Goal: Task Accomplishment & Management: Manage account settings

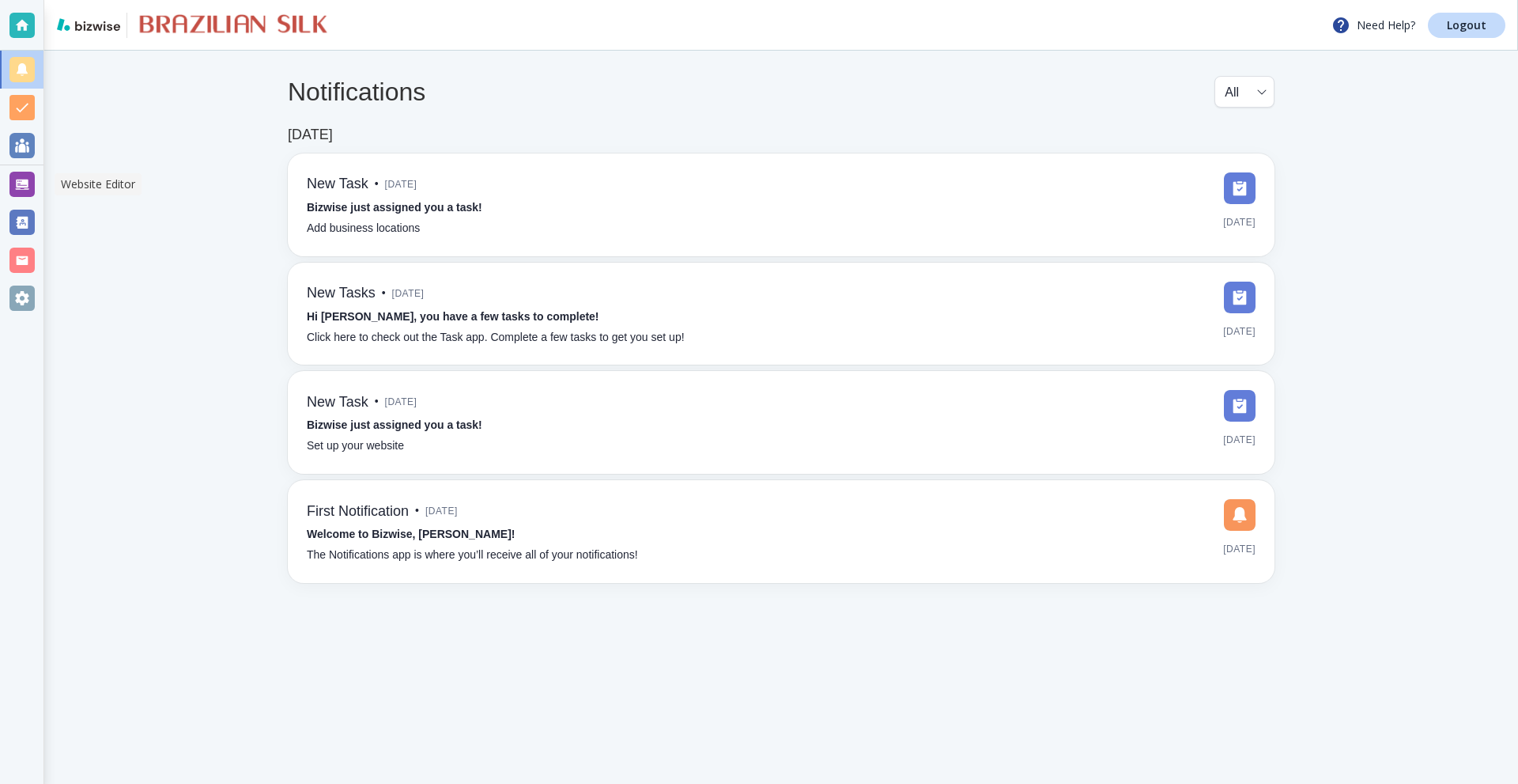
click at [34, 182] on div at bounding box center [22, 184] width 25 height 25
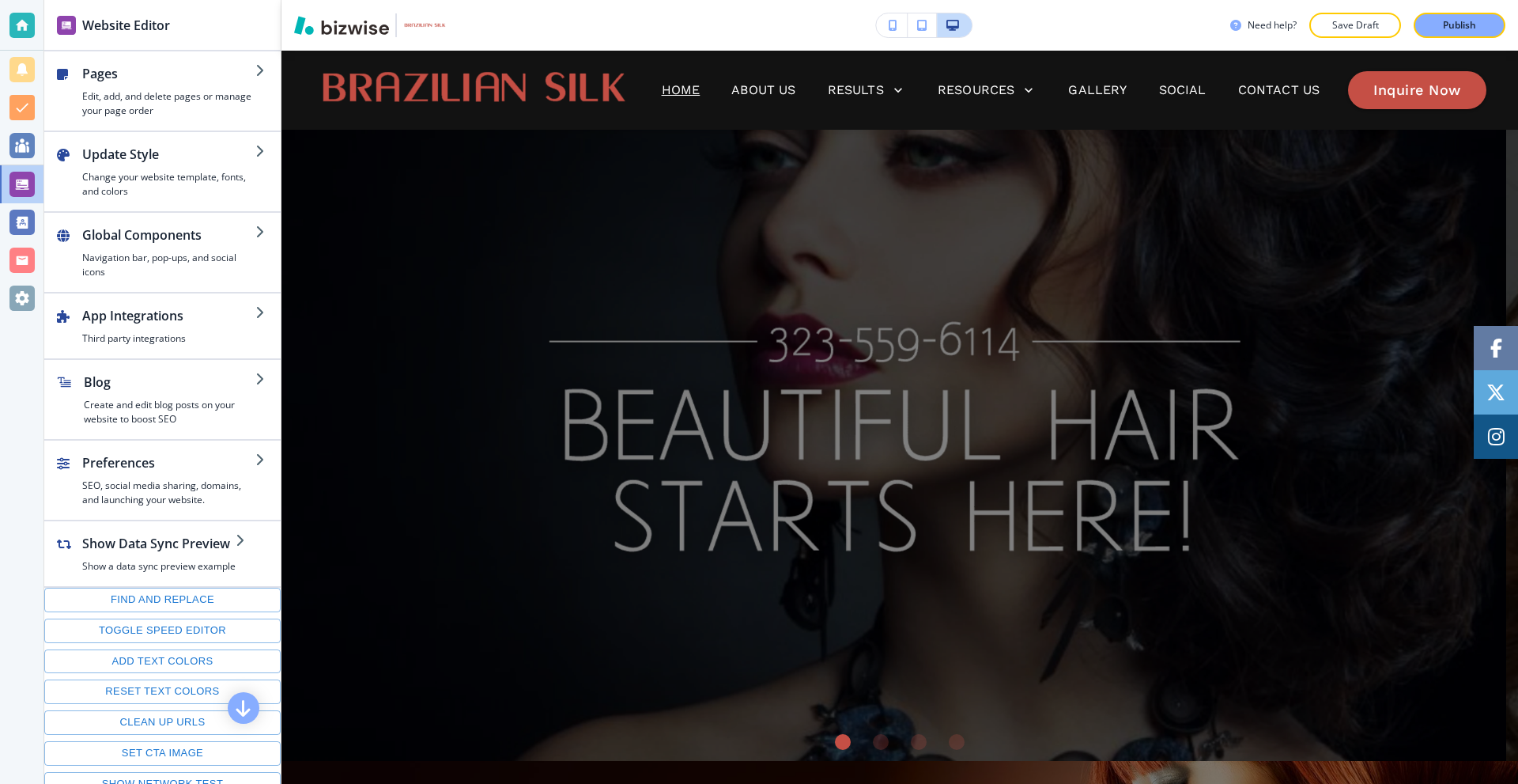
drag, startPoint x: 893, startPoint y: 23, endPoint x: 895, endPoint y: 56, distance: 33.1
click at [892, 23] on icon "button" at bounding box center [893, 25] width 8 height 11
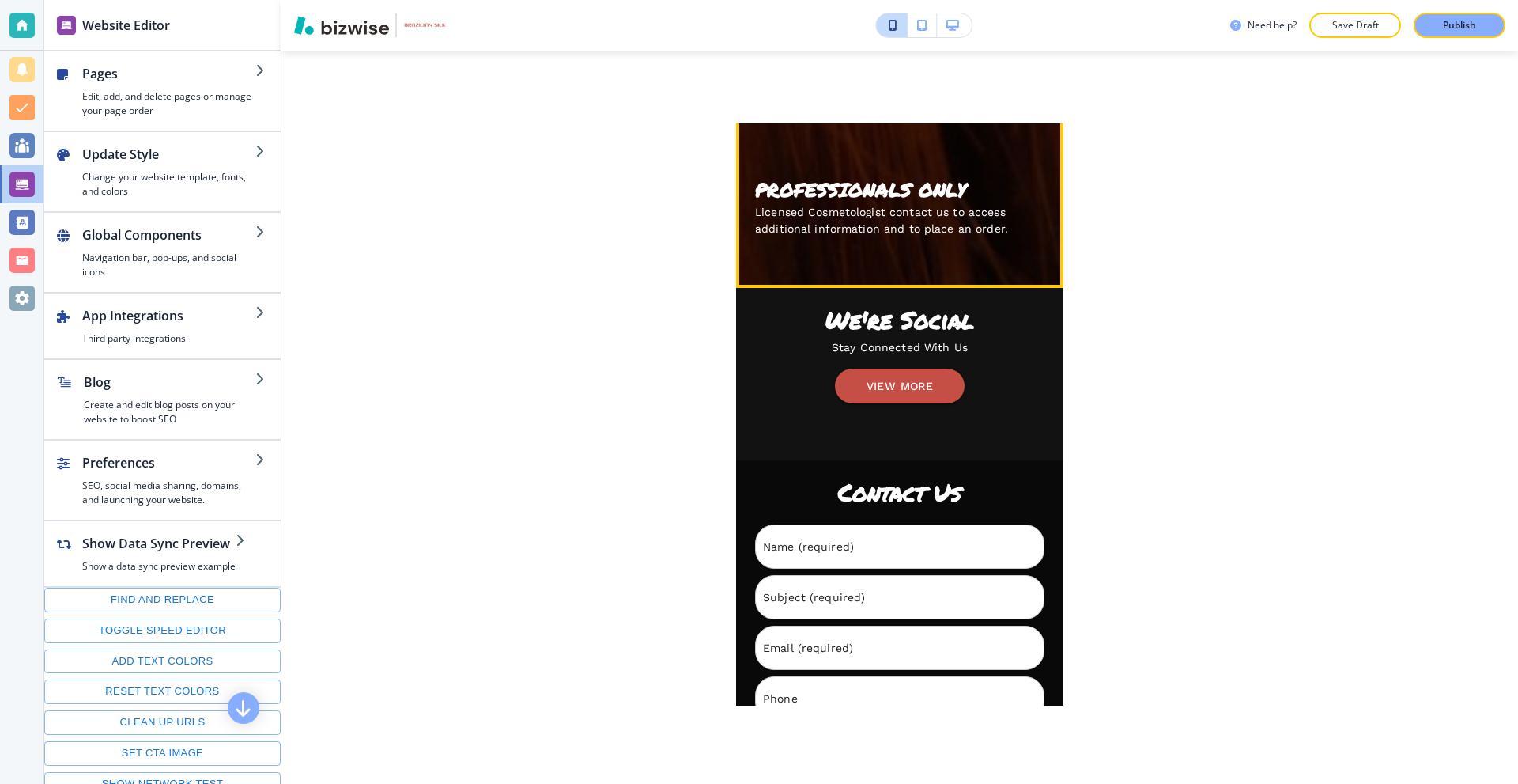
scroll to position [3921, 0]
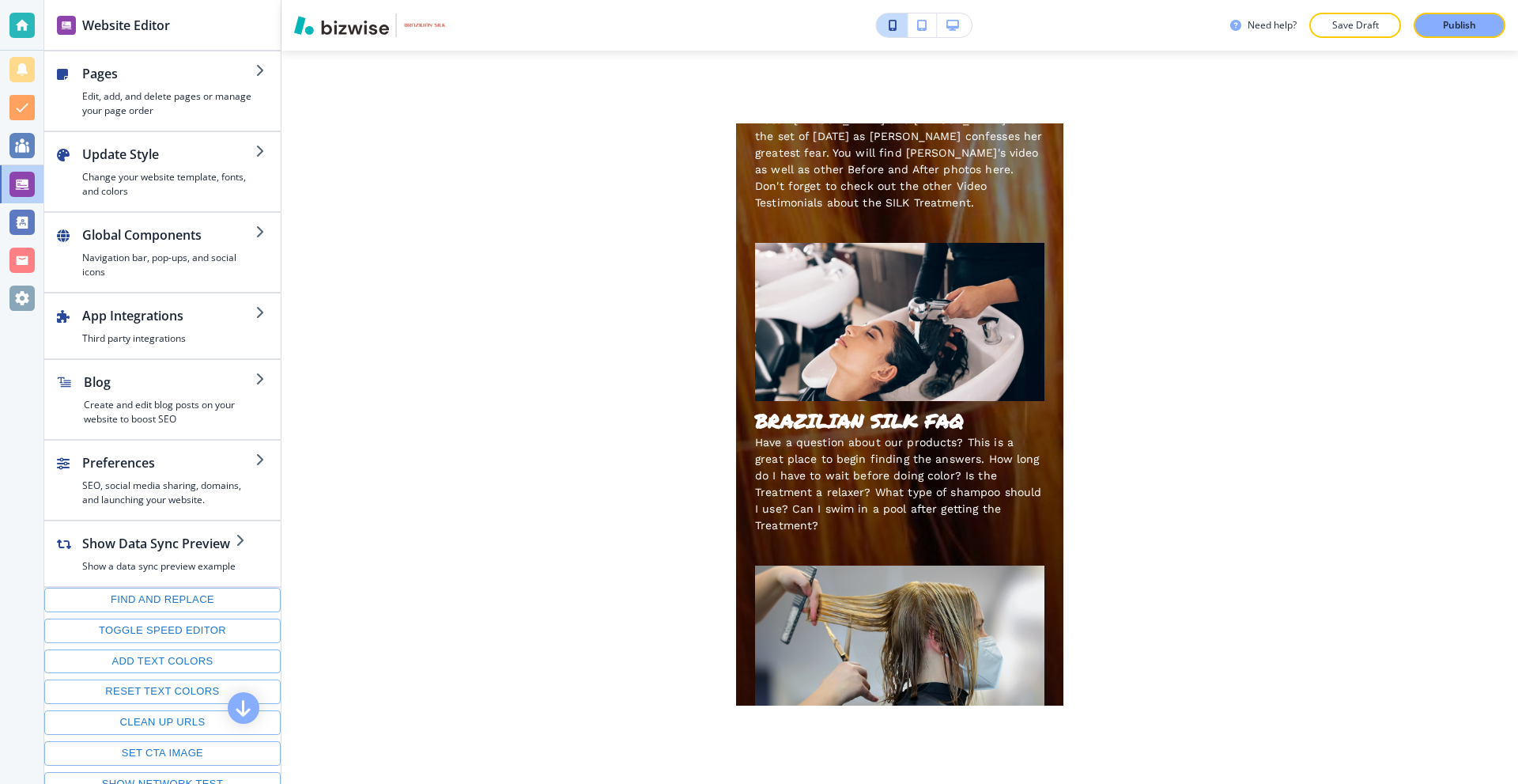
click at [962, 27] on button "button" at bounding box center [954, 25] width 35 height 24
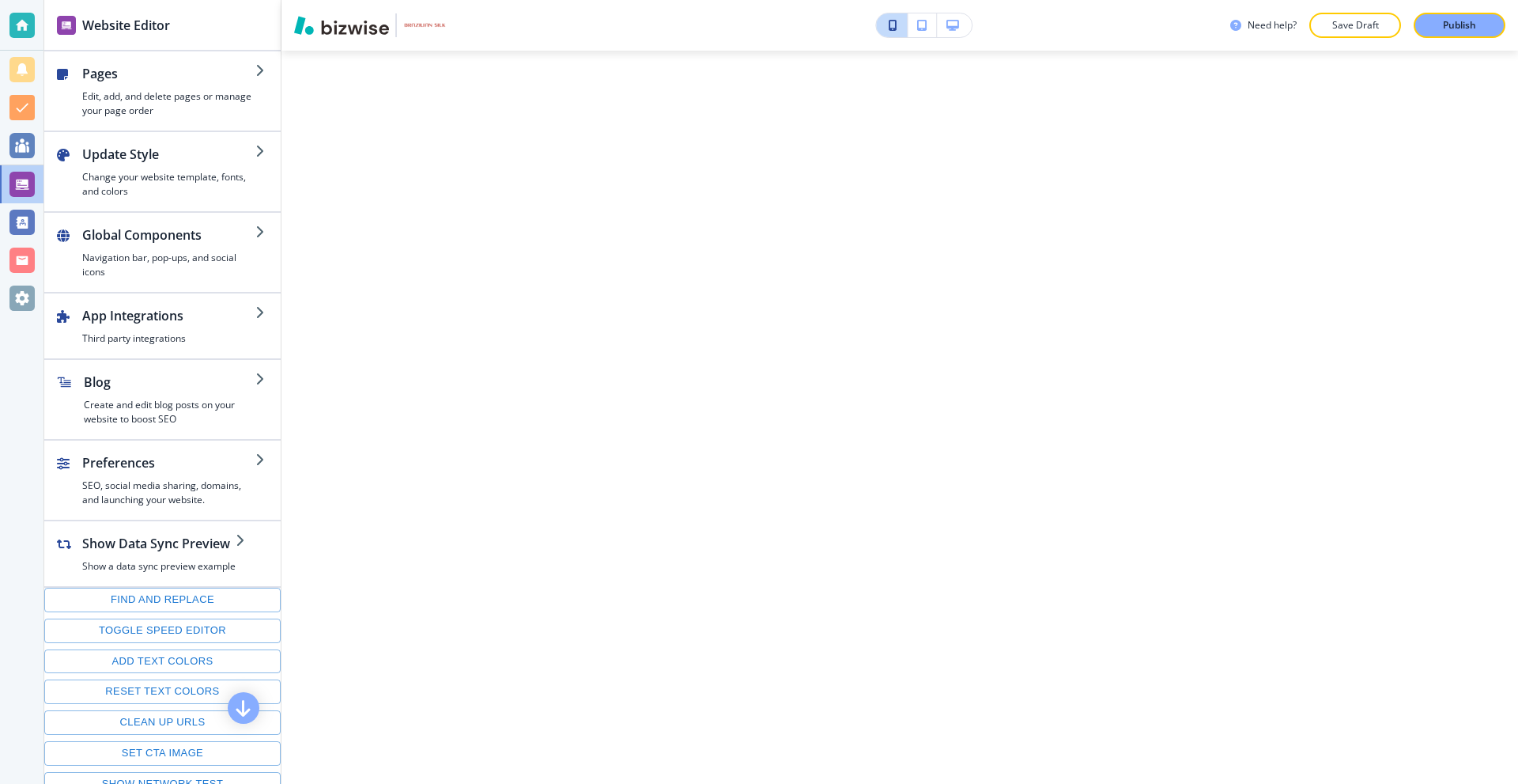
click at [950, 18] on button "button" at bounding box center [954, 25] width 35 height 24
click at [951, 28] on icon "button" at bounding box center [953, 25] width 13 height 11
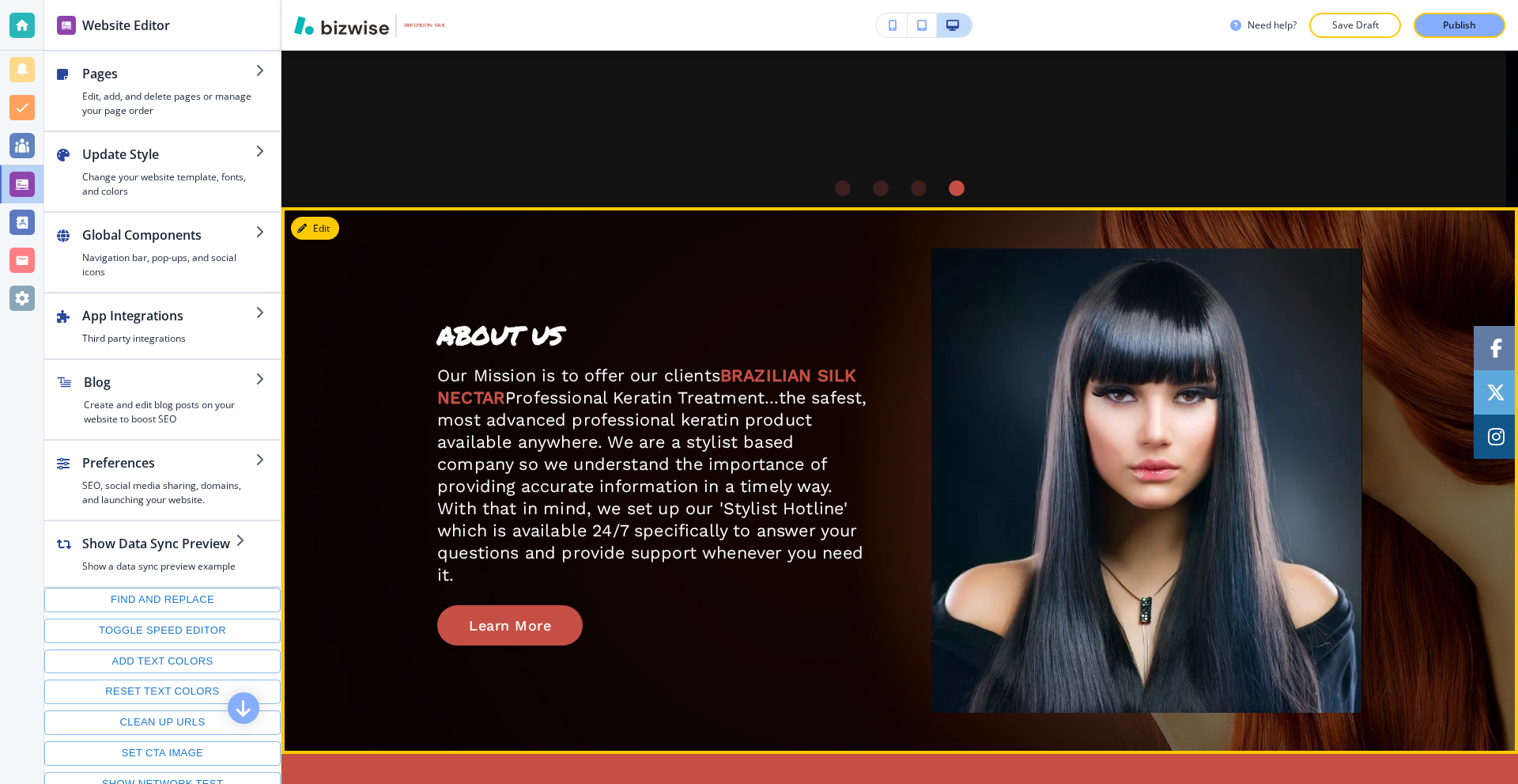
scroll to position [0, 0]
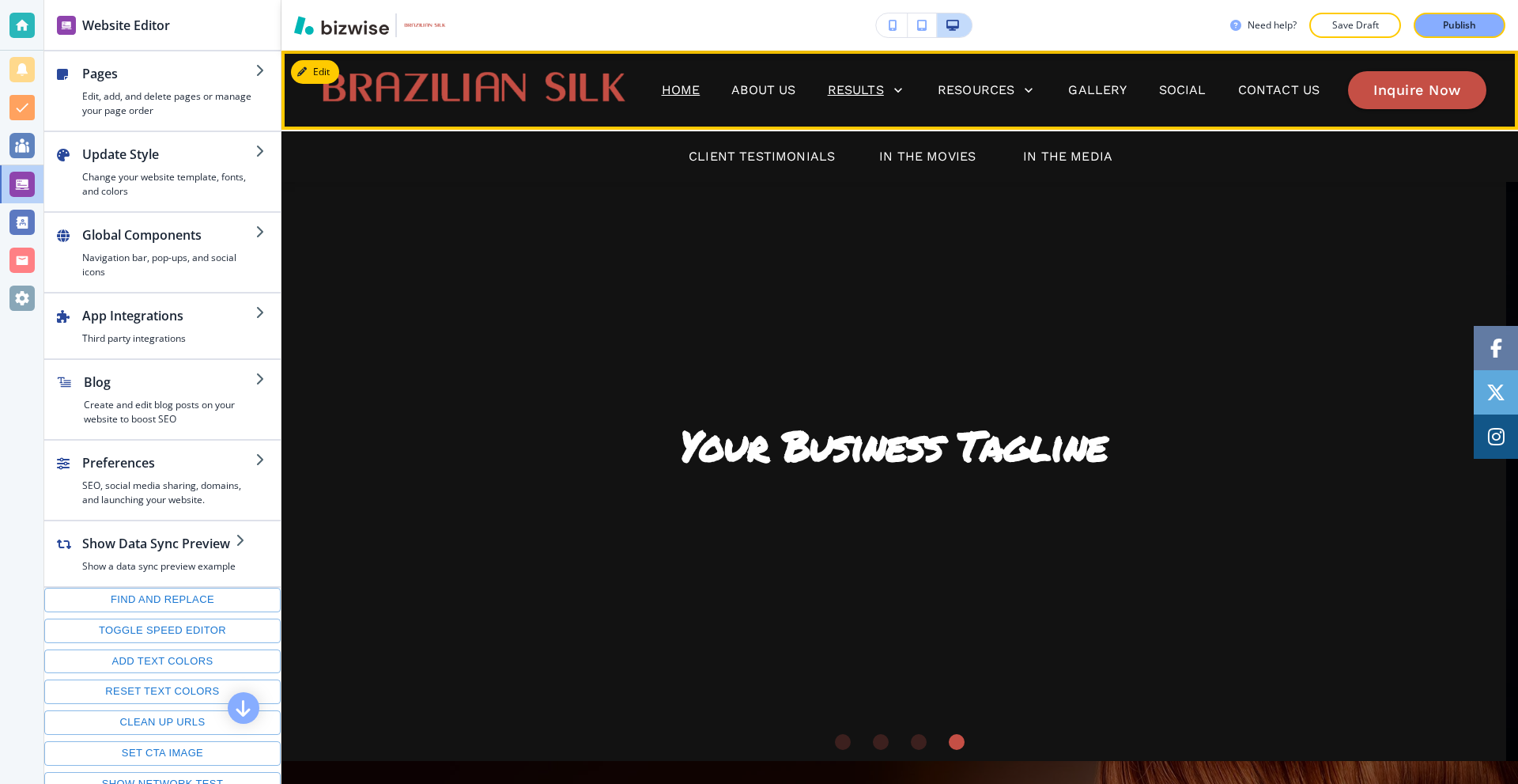
click at [844, 83] on p "Results" at bounding box center [856, 90] width 56 height 19
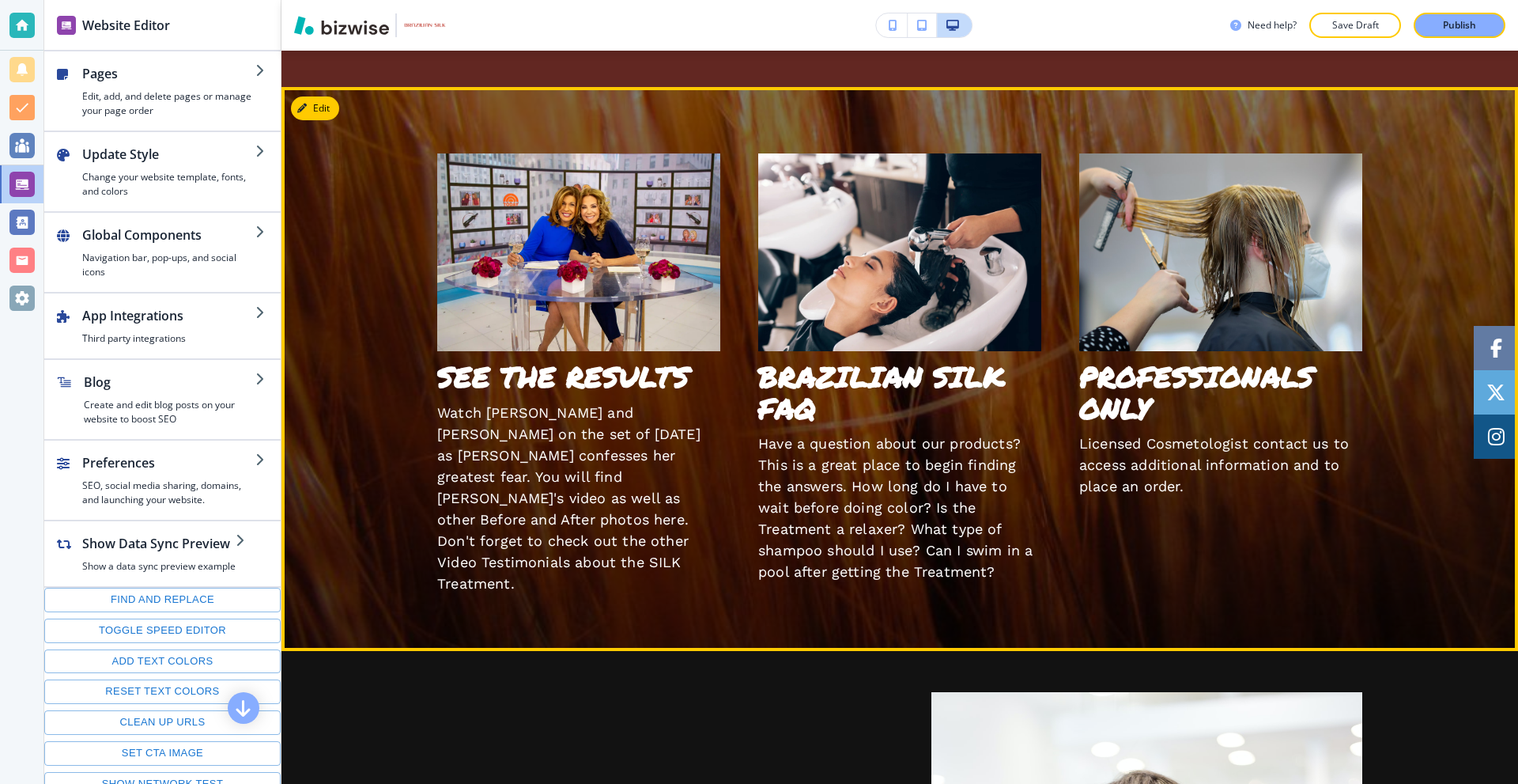
scroll to position [3084, 0]
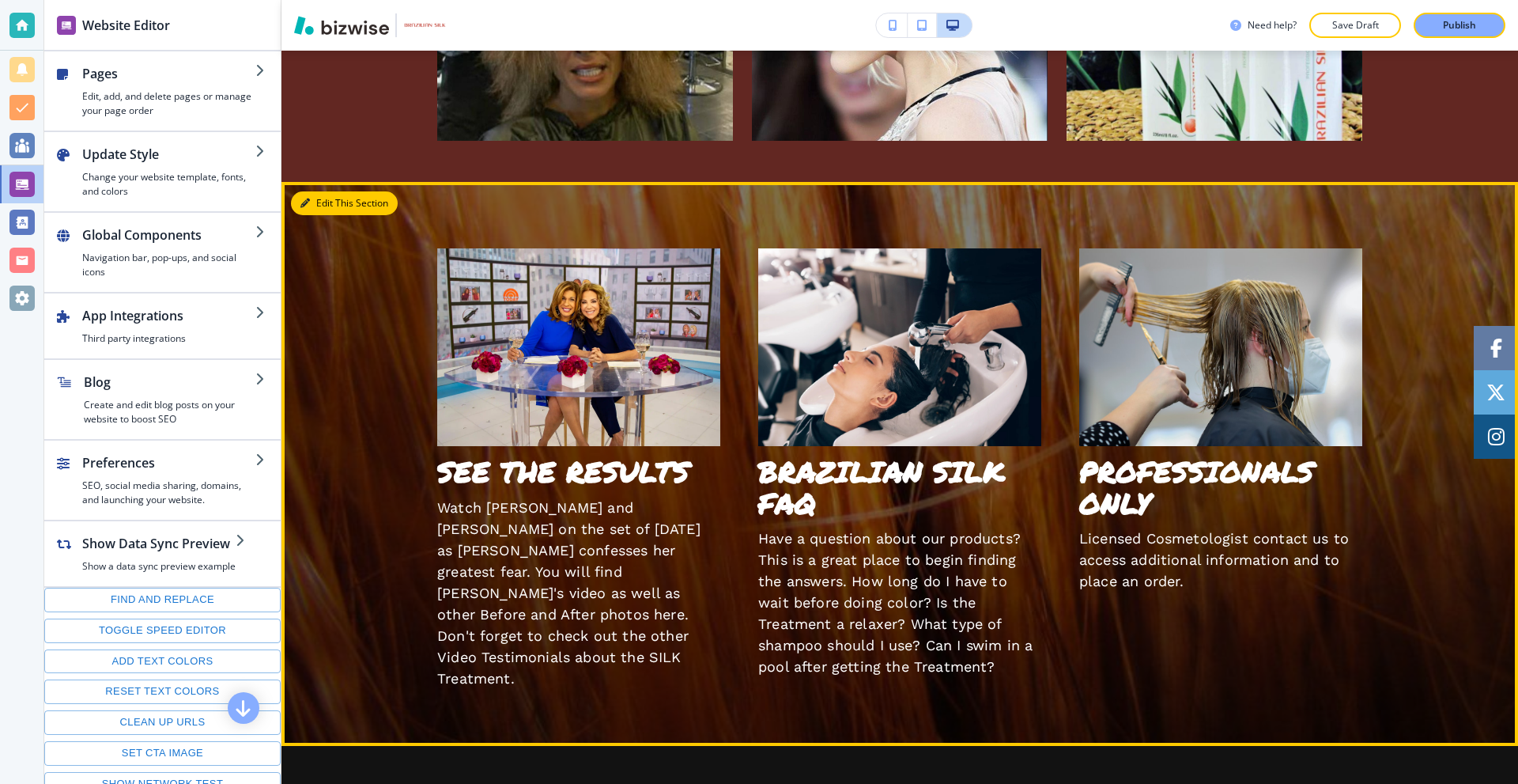
click at [310, 204] on button "Edit This Section" at bounding box center [344, 204] width 107 height 24
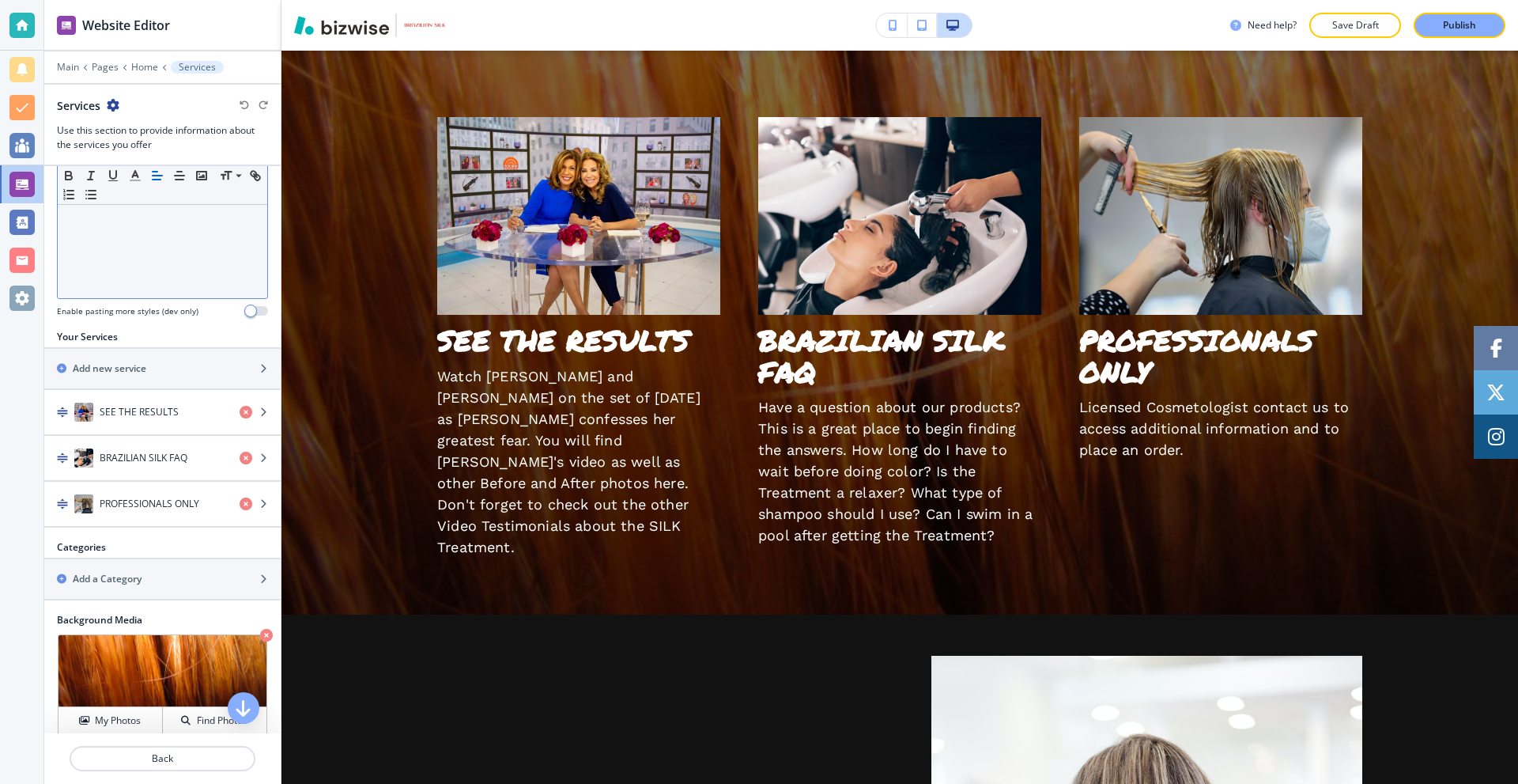
scroll to position [474, 0]
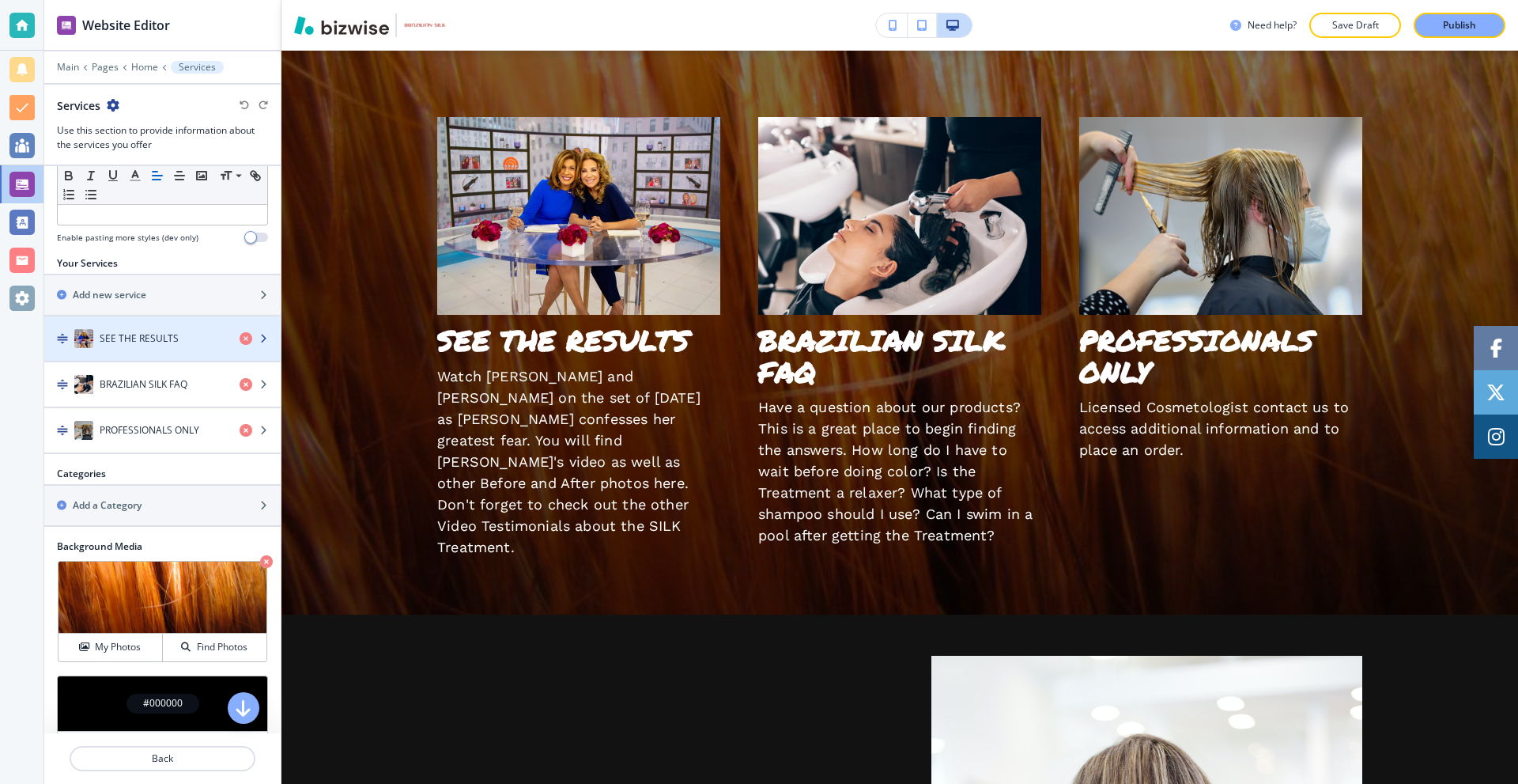
click at [162, 334] on h4 "SEE THE RESULTS" at bounding box center [138, 338] width 79 height 14
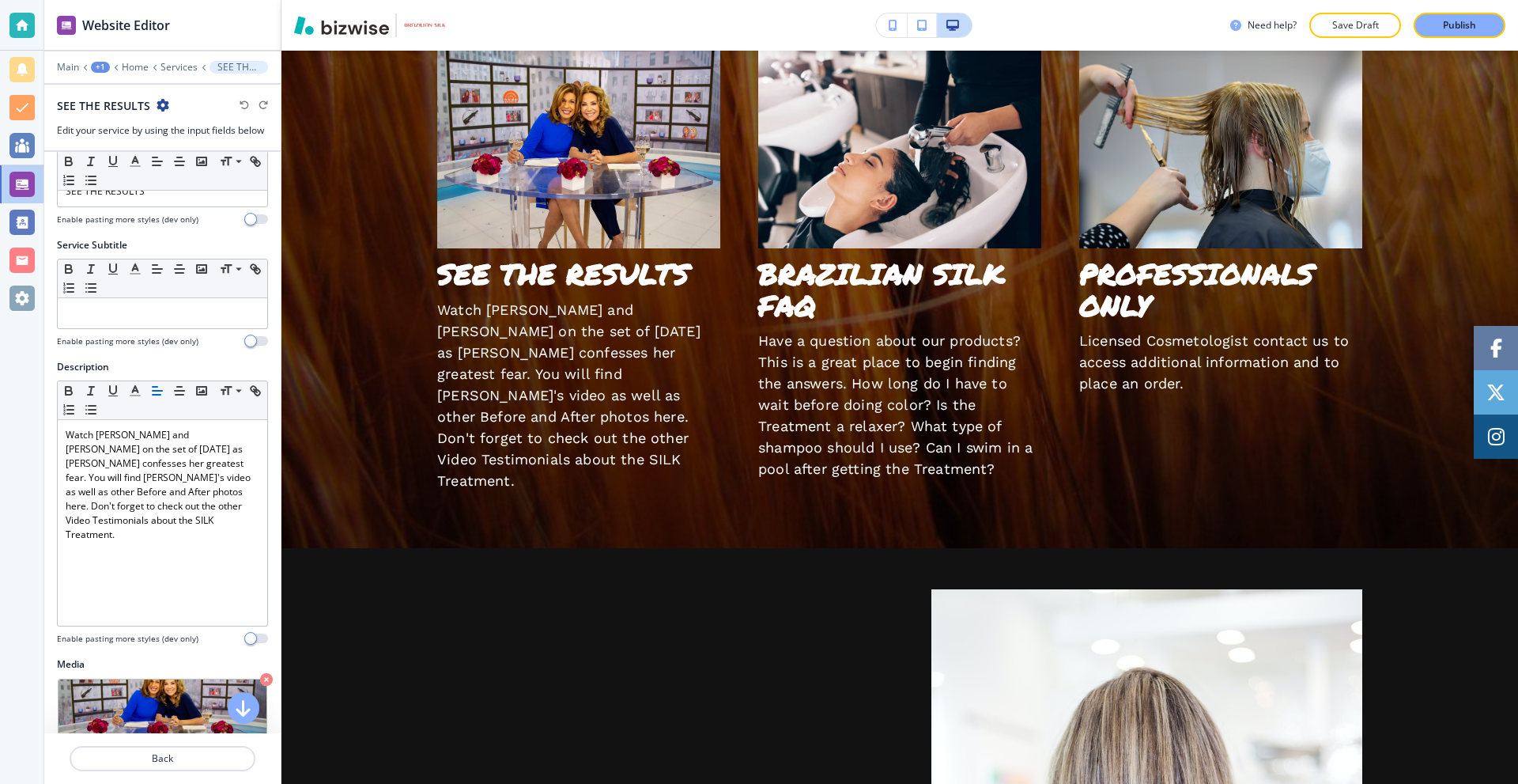
scroll to position [0, 0]
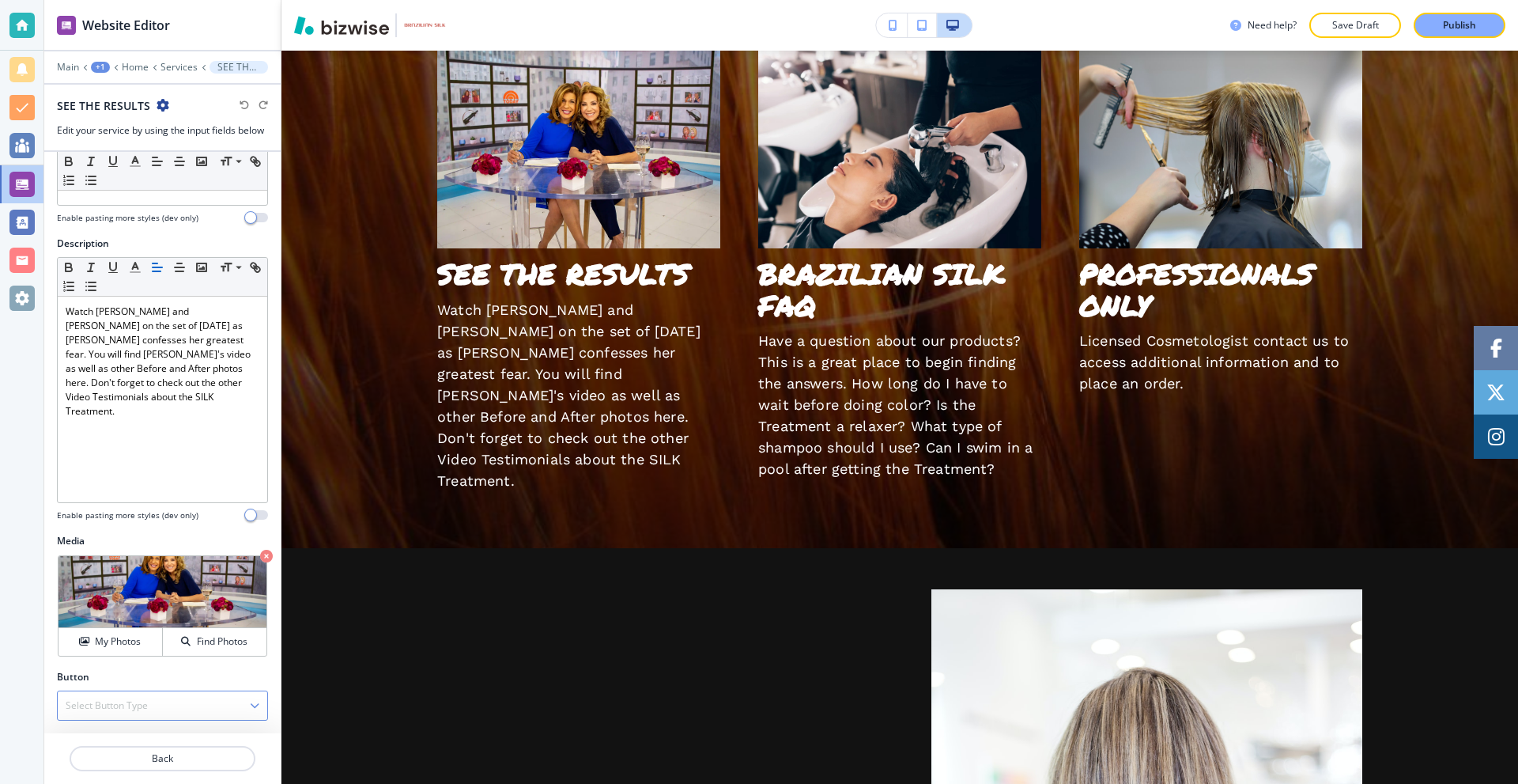
click at [175, 709] on div "Select Button Type" at bounding box center [162, 706] width 210 height 29
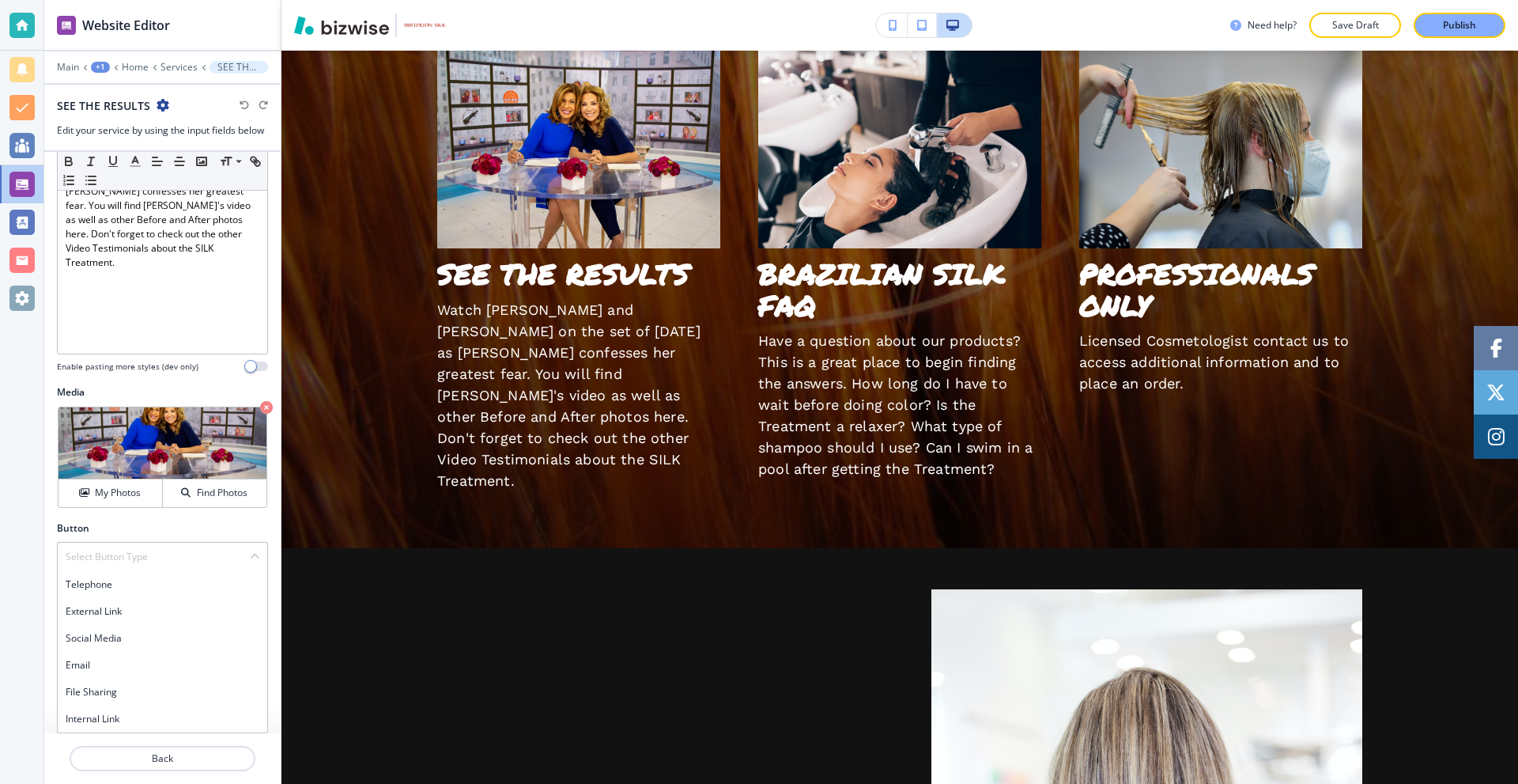
scroll to position [171, 0]
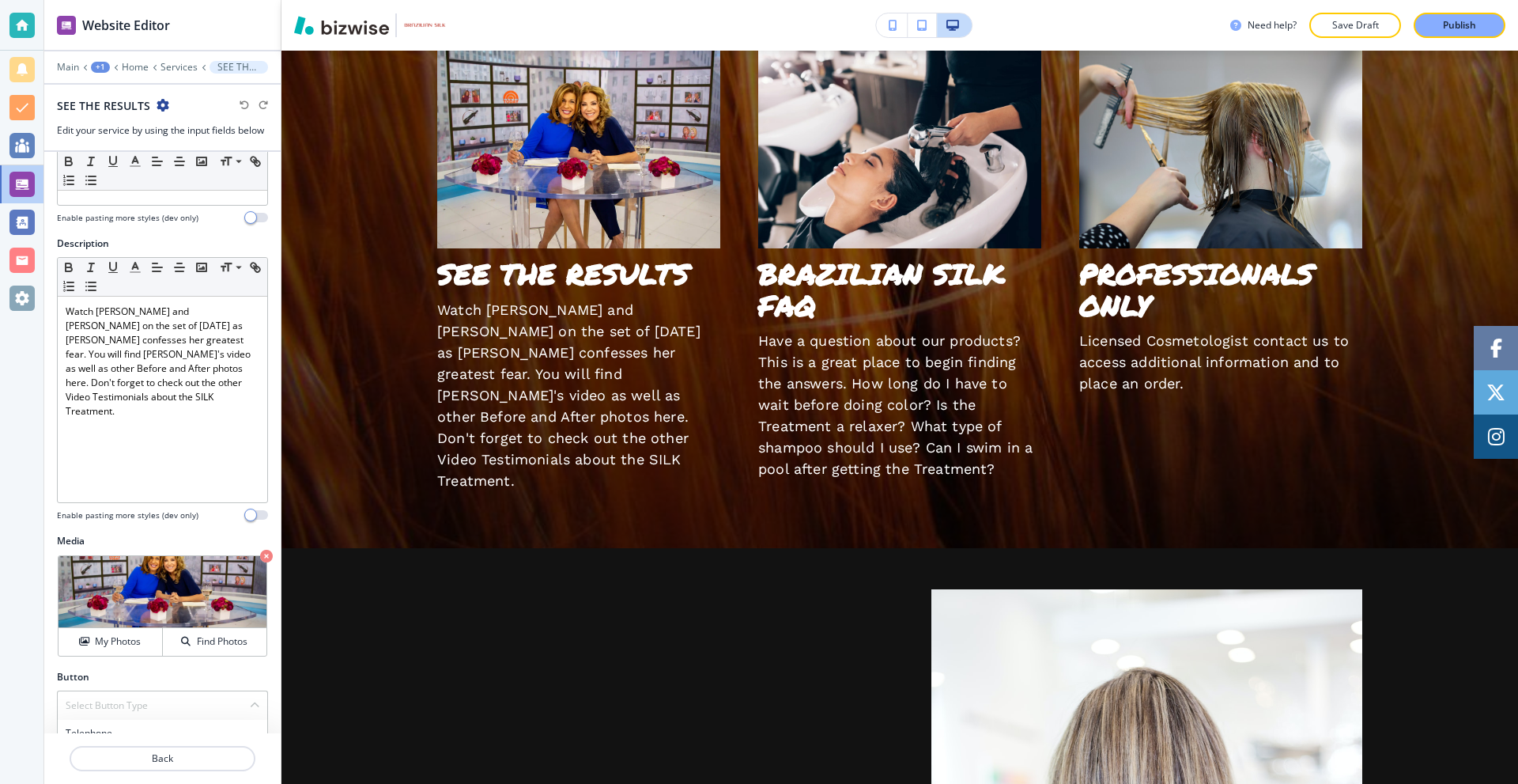
click at [24, 529] on div at bounding box center [21, 392] width 43 height 784
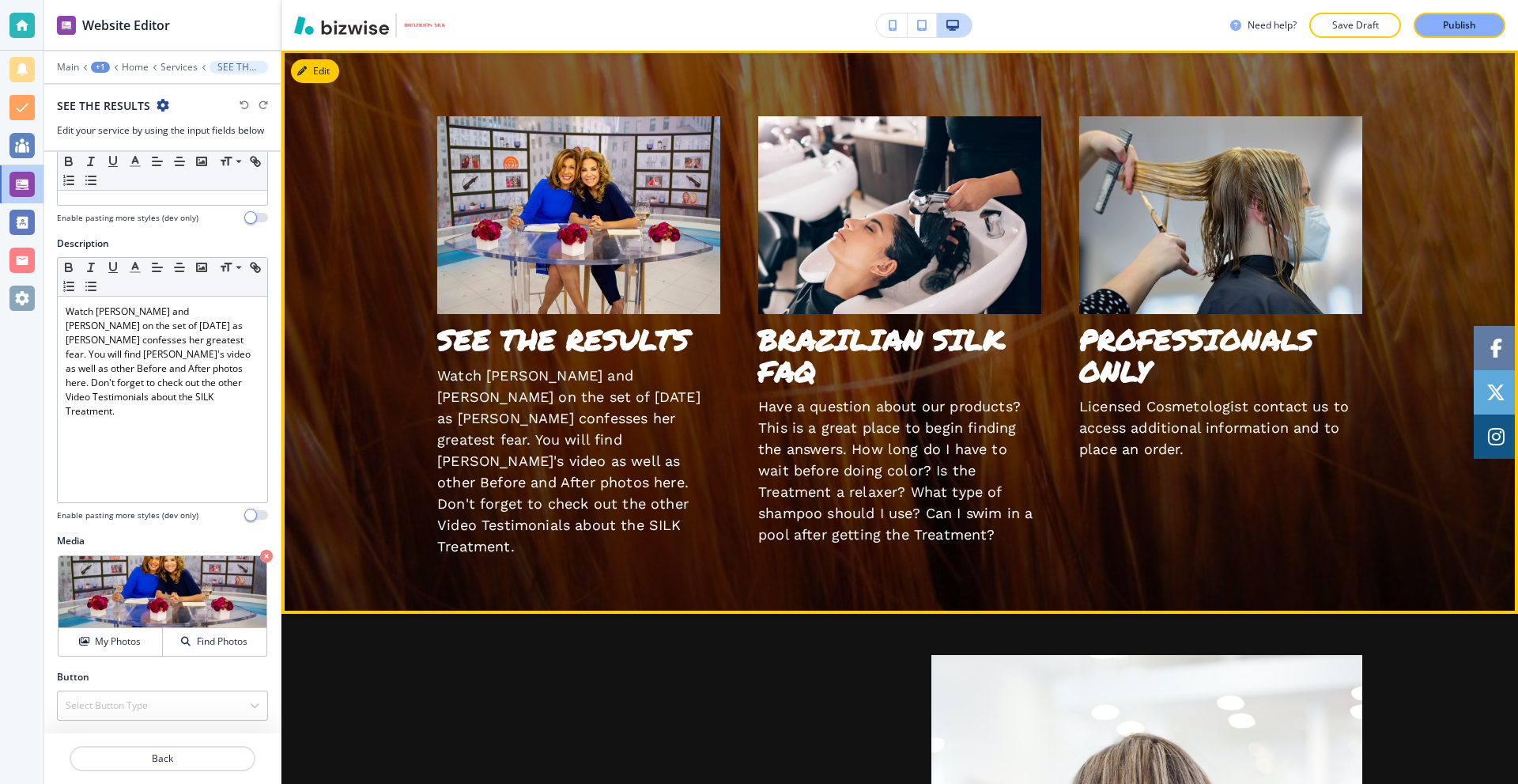
scroll to position [3084, 0]
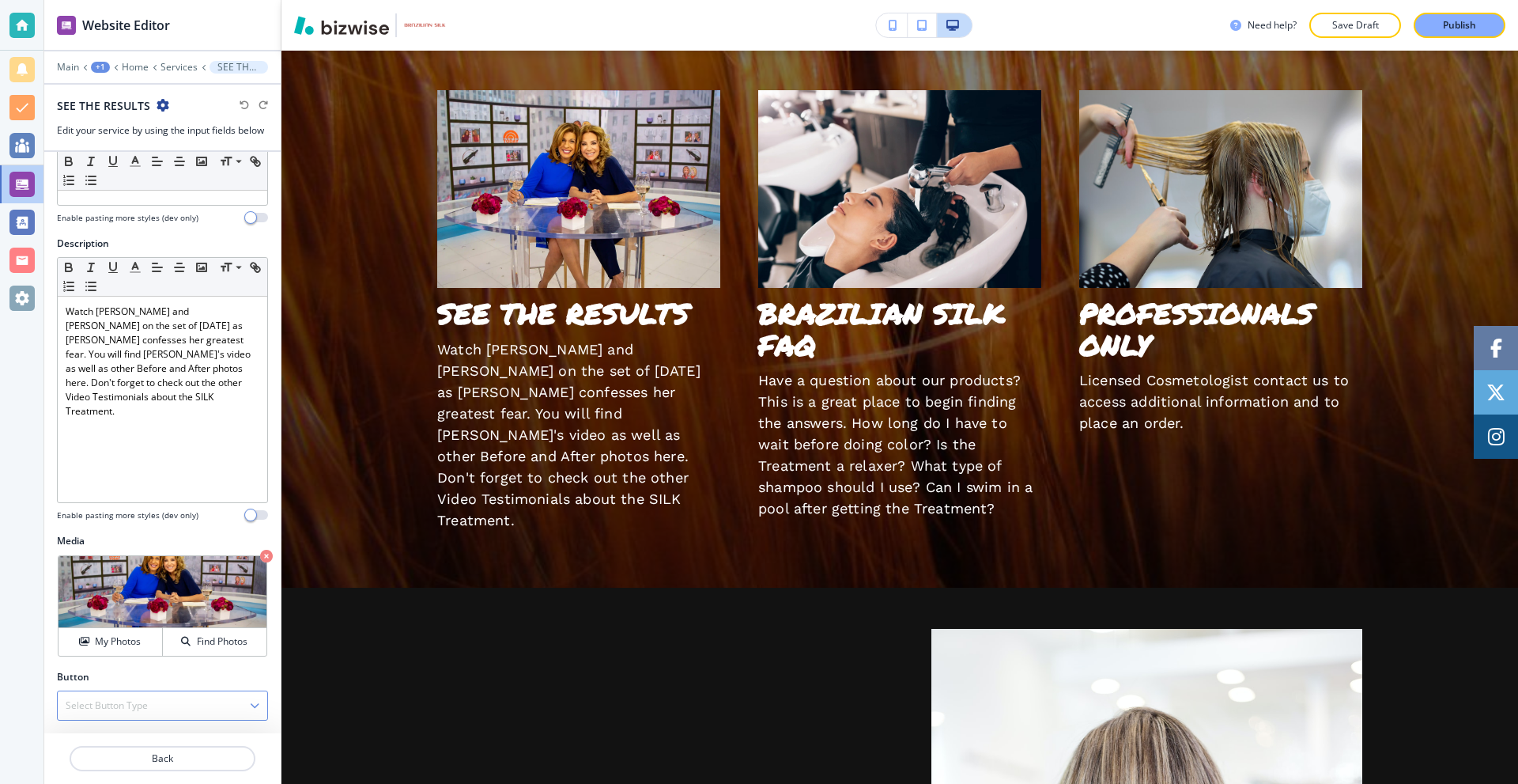
click at [121, 698] on h4 "Select Button Type" at bounding box center [106, 705] width 82 height 14
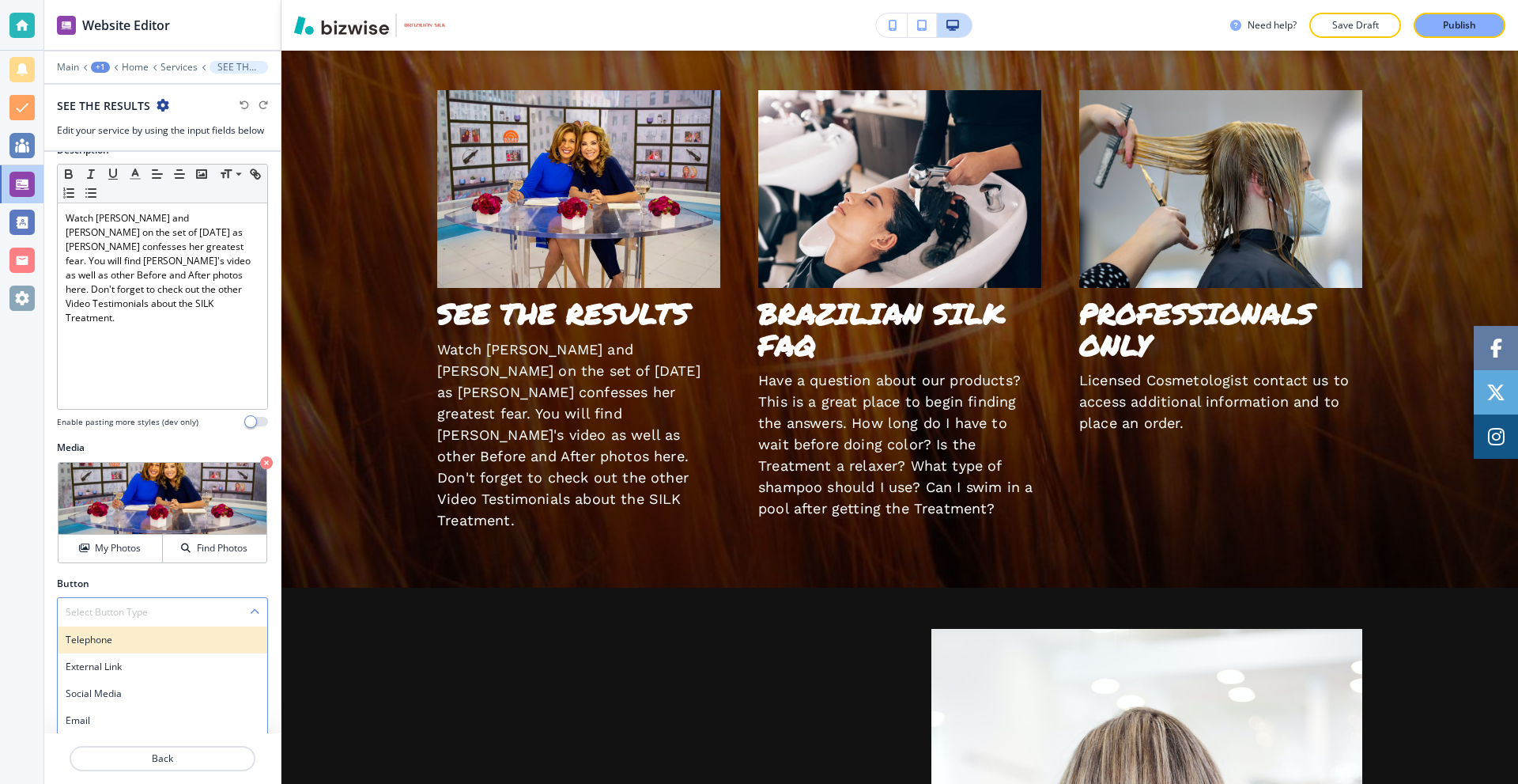
scroll to position [320, 0]
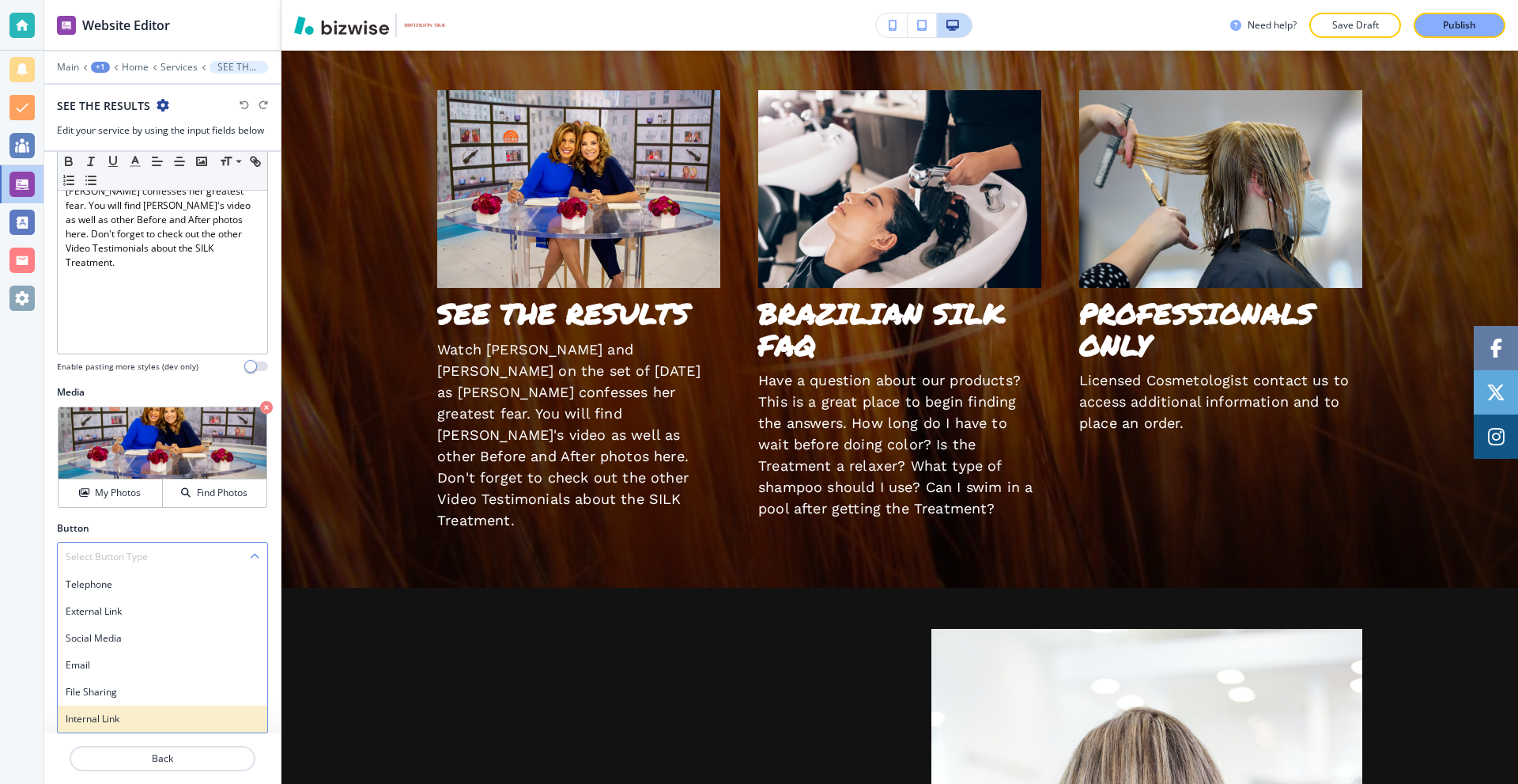
click at [117, 709] on div "Internal Link" at bounding box center [162, 719] width 210 height 27
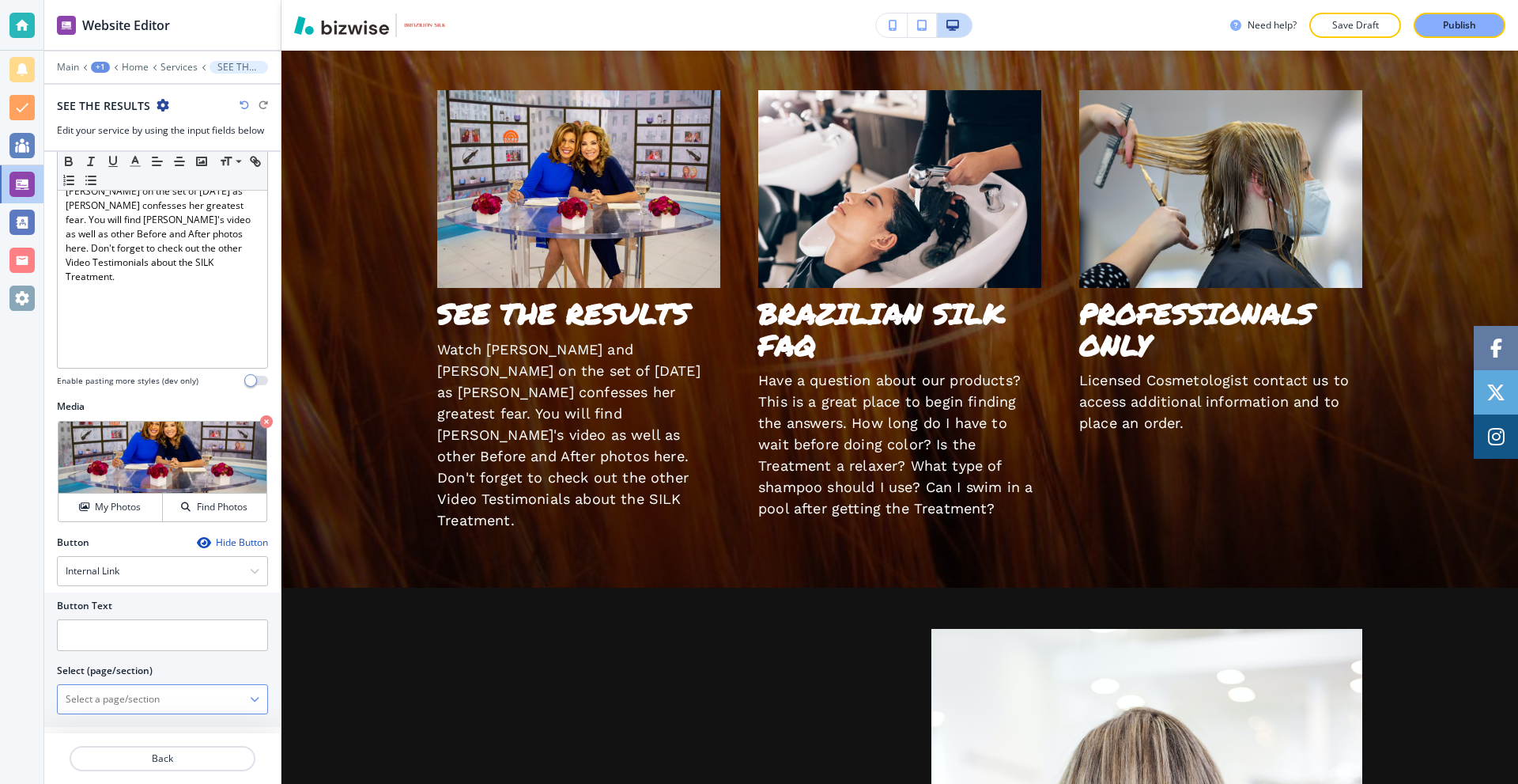
click at [179, 697] on \(page\/section\) "Manual Input" at bounding box center [154, 699] width 192 height 27
click at [256, 705] on div "Button Text Select (page/section) Home Home | Hero Home | ABOUT US Home | Clien…" at bounding box center [162, 659] width 237 height 134
click at [230, 692] on \(page\/section\) "Manual Input" at bounding box center [154, 699] width 192 height 27
click at [249, 697] on icon "button" at bounding box center [254, 698] width 9 height 9
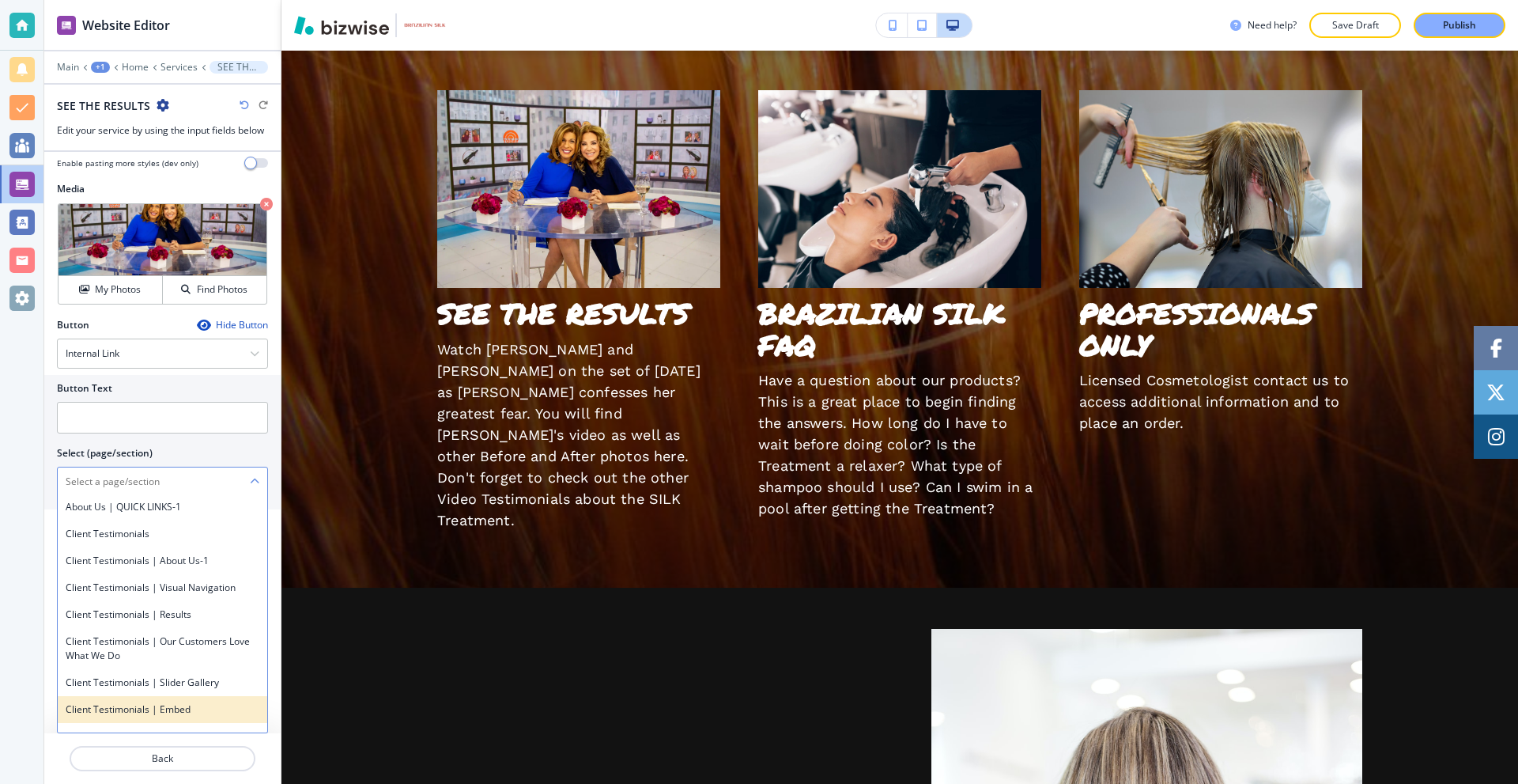
scroll to position [395, 0]
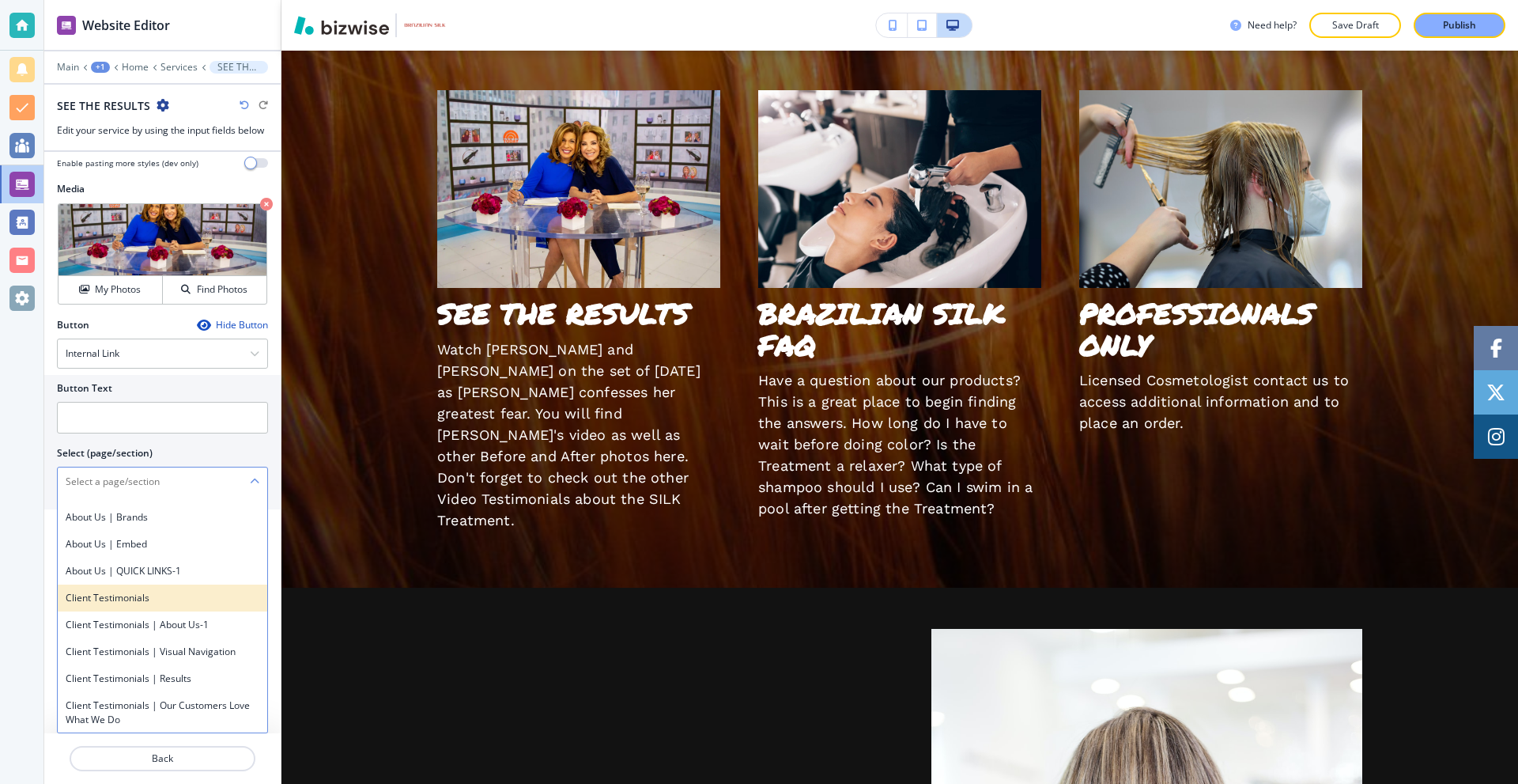
click at [143, 605] on h4 "Client Testimonials" at bounding box center [162, 597] width 193 height 14
type \(page\/section\) "Client Testimonials"
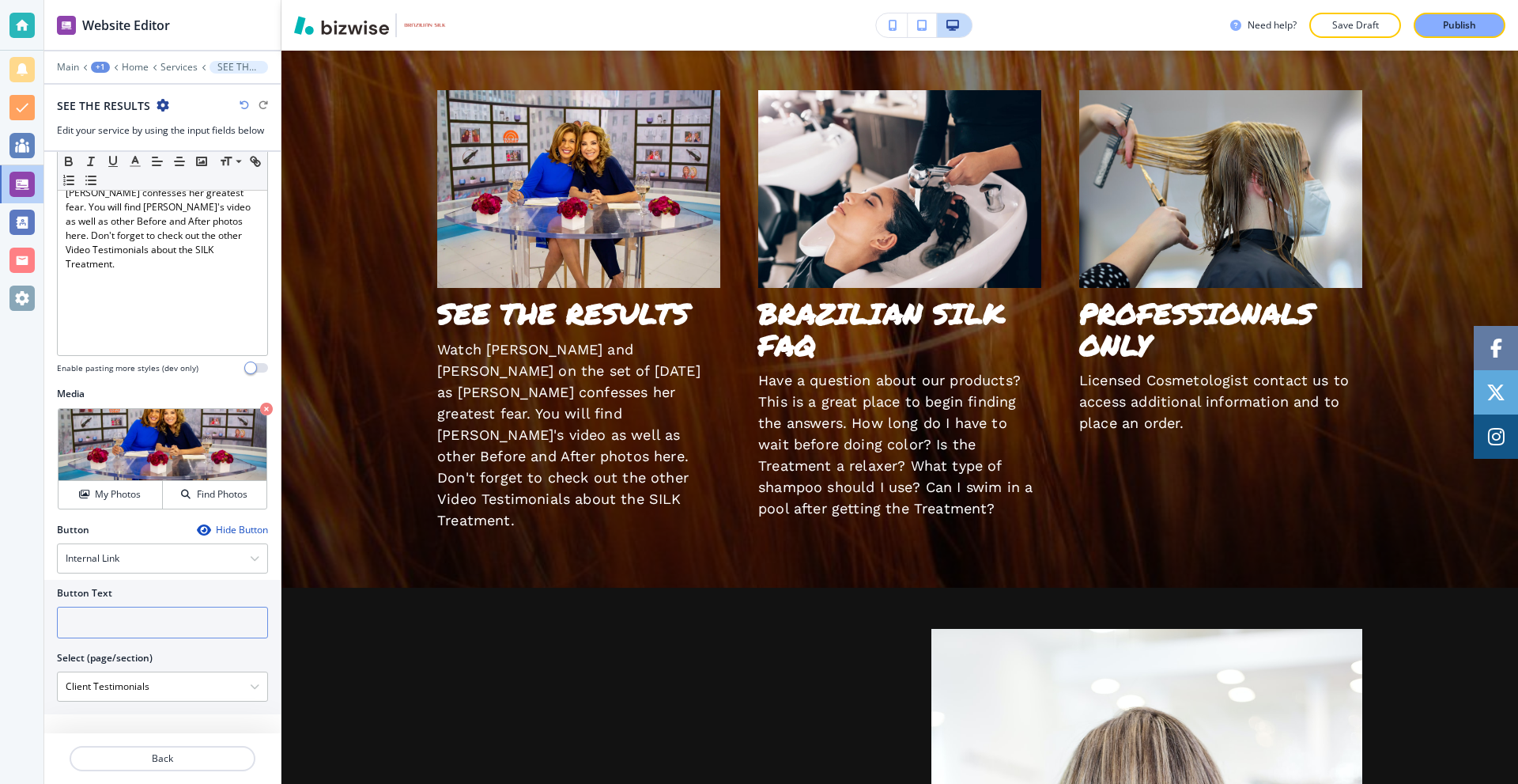
scroll to position [319, 0]
click at [137, 622] on input "text" at bounding box center [162, 622] width 211 height 31
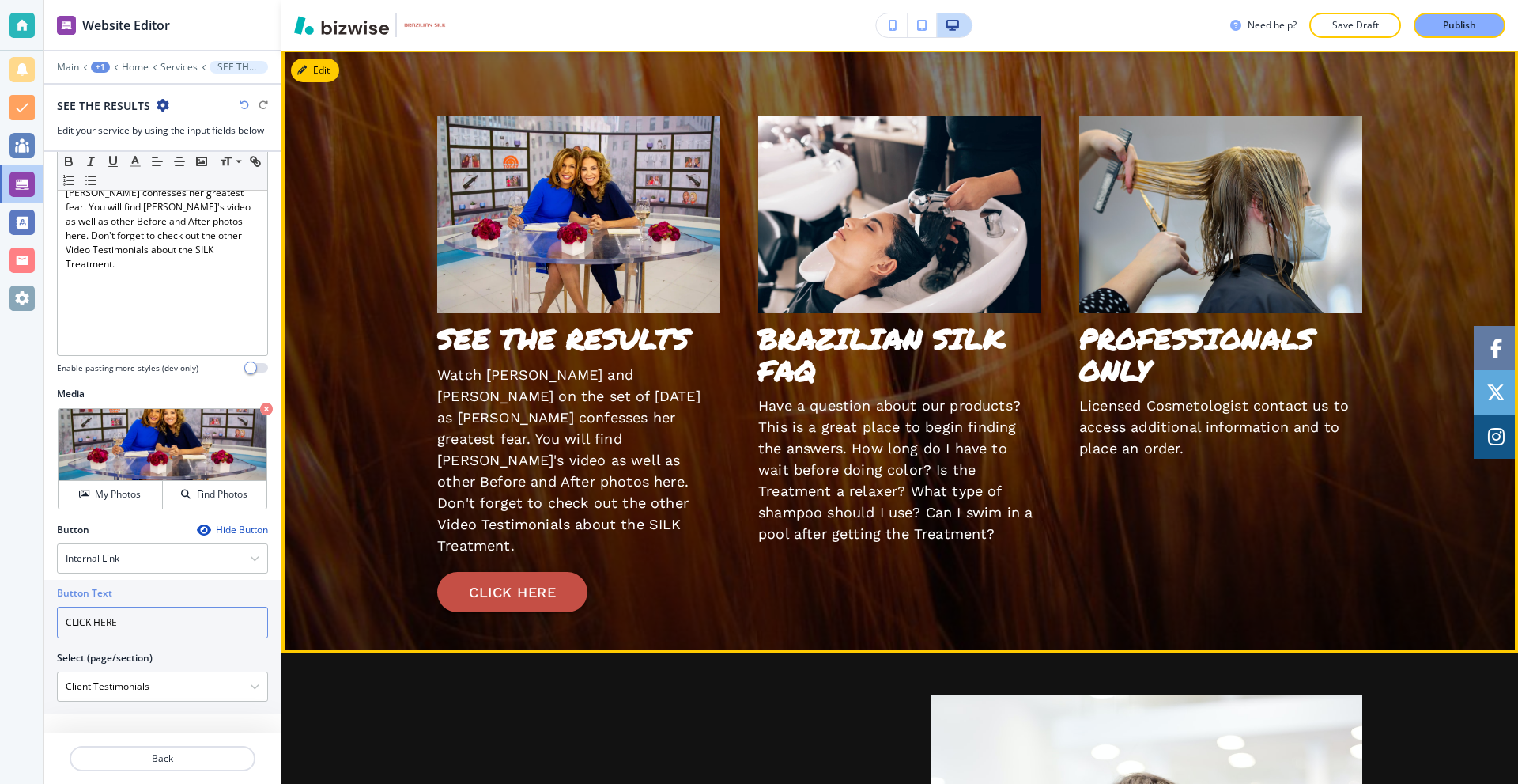
scroll to position [3004, 0]
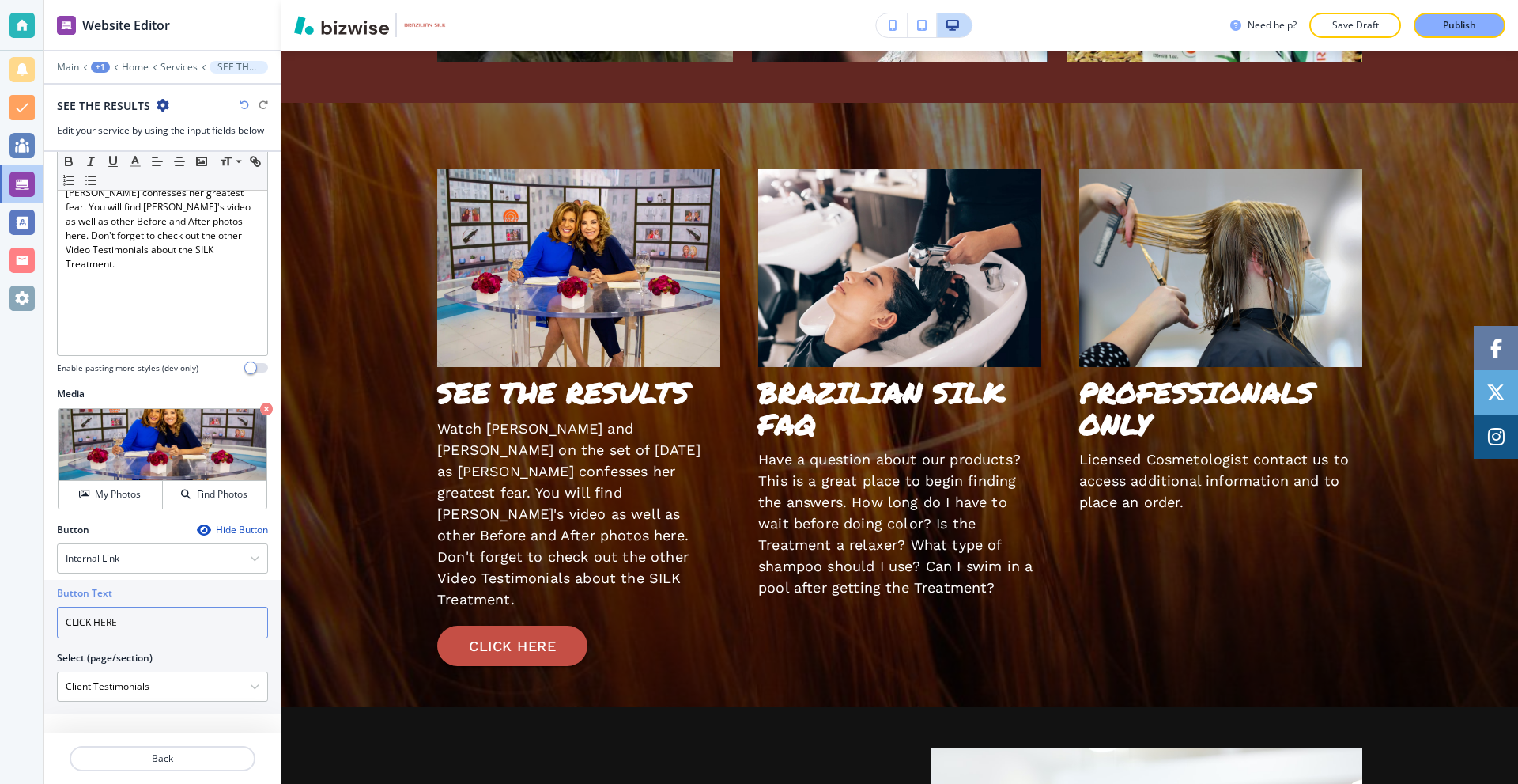
drag, startPoint x: 127, startPoint y: 624, endPoint x: 30, endPoint y: 623, distance: 97.0
click at [14, 619] on div "Website Editor Main +1 Home Services SEE THE RESULTS SEE THE RESULTS Edit your …" at bounding box center [759, 392] width 1518 height 784
type input "H"
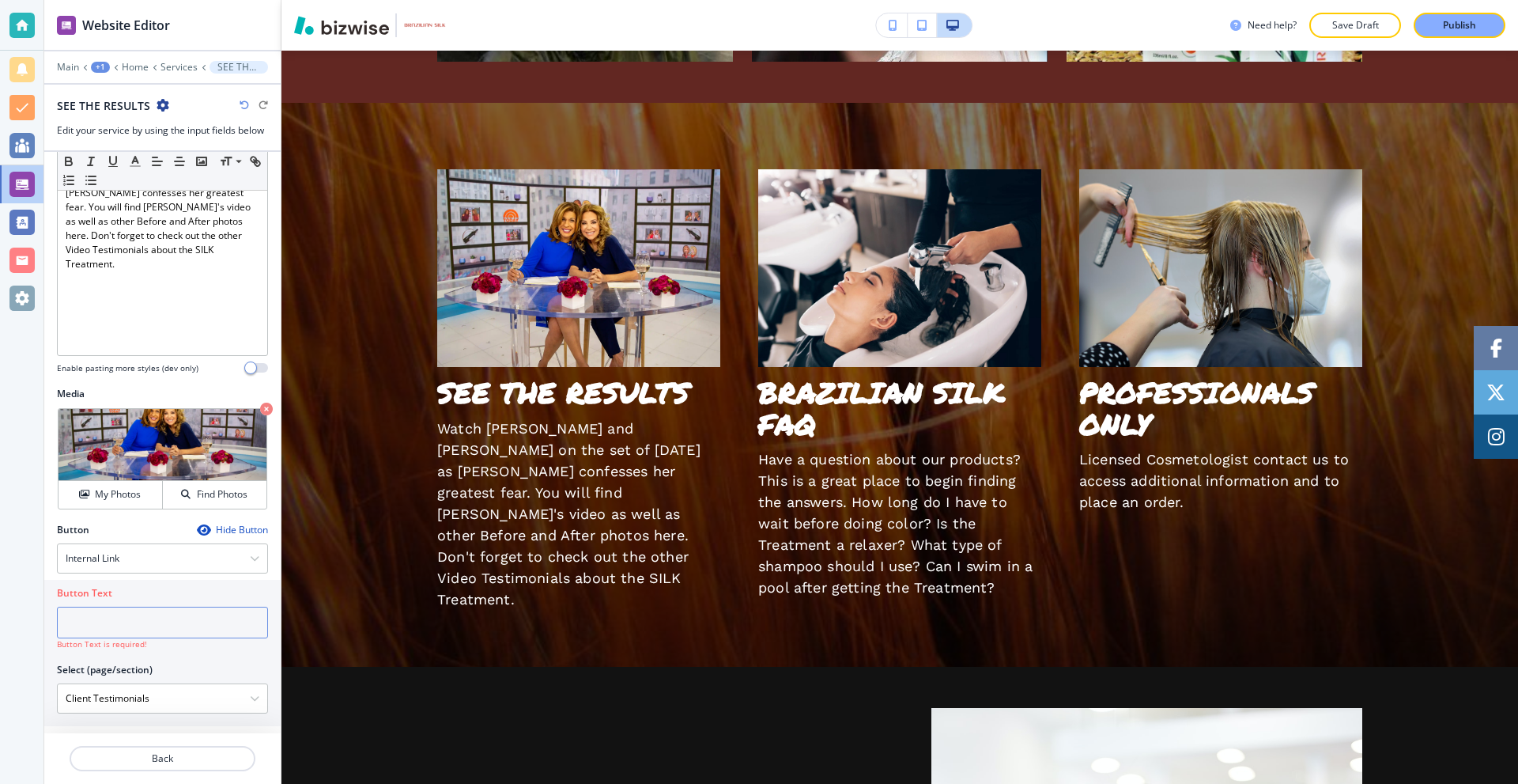
type input "C"
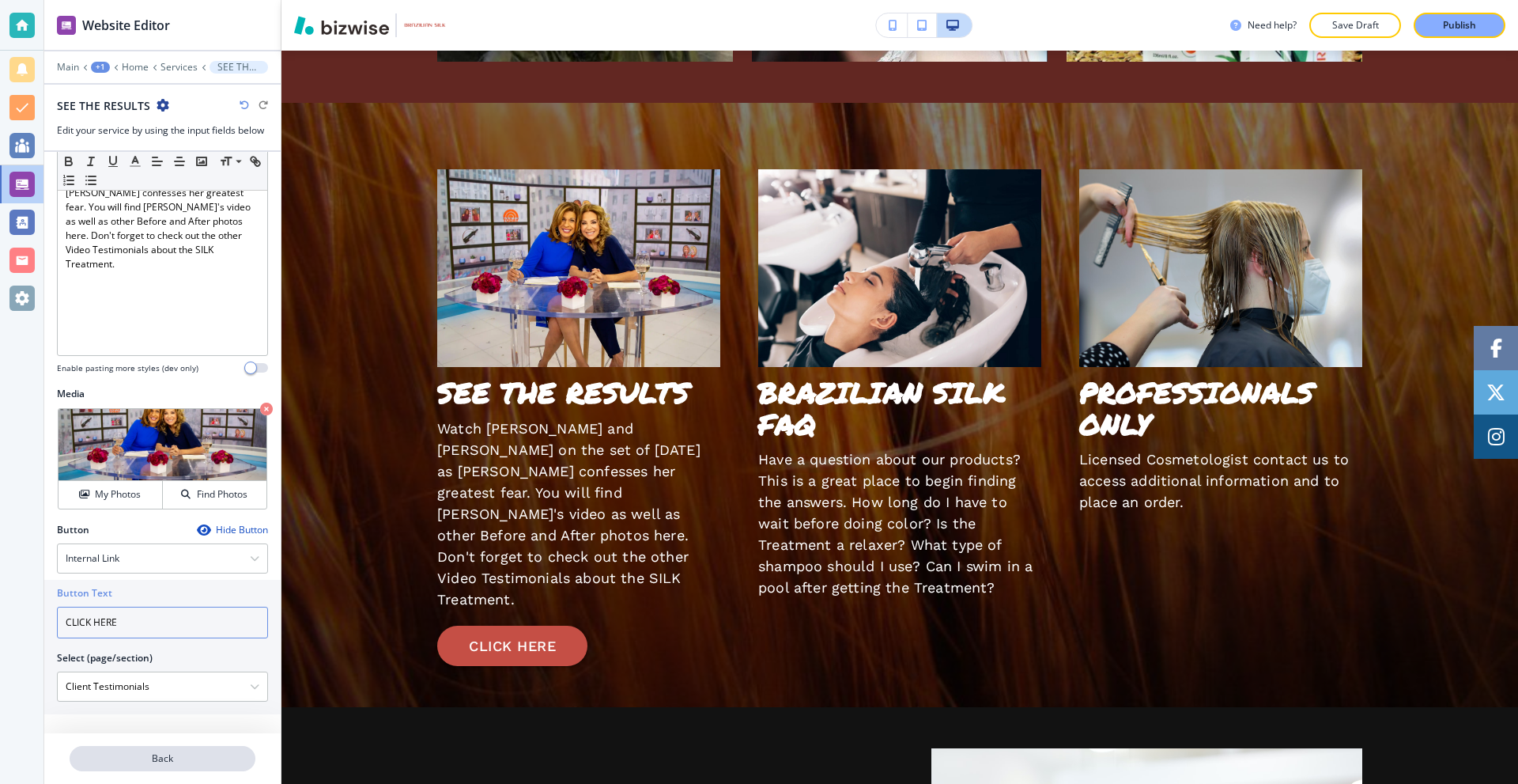
type input "CLICK HERE"
click at [175, 759] on p "Back" at bounding box center [162, 758] width 182 height 14
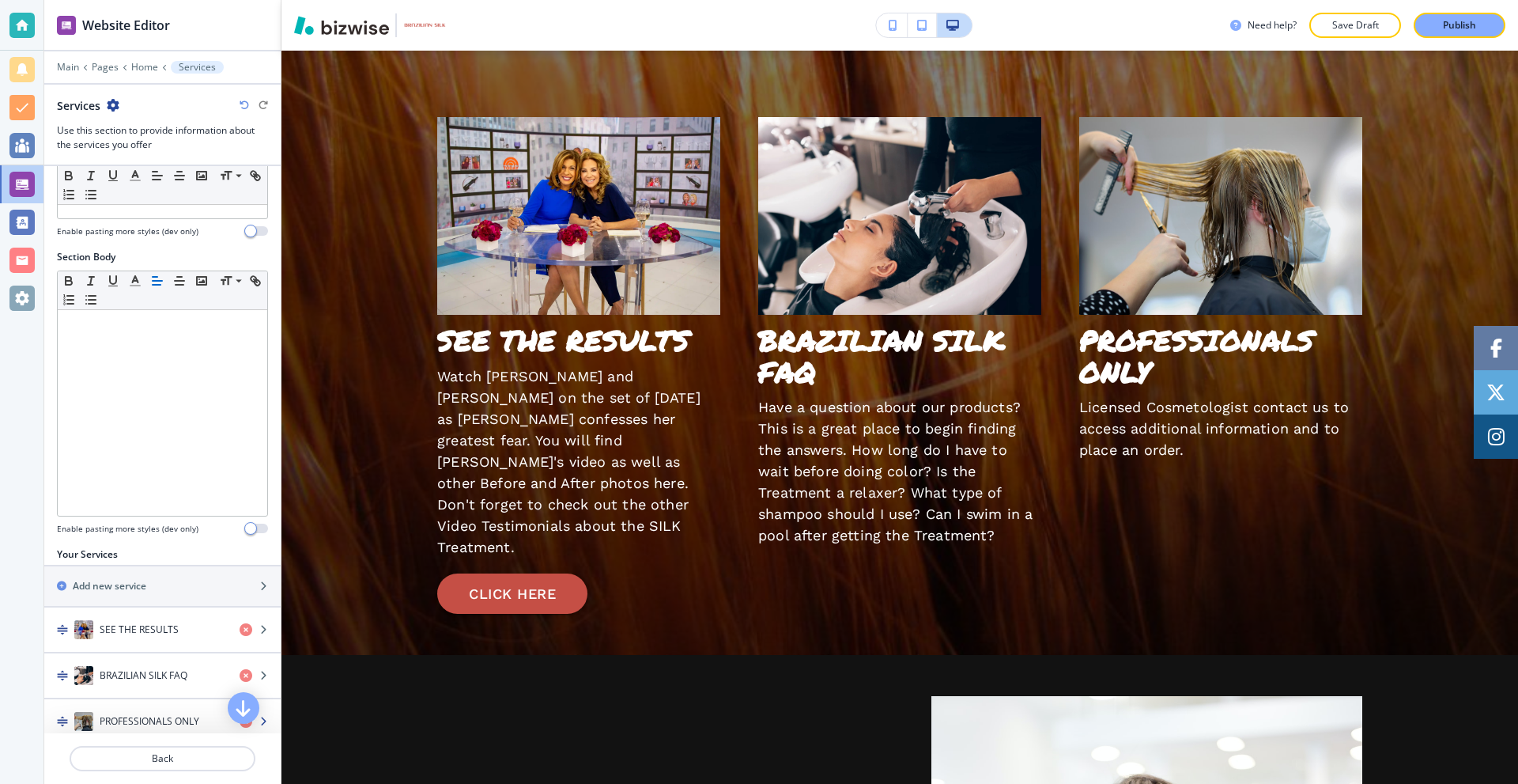
scroll to position [474, 0]
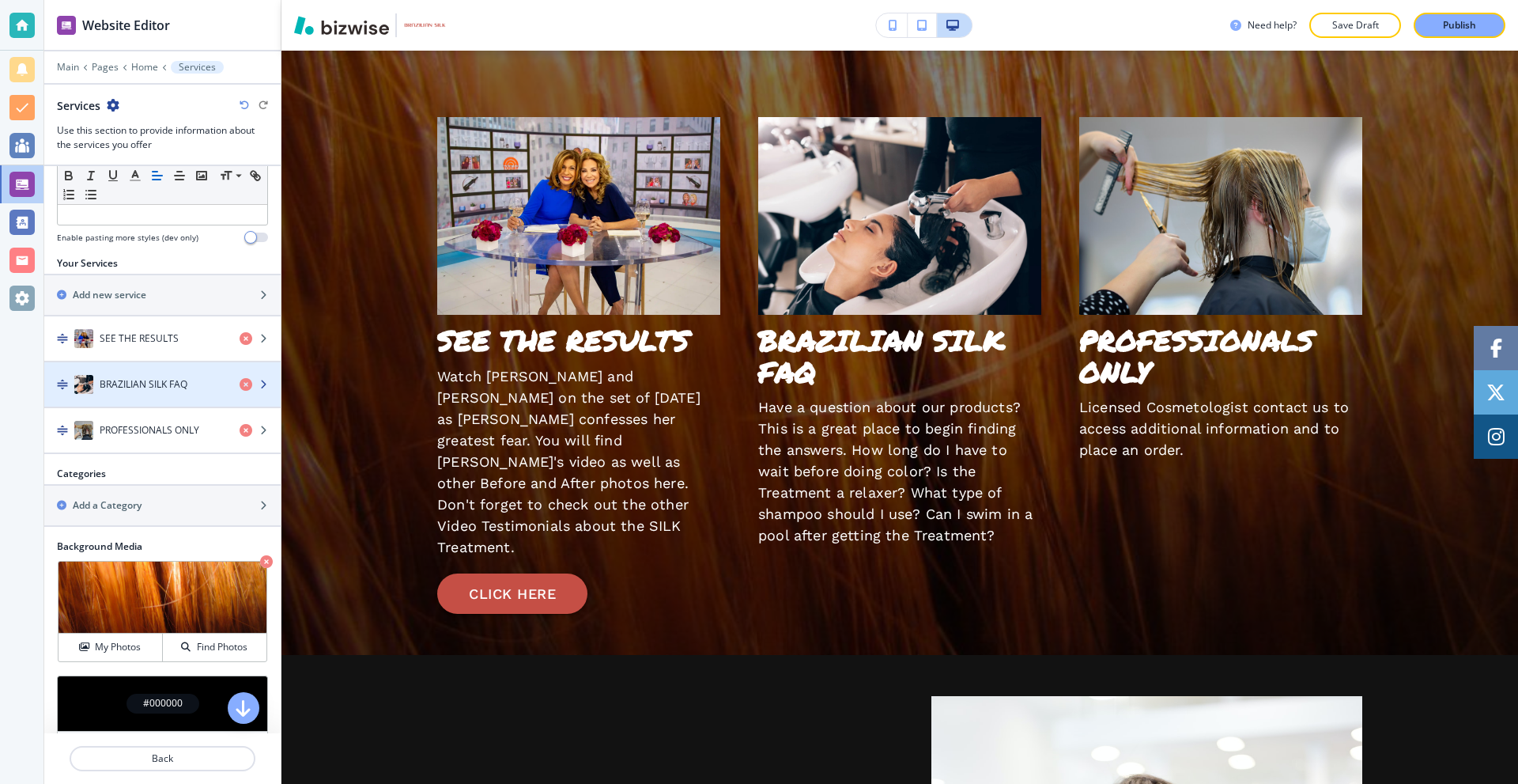
click at [155, 395] on div "button" at bounding box center [162, 400] width 237 height 13
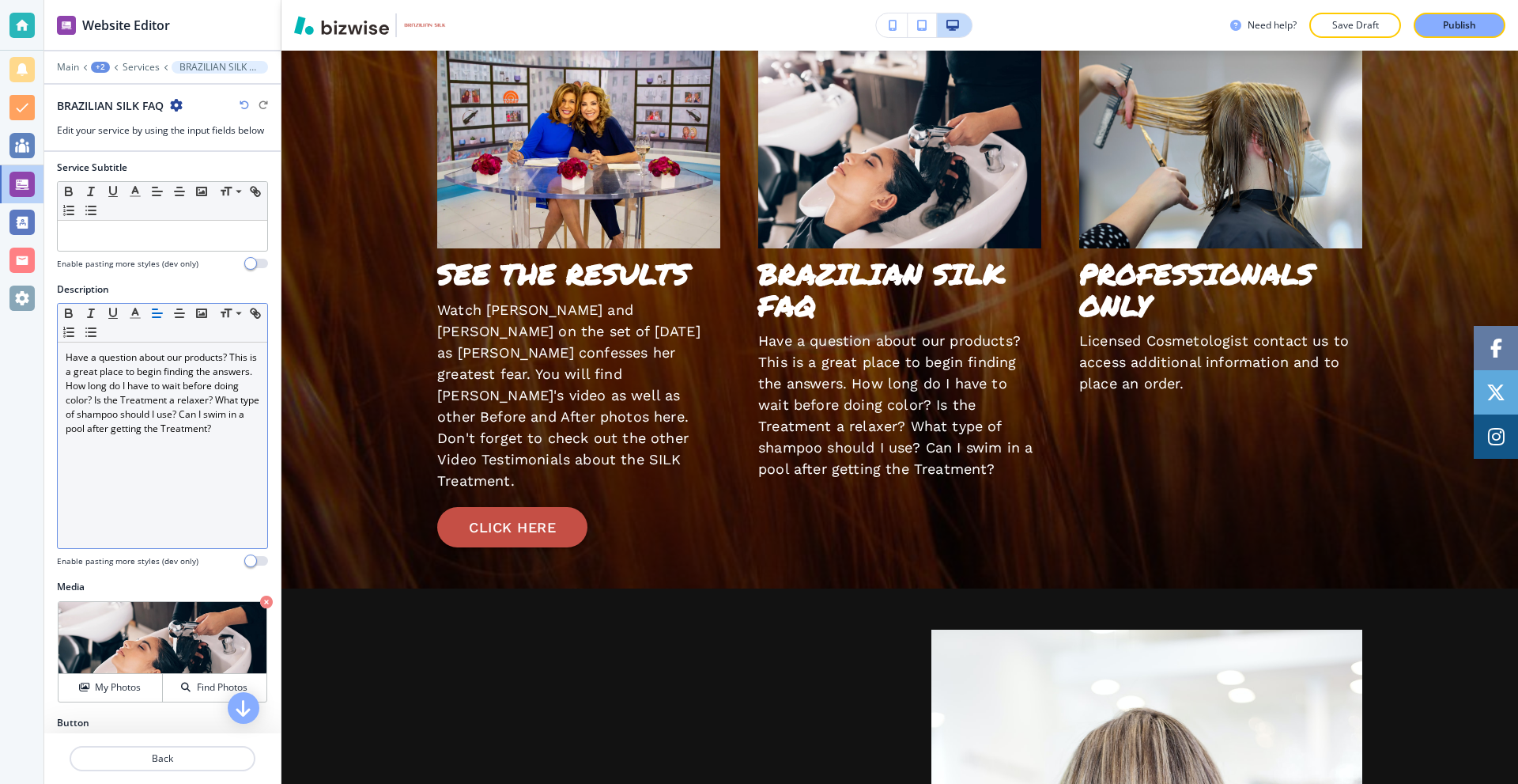
scroll to position [171, 0]
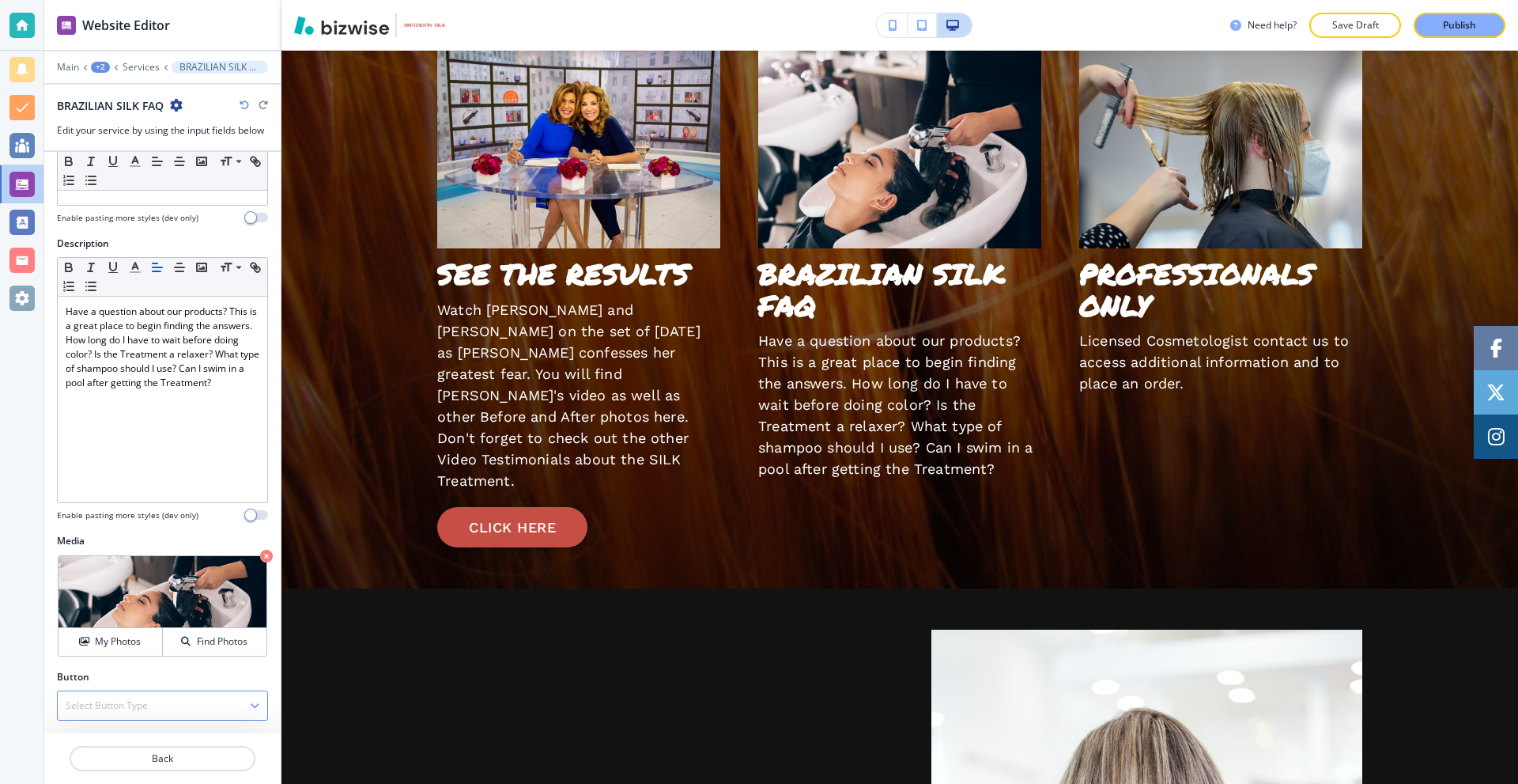
click at [145, 700] on h4 "Select Button Type" at bounding box center [106, 705] width 82 height 14
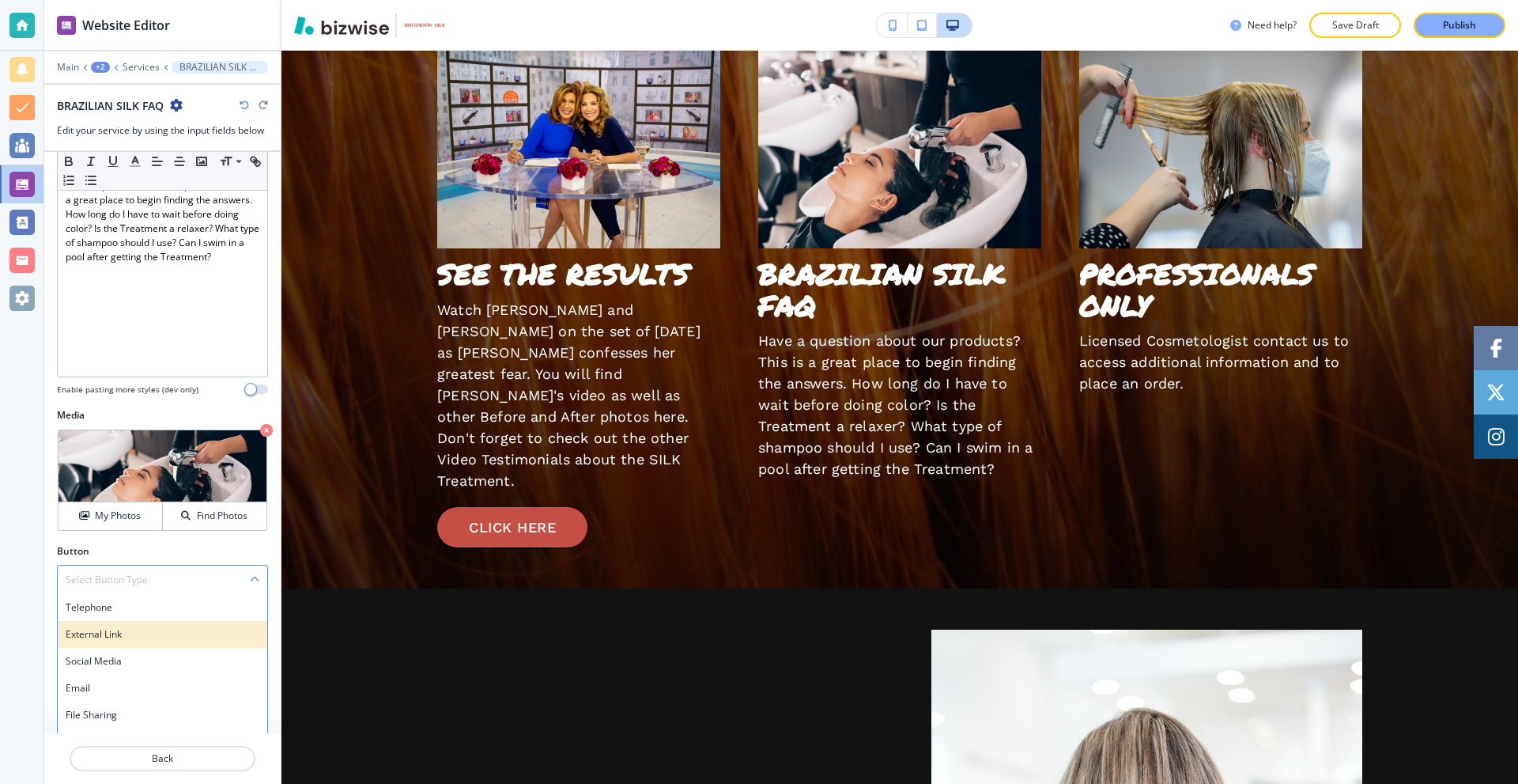
scroll to position [320, 0]
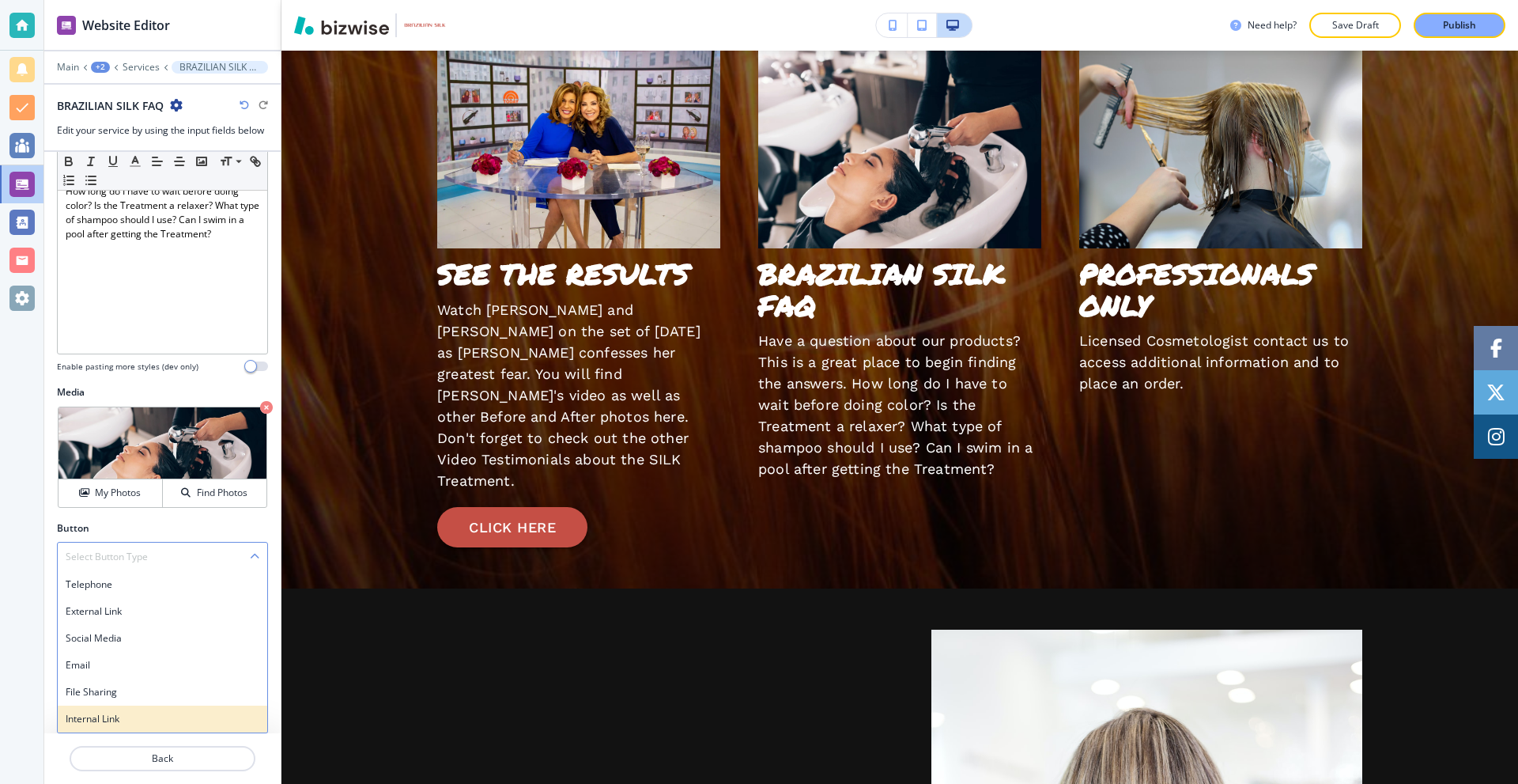
click at [121, 709] on div "Internal Link" at bounding box center [162, 719] width 210 height 27
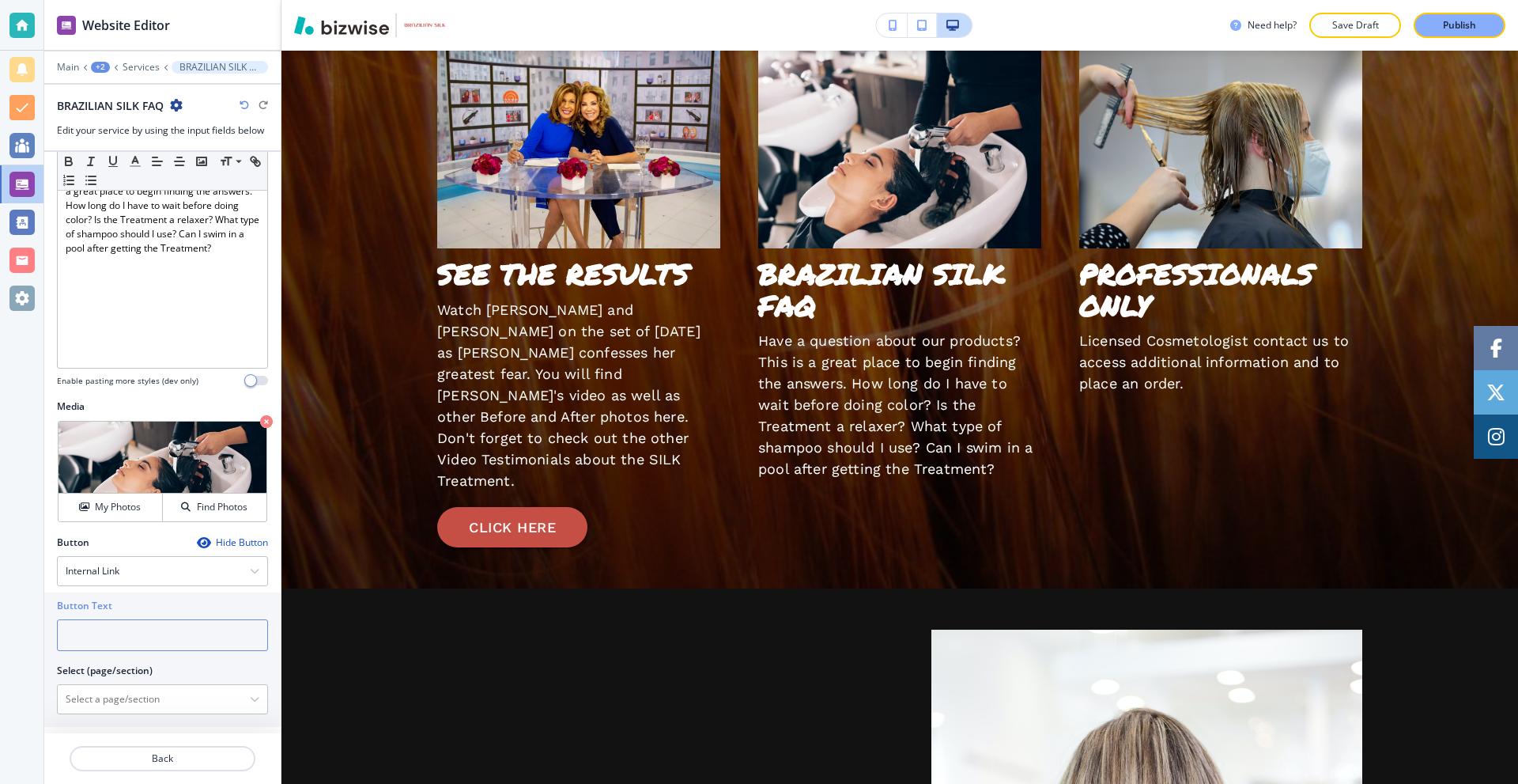
click at [132, 647] on input "text" at bounding box center [162, 635] width 211 height 31
click at [133, 645] on input "text" at bounding box center [162, 635] width 211 height 31
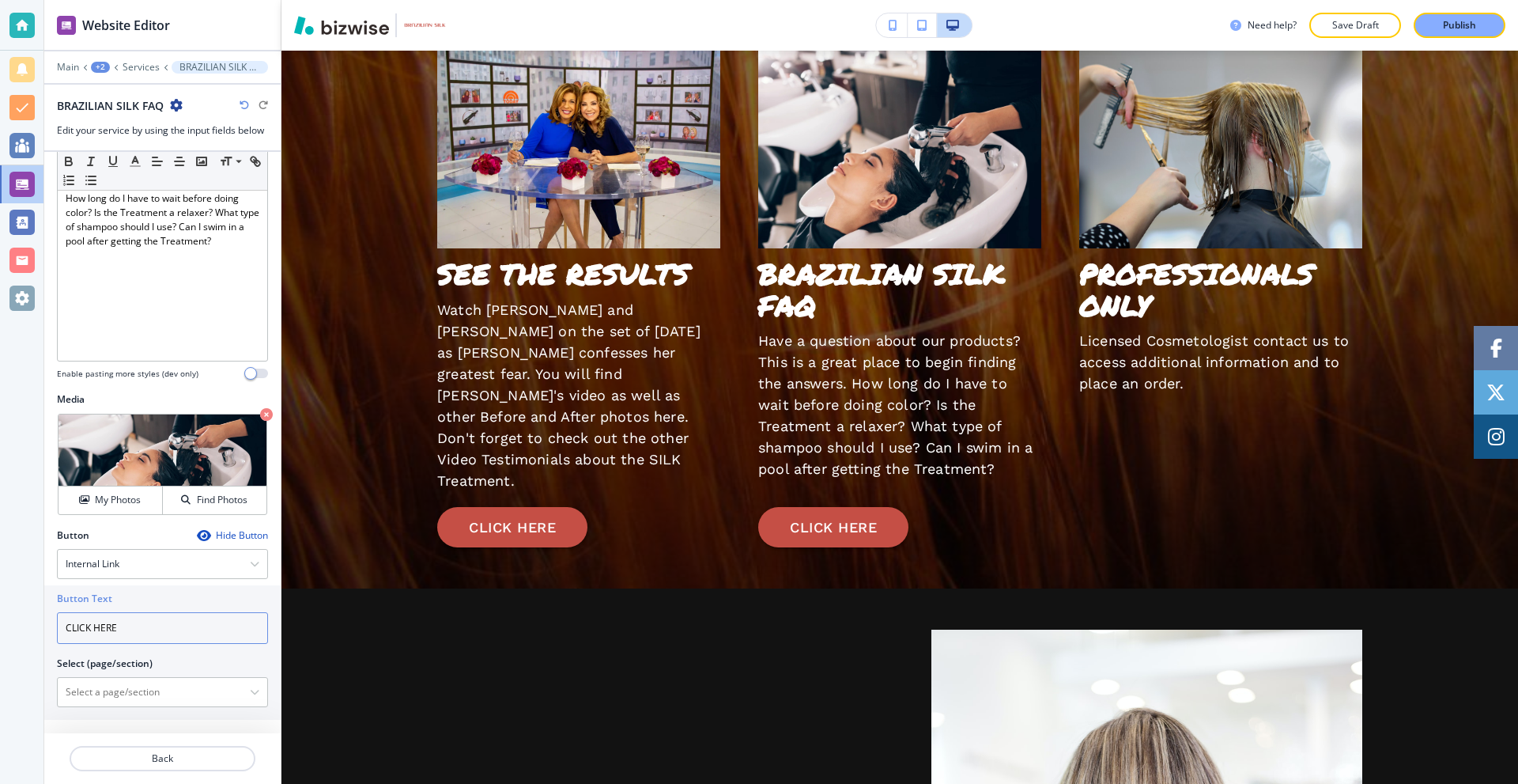
scroll to position [319, 0]
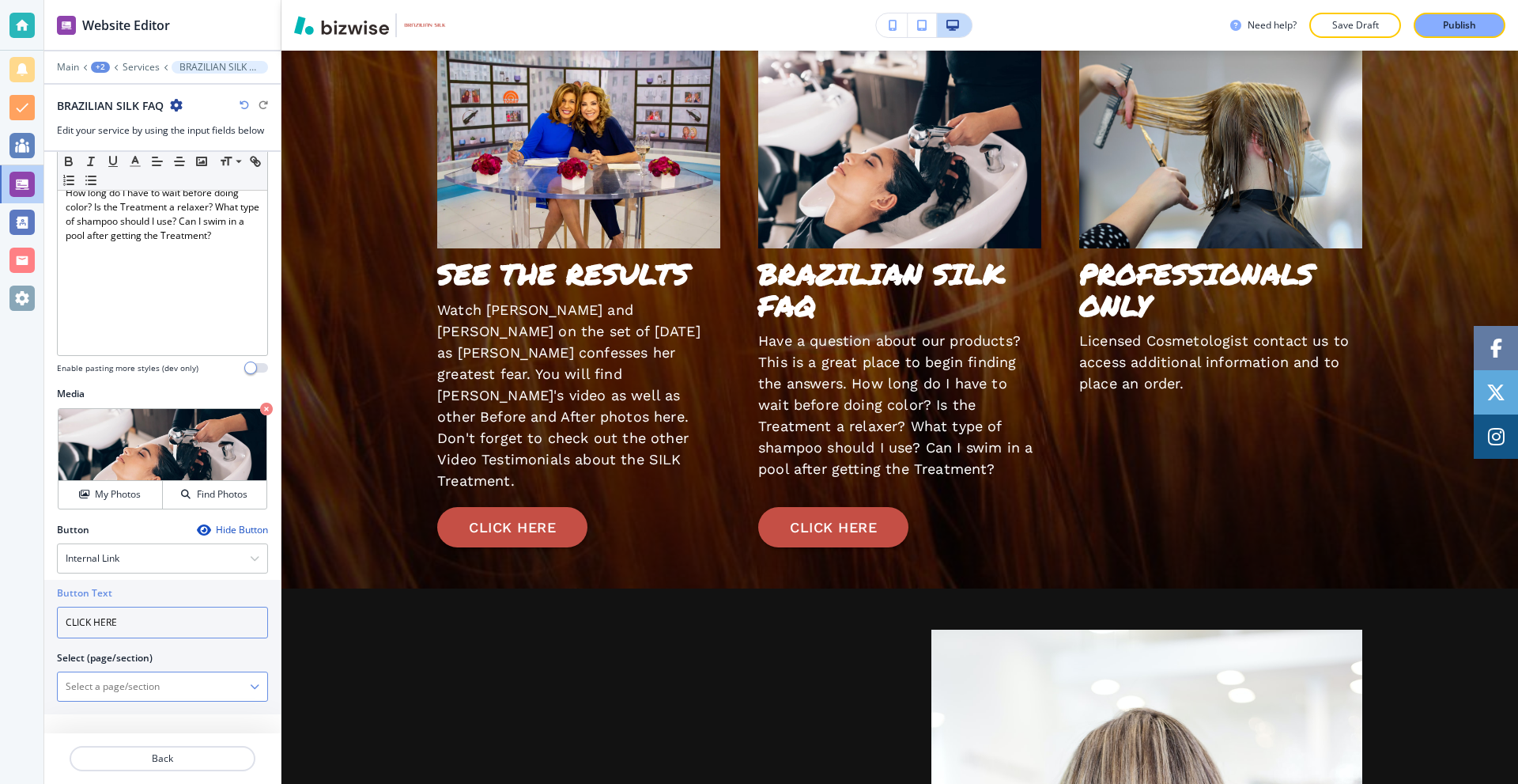
type input "CLICK HERE"
click at [161, 681] on \(page\/section\) "Manual Input" at bounding box center [154, 686] width 192 height 27
click at [237, 682] on \(page\/section\) "Manual Input" at bounding box center [154, 686] width 192 height 27
click at [249, 686] on icon "button" at bounding box center [254, 686] width 9 height 9
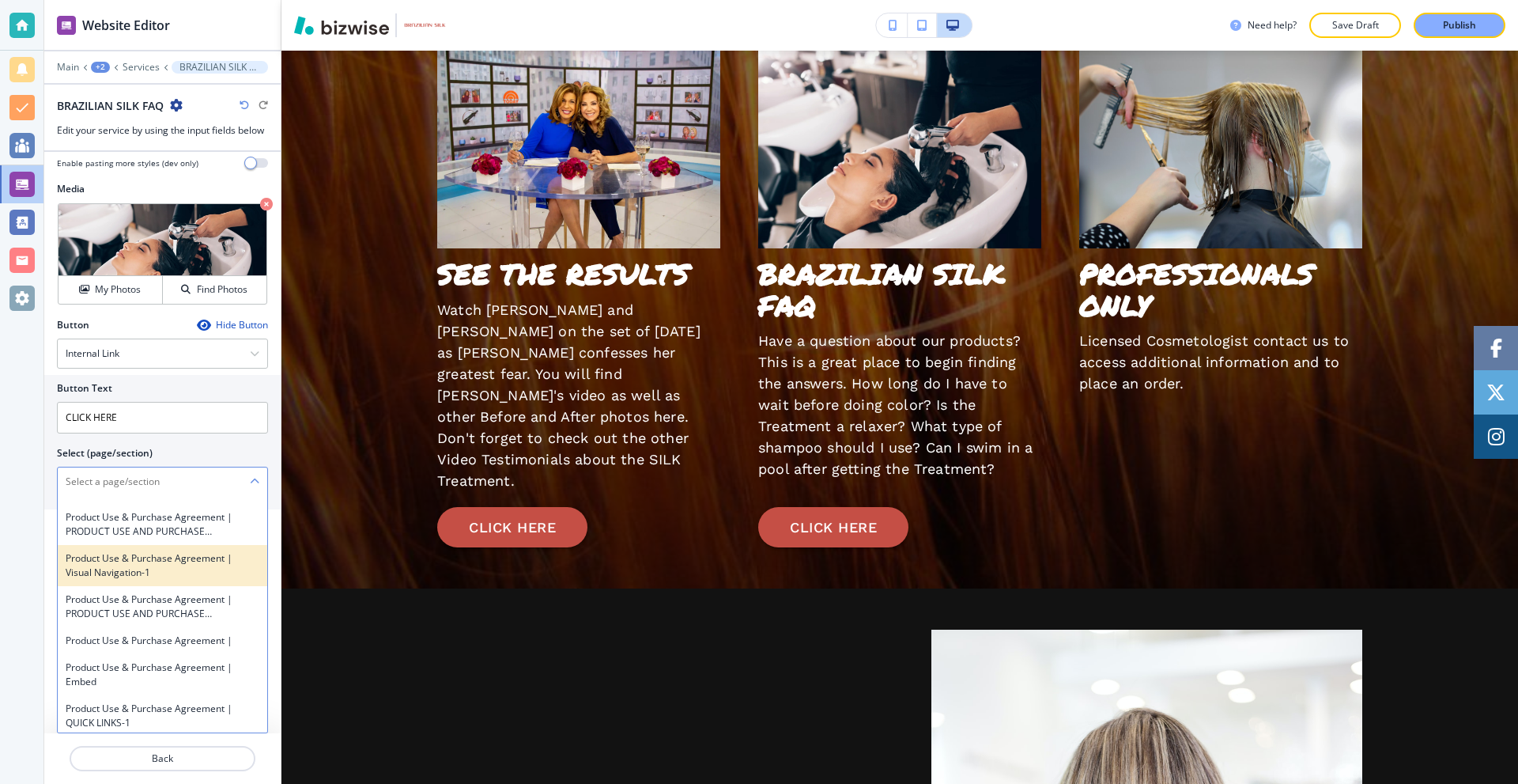
scroll to position [2214, 0]
click at [156, 482] on \(page\/section\) "Manual Input" at bounding box center [154, 482] width 192 height 27
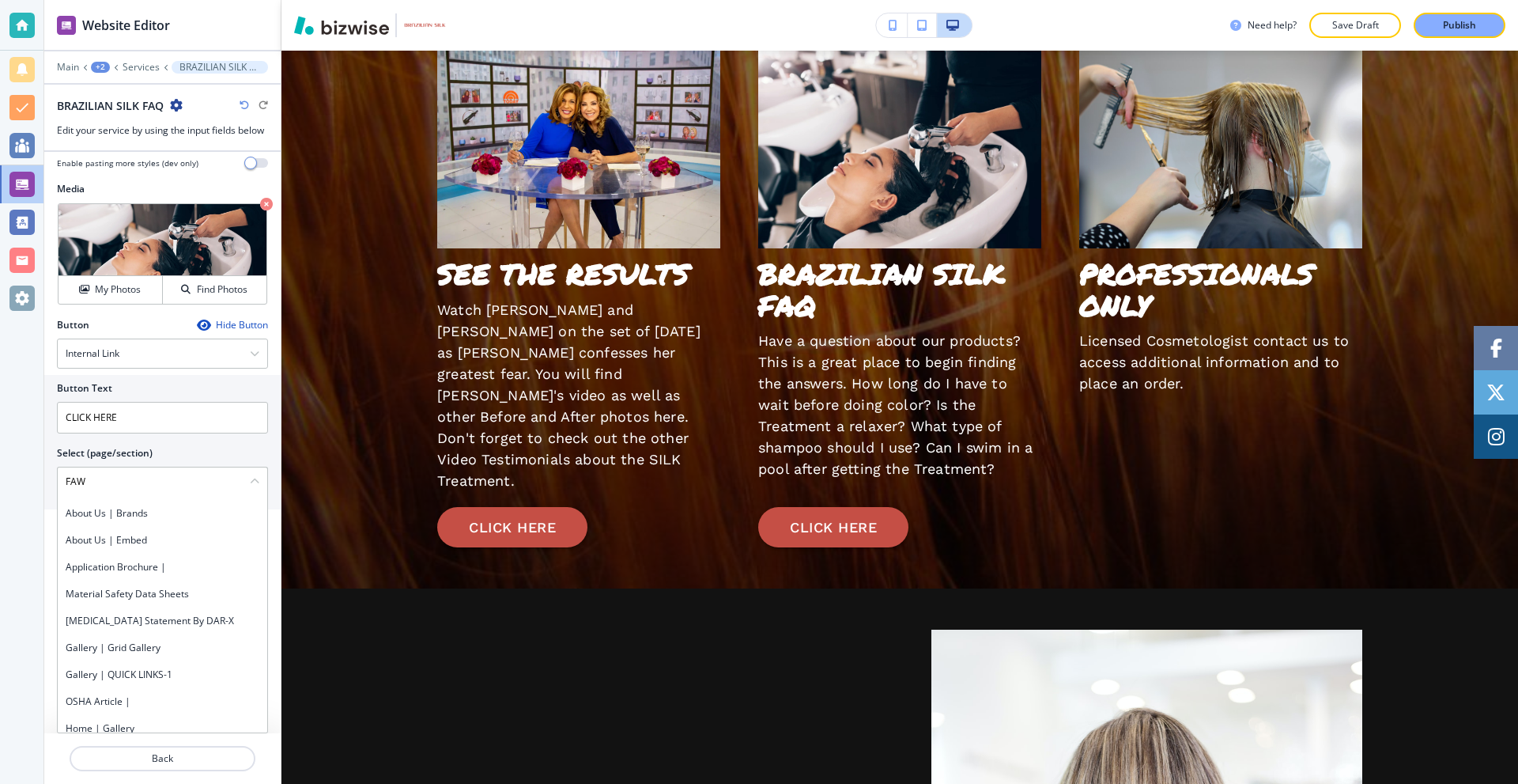
scroll to position [319, 0]
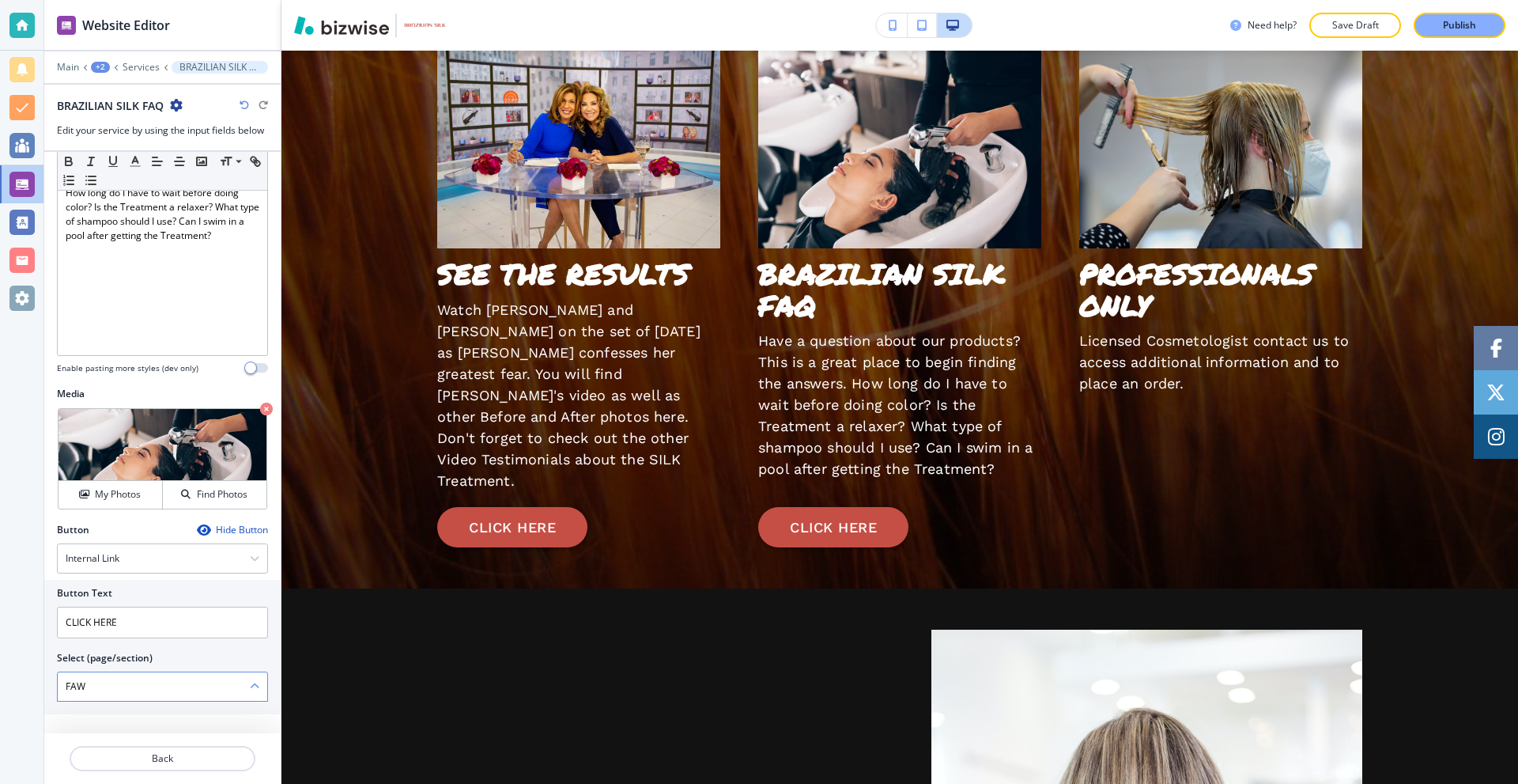
click at [111, 684] on \(page\/section\) "FAW" at bounding box center [154, 686] width 192 height 27
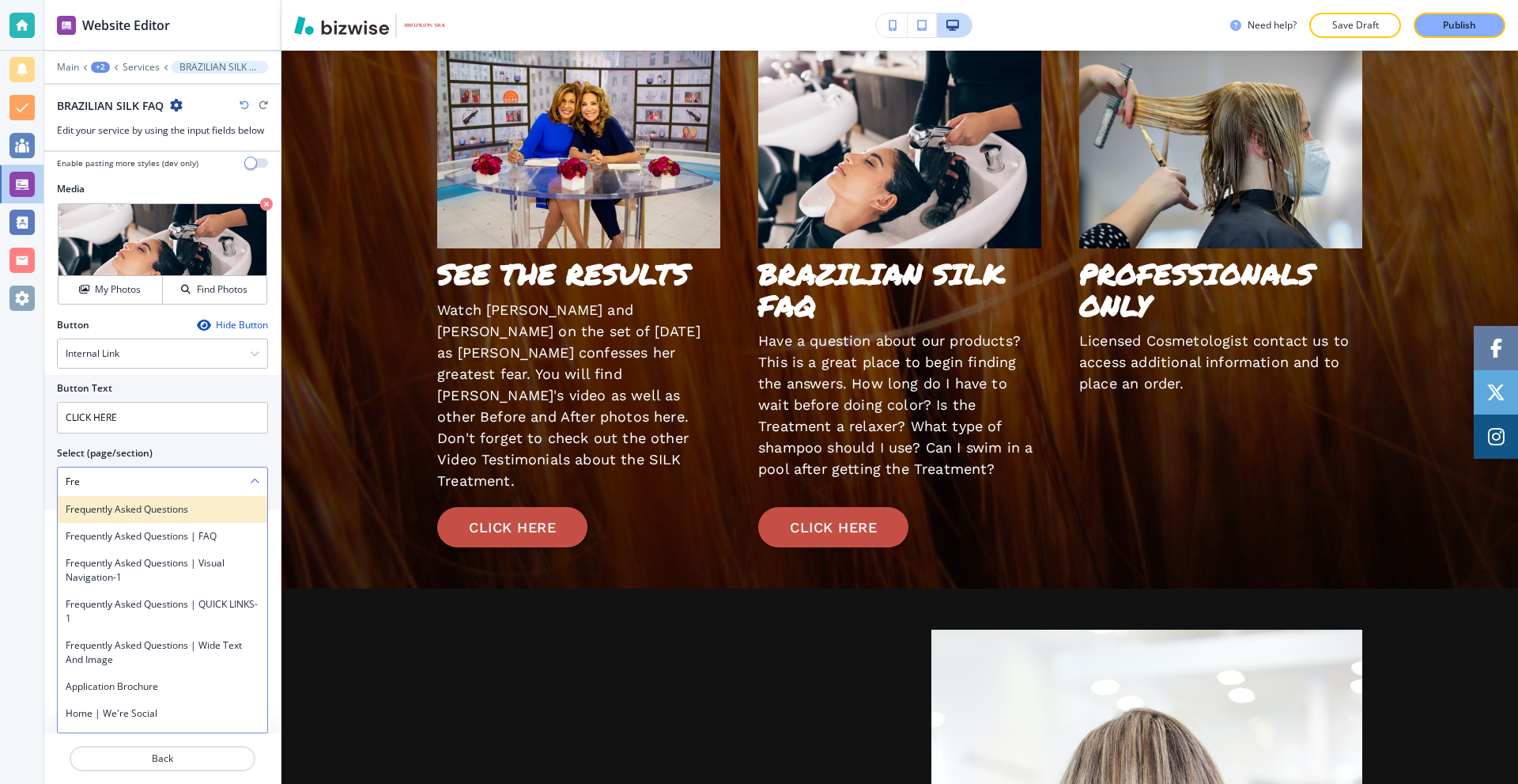
click at [156, 507] on h4 "Frequently Asked Questions" at bounding box center [162, 509] width 193 height 14
type \(page\/section\) "Frequently Asked Questions"
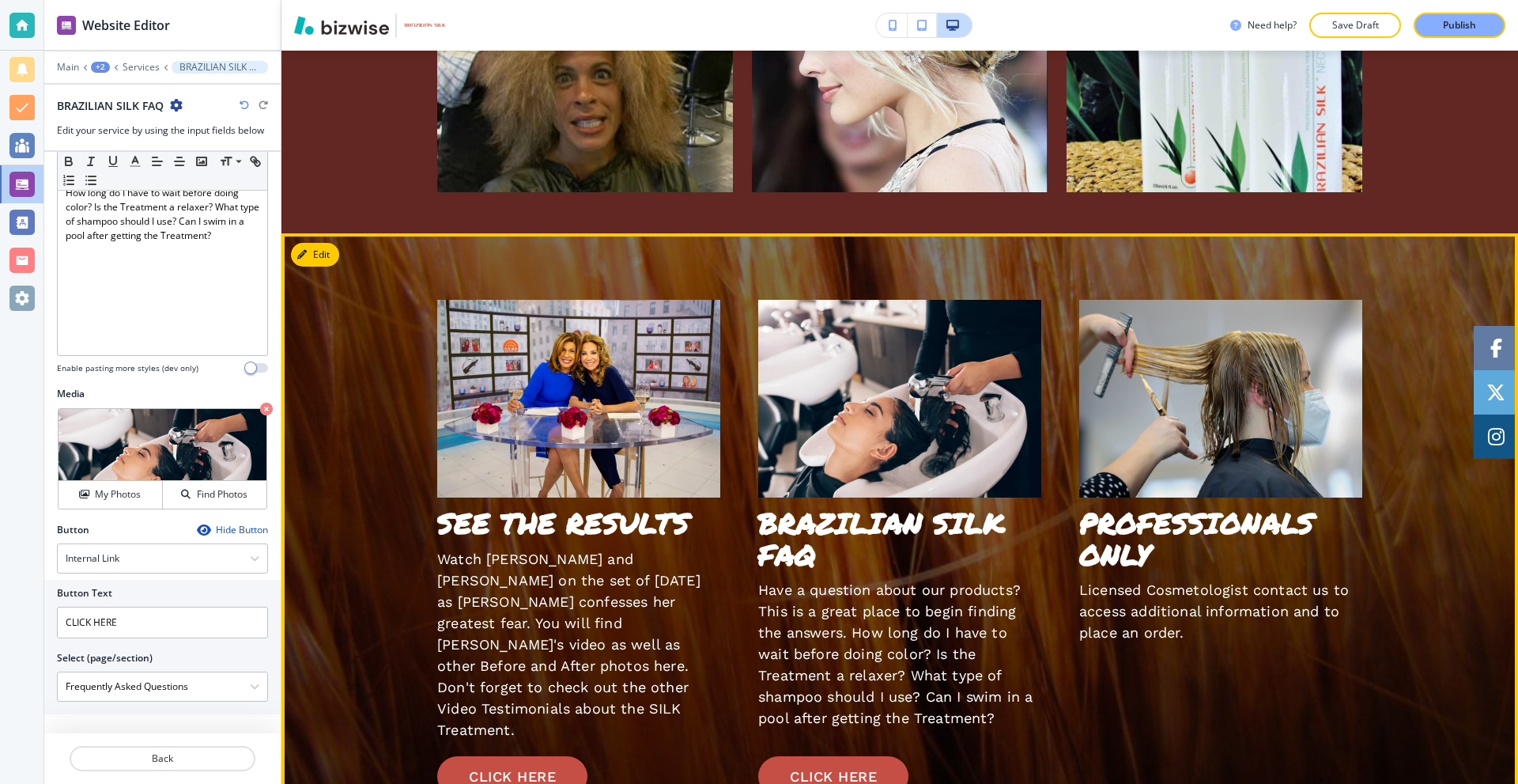
scroll to position [2887, 0]
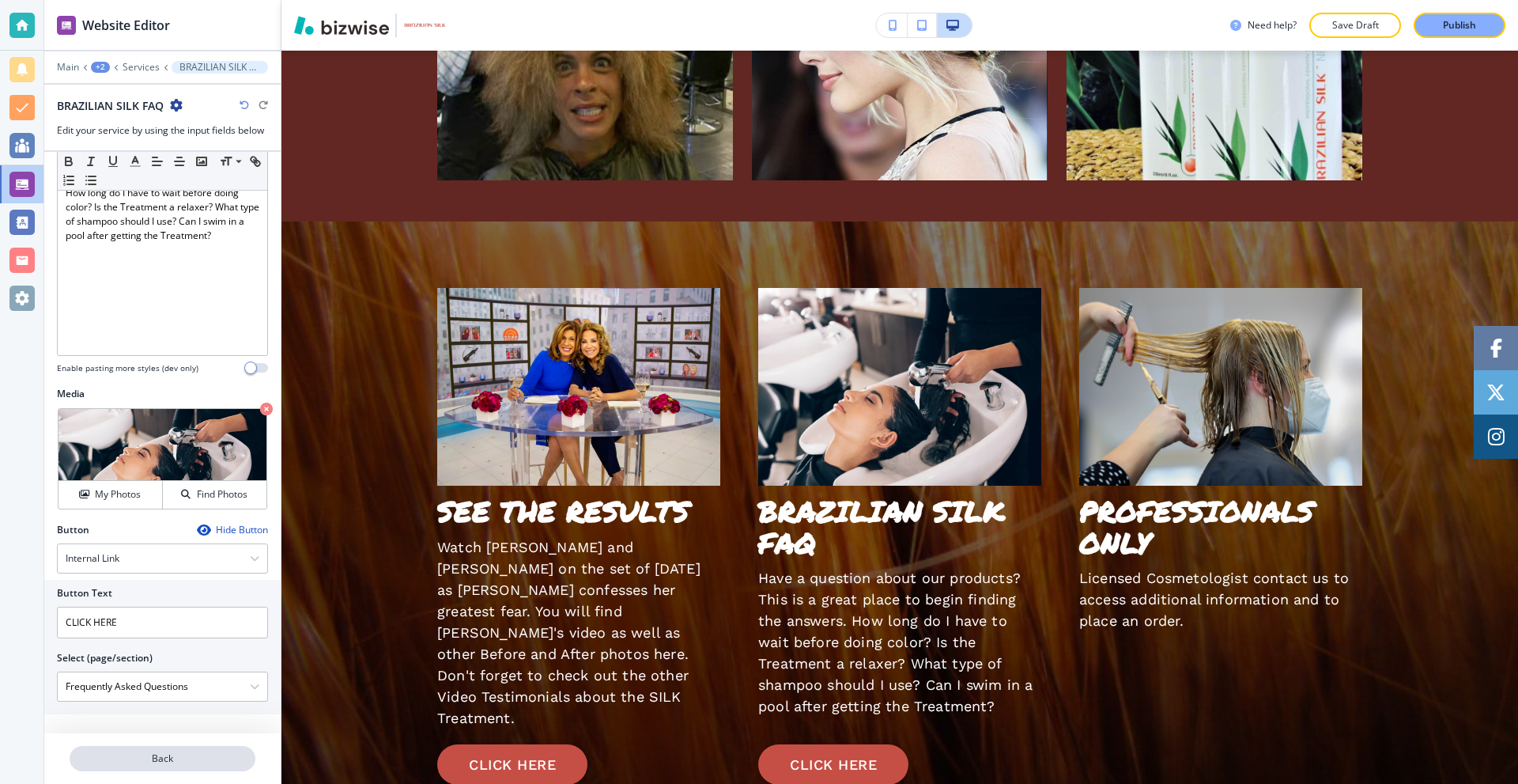
click at [168, 753] on p "Back" at bounding box center [162, 758] width 182 height 14
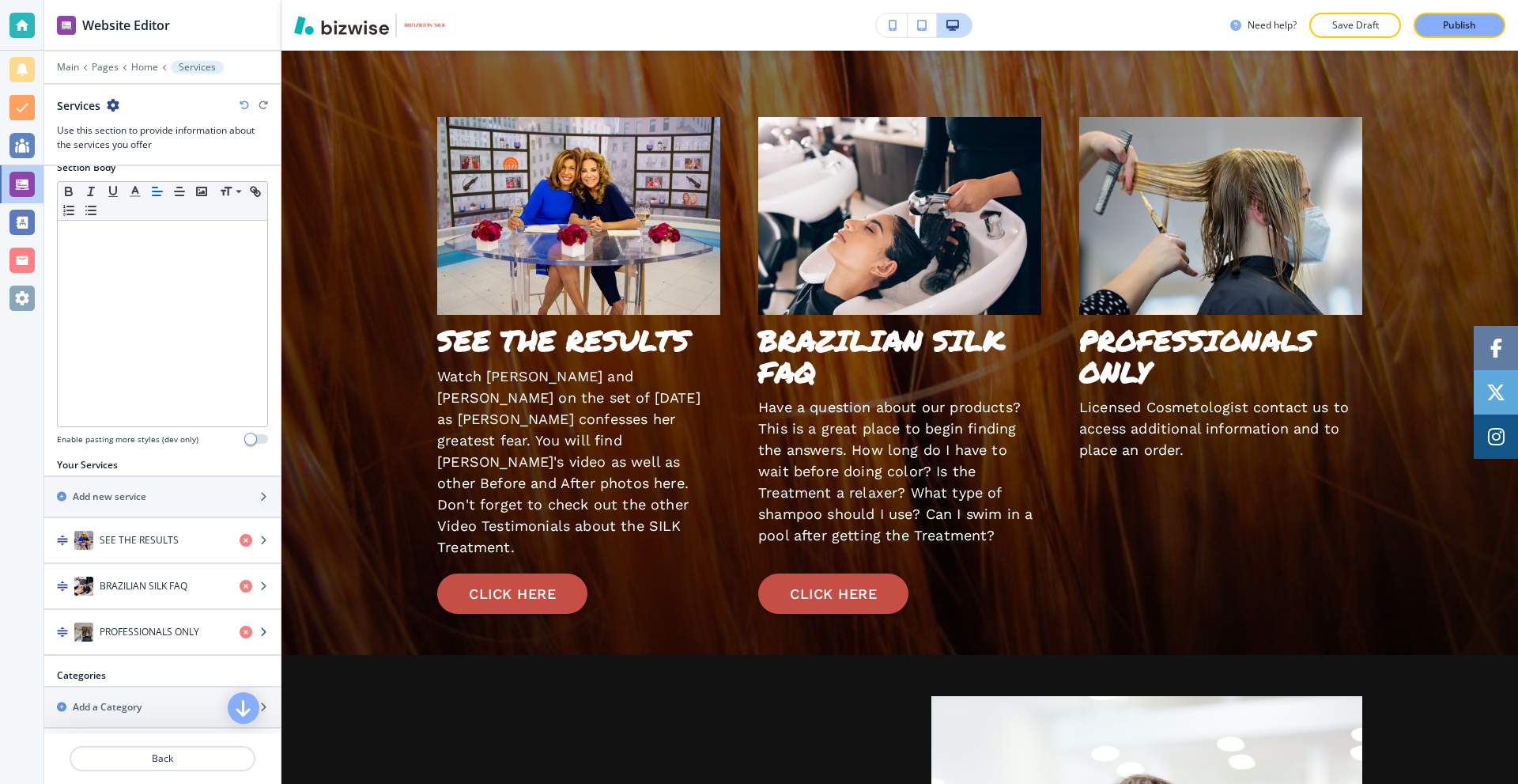
scroll to position [633, 0]
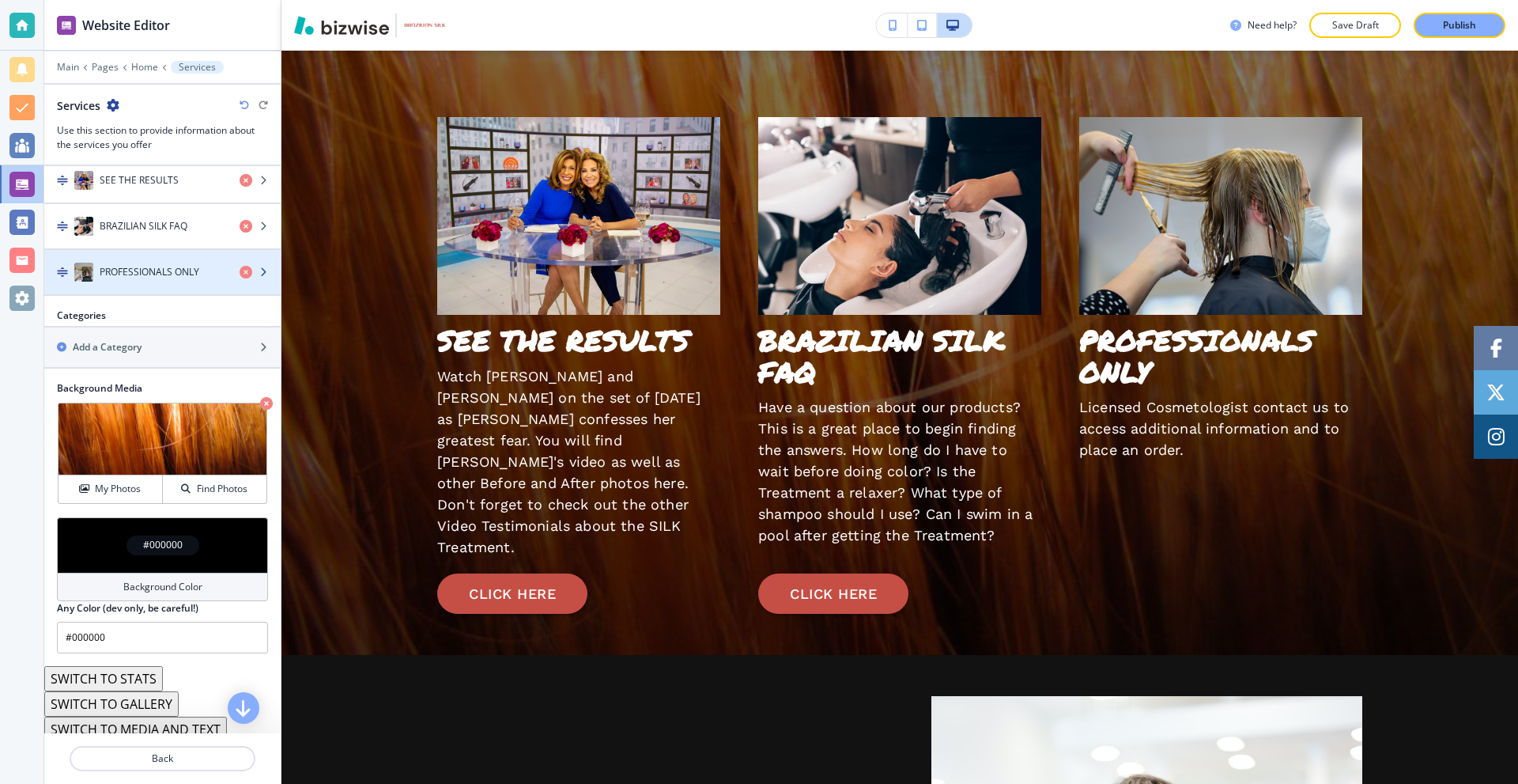
click at [171, 284] on div "button" at bounding box center [162, 288] width 237 height 13
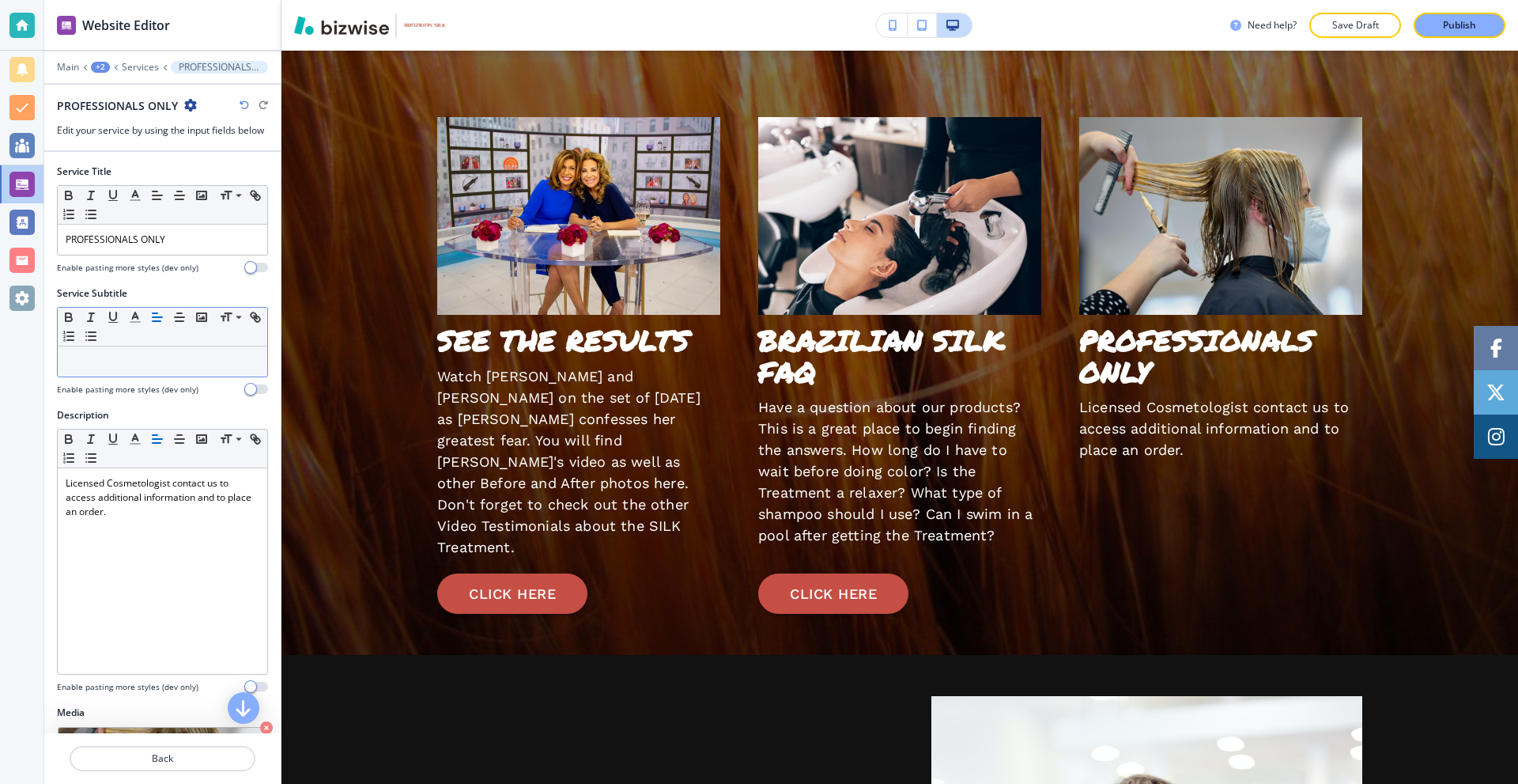
scroll to position [3123, 0]
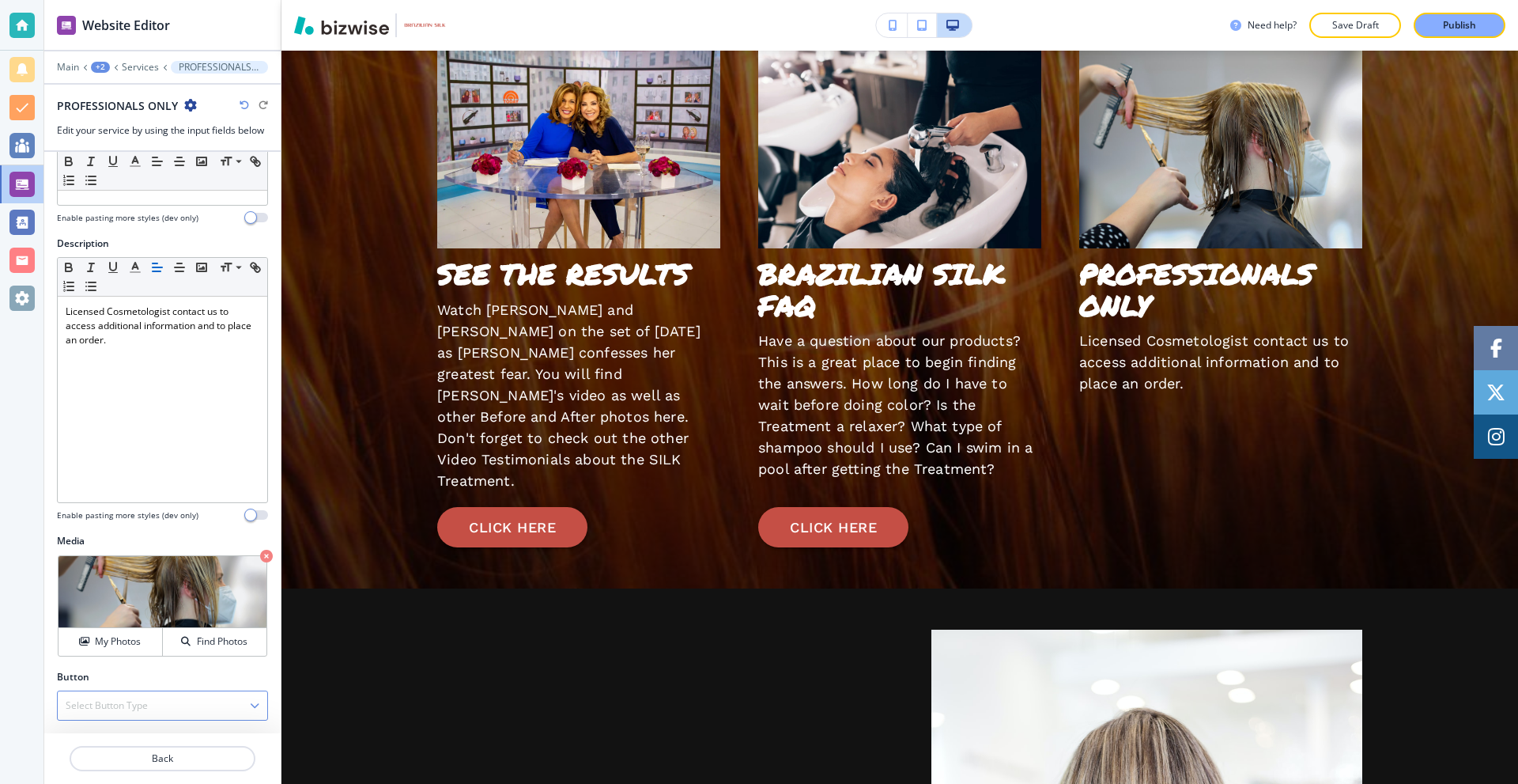
click at [155, 717] on div "Select Button Type" at bounding box center [162, 706] width 210 height 29
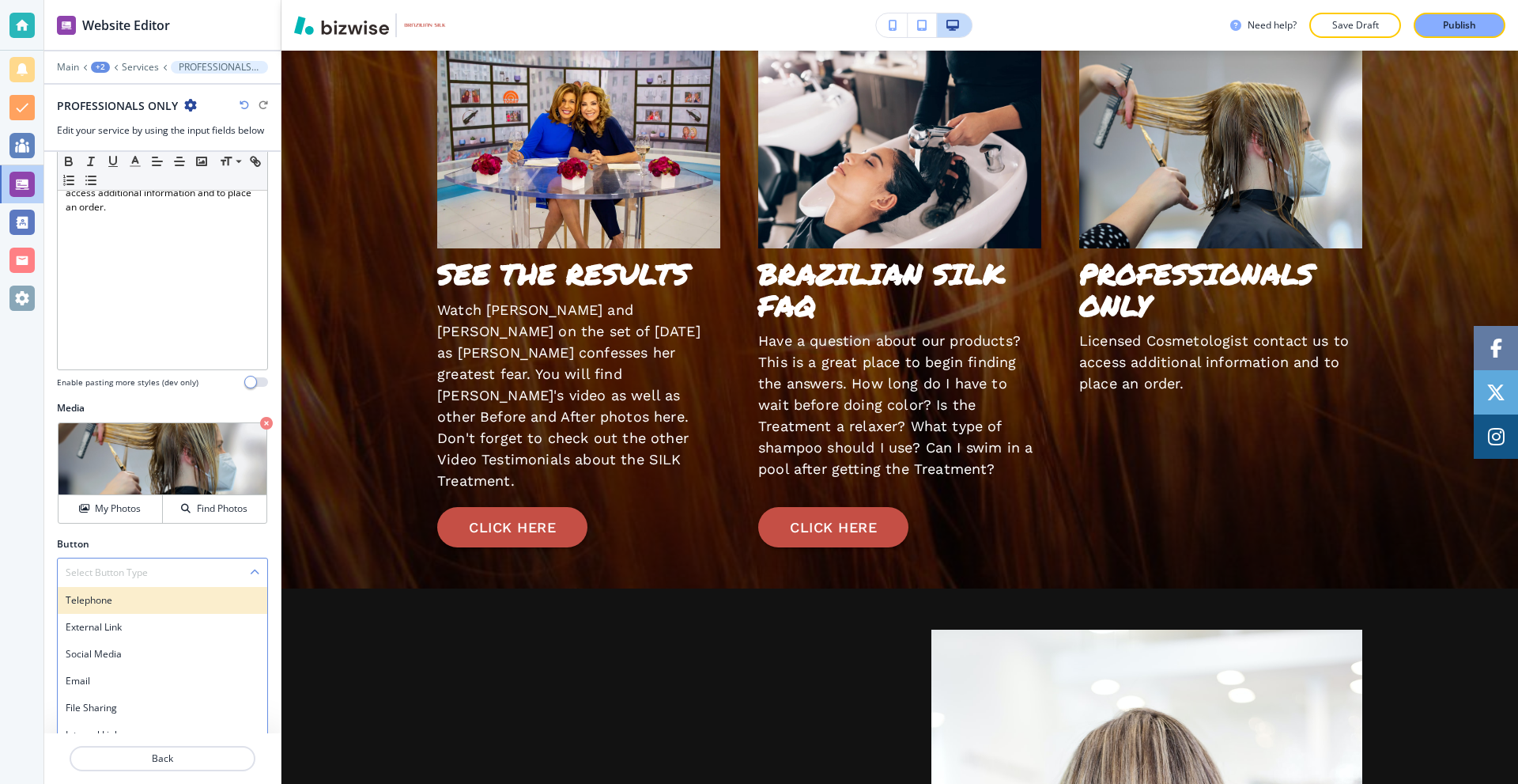
scroll to position [320, 0]
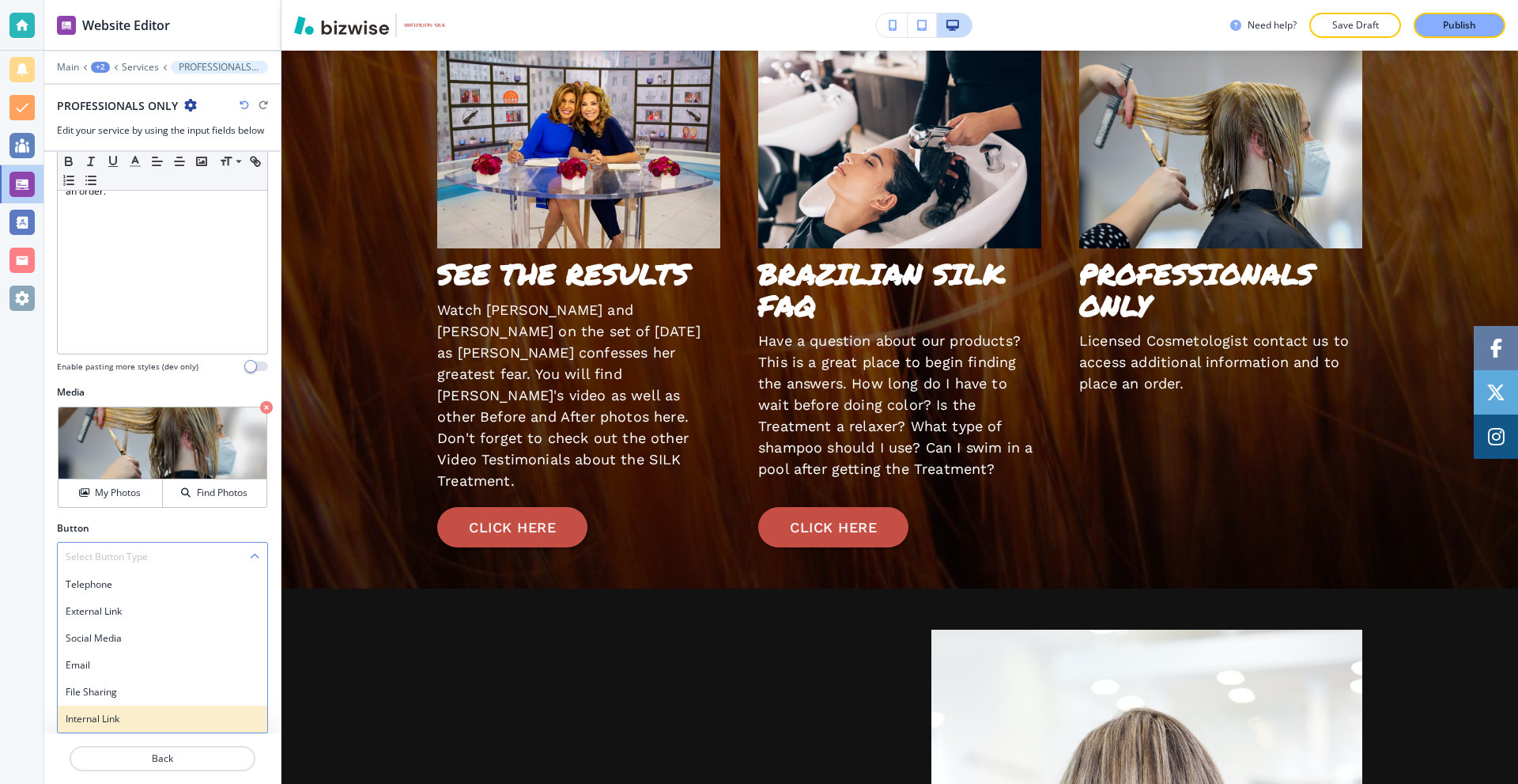
click at [119, 712] on h4 "Internal Link" at bounding box center [162, 719] width 193 height 14
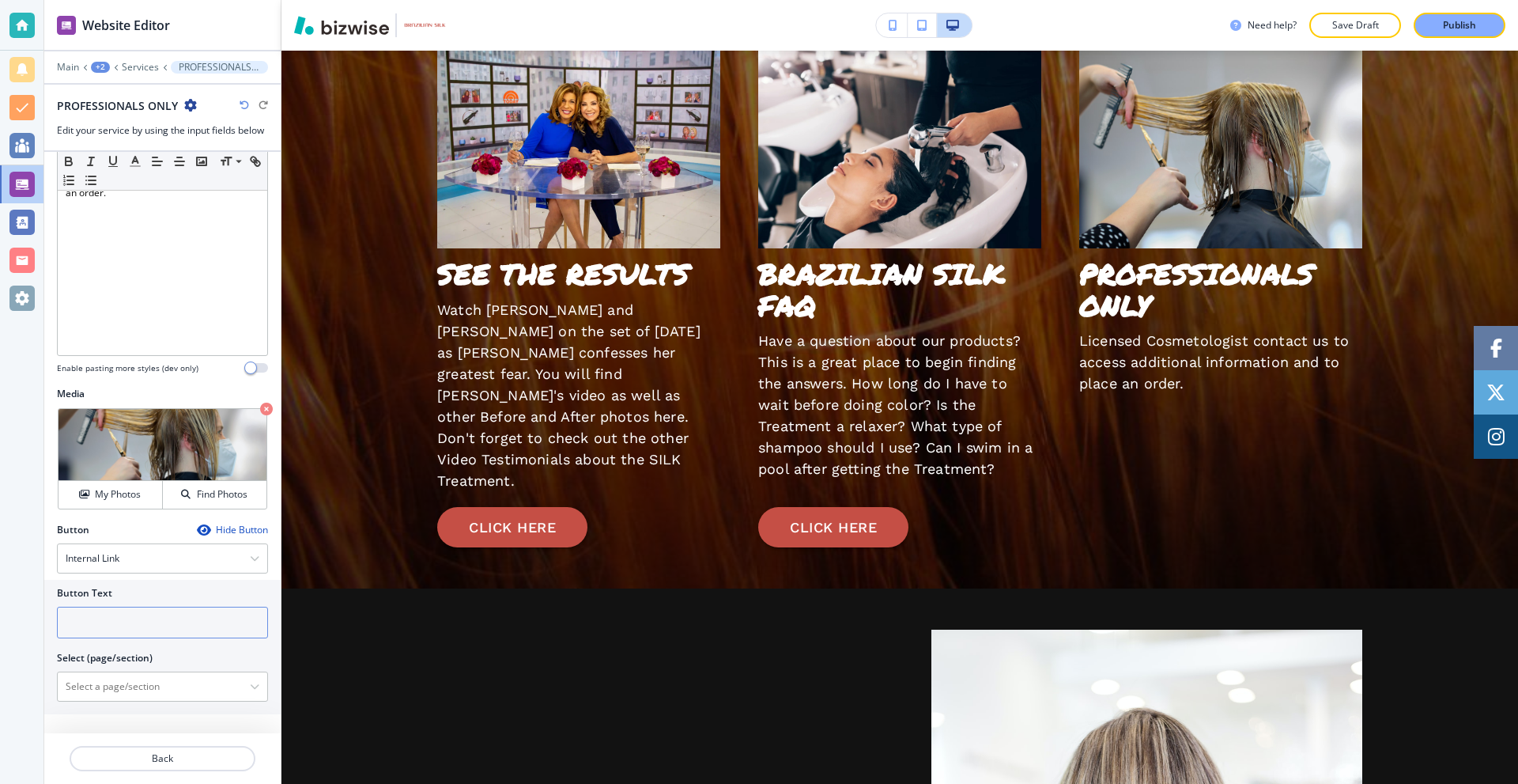
click at [132, 619] on input "text" at bounding box center [162, 622] width 211 height 31
type input "CLICK HERE"
click at [245, 675] on div at bounding box center [162, 686] width 210 height 29
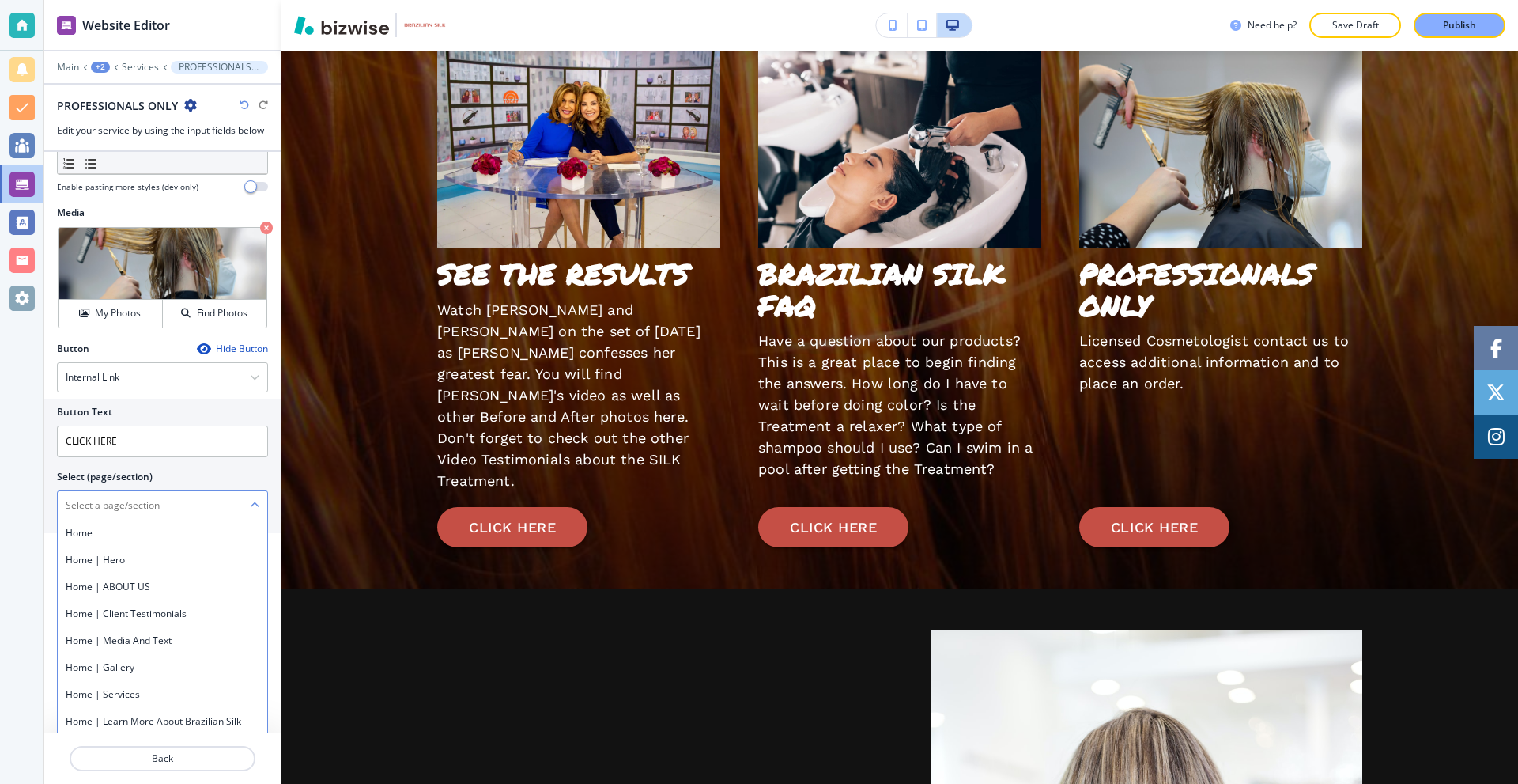
scroll to position [524, 0]
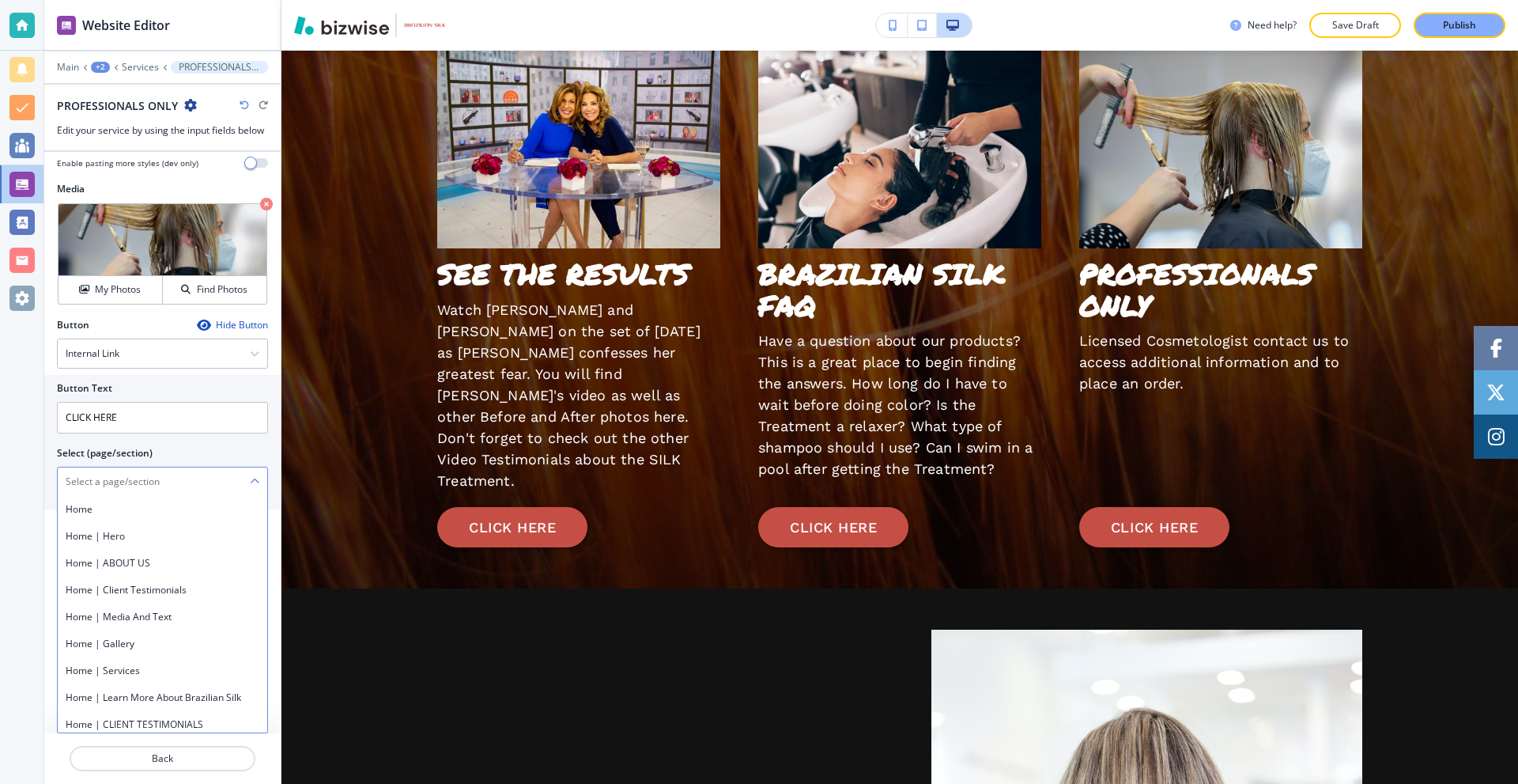
click at [130, 481] on \(page\/section\) "Manual Input" at bounding box center [154, 482] width 192 height 27
type \(page\/section\) "a"
click at [108, 512] on h4 "About Us" at bounding box center [162, 509] width 193 height 14
type \(page\/section\) "About Us"
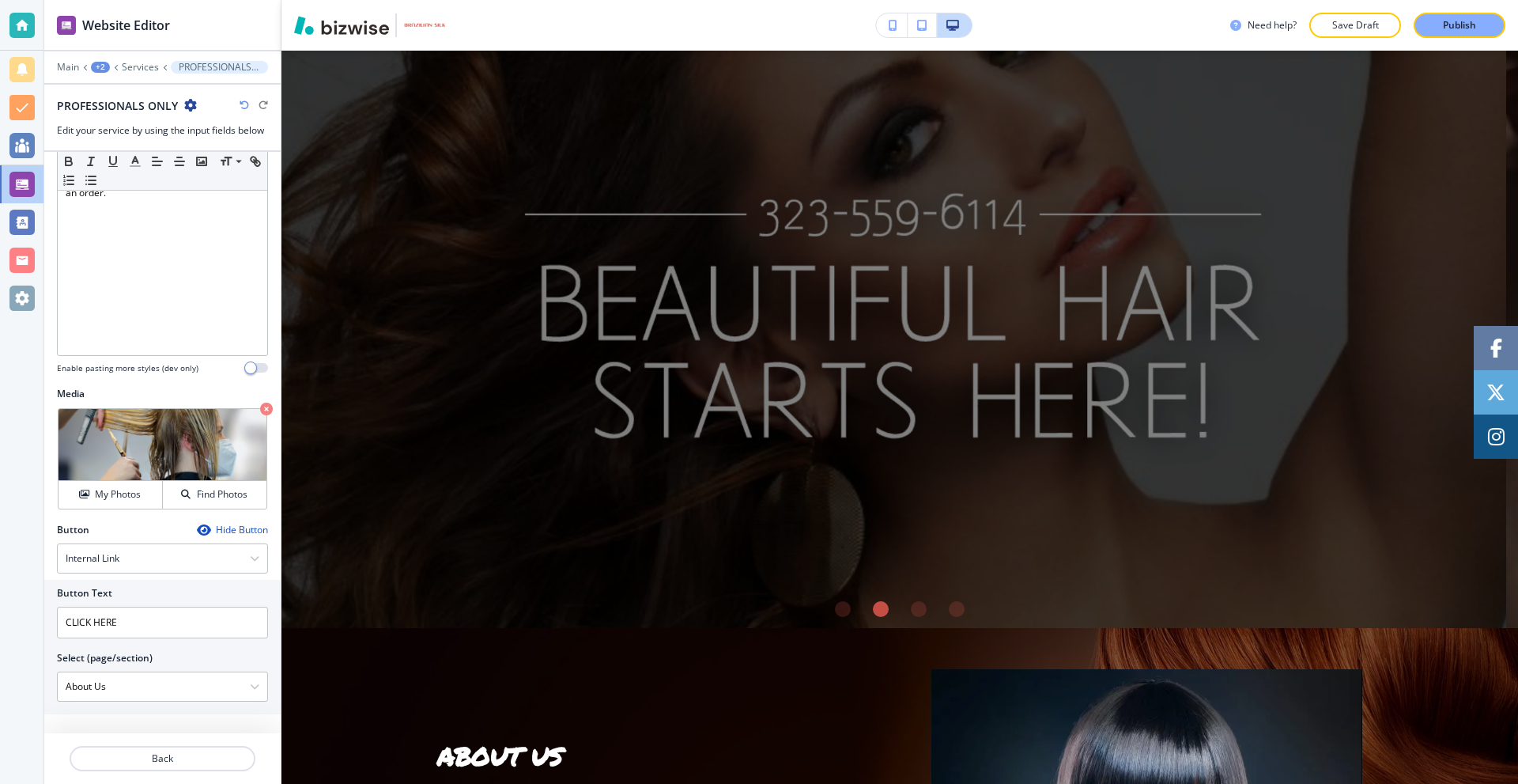
scroll to position [0, 0]
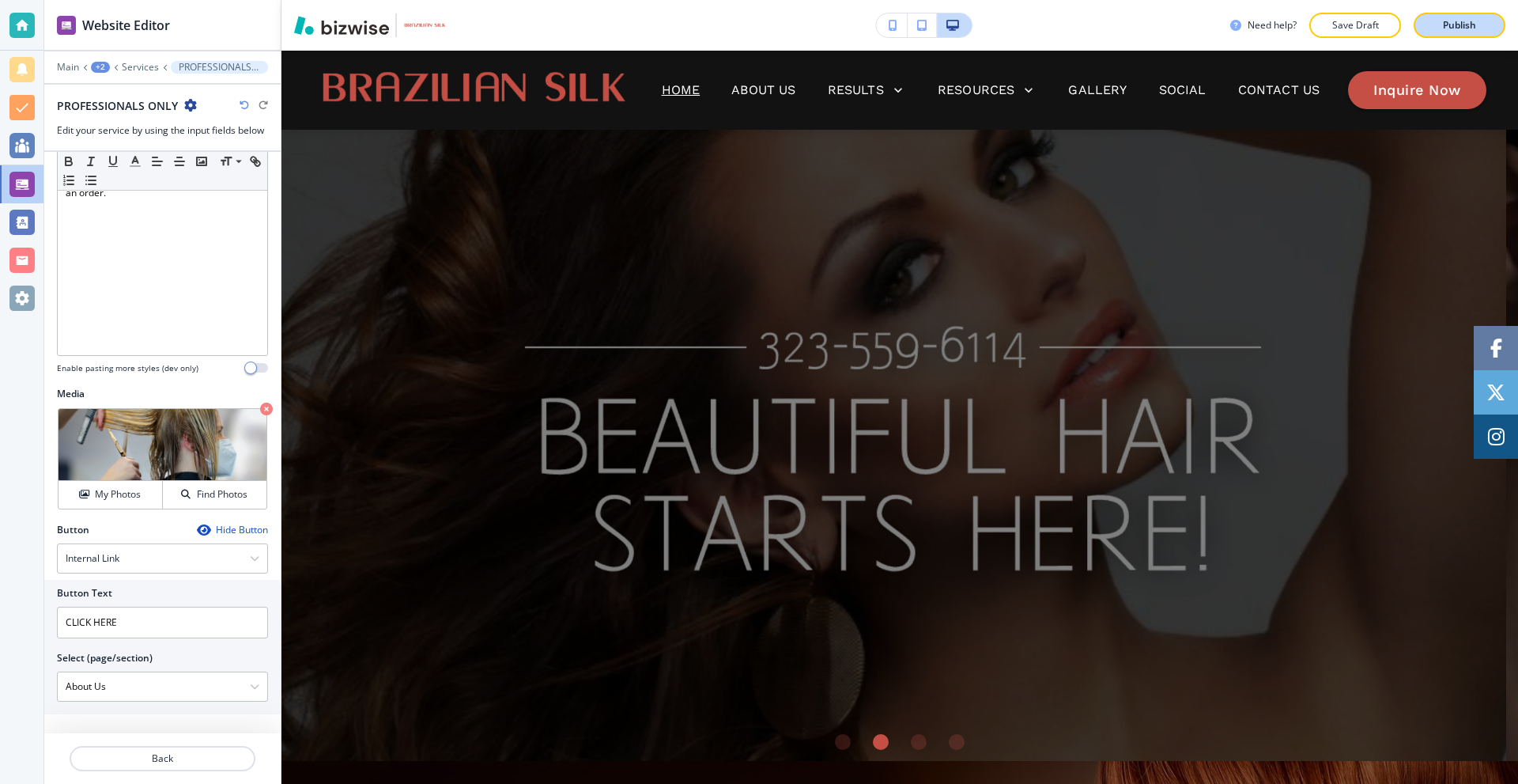
click at [1435, 20] on div "Publish" at bounding box center [1460, 25] width 51 height 14
click at [888, 19] on button "button" at bounding box center [892, 25] width 31 height 24
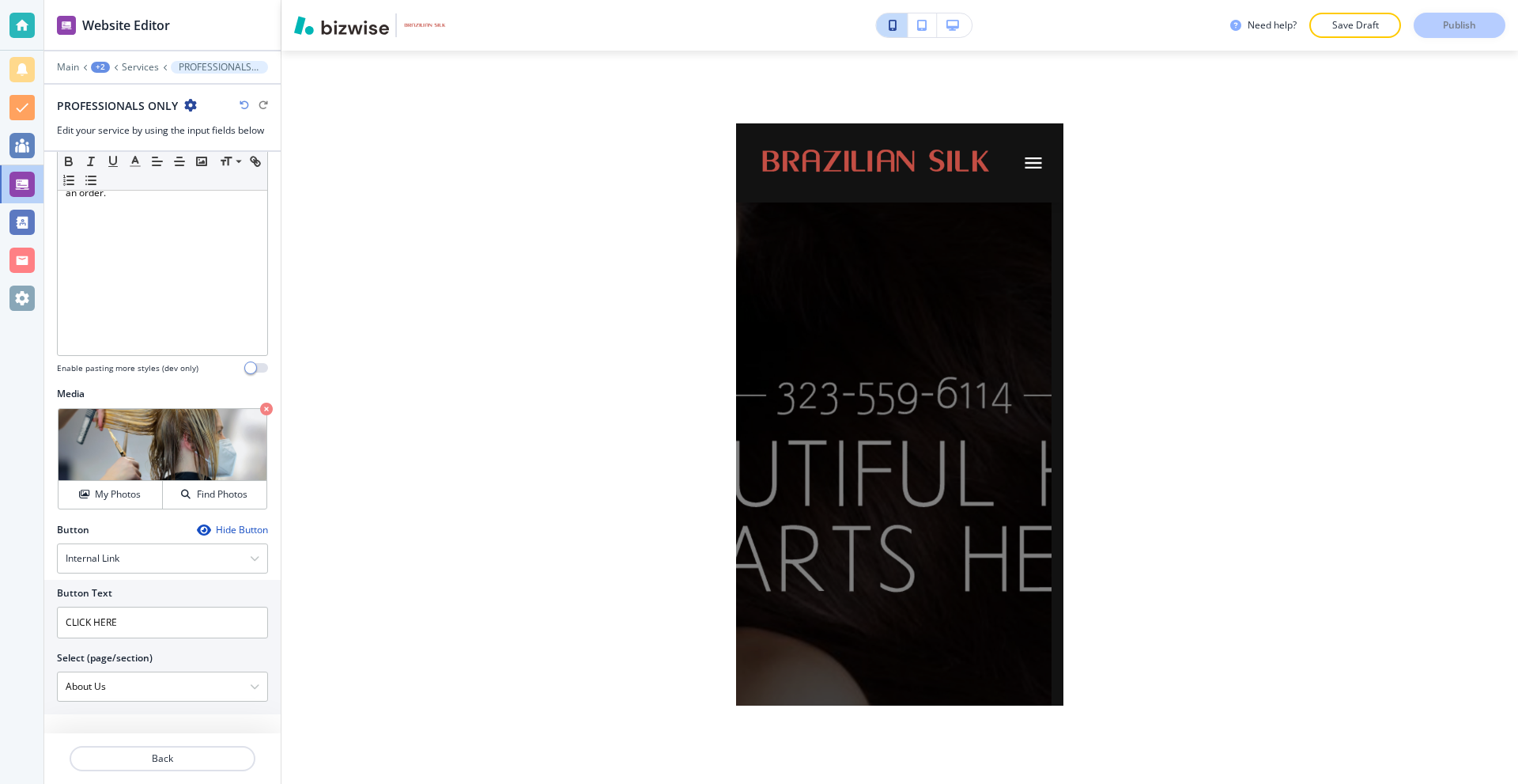
click at [893, 26] on icon "button" at bounding box center [893, 25] width 8 height 11
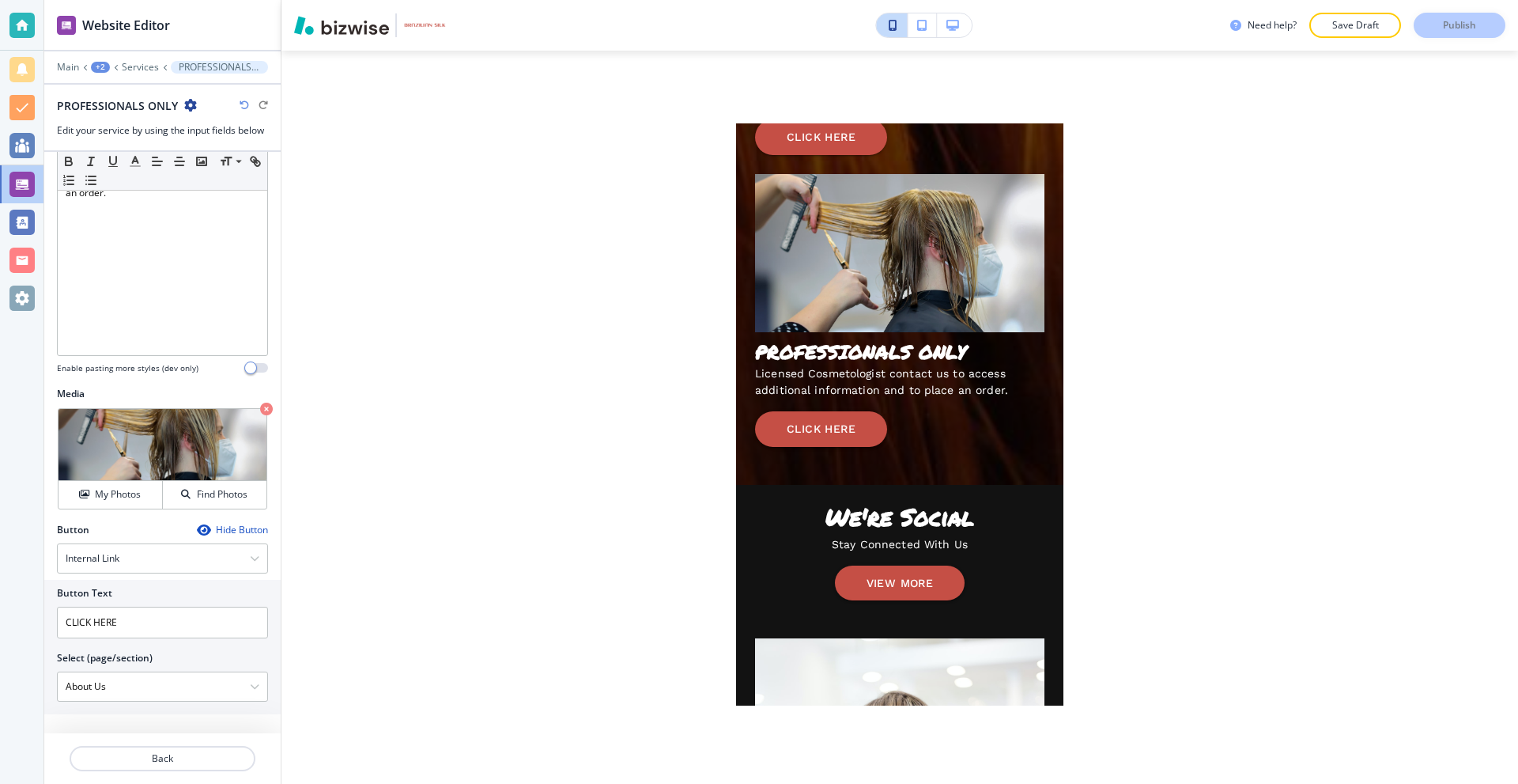
scroll to position [4659, 0]
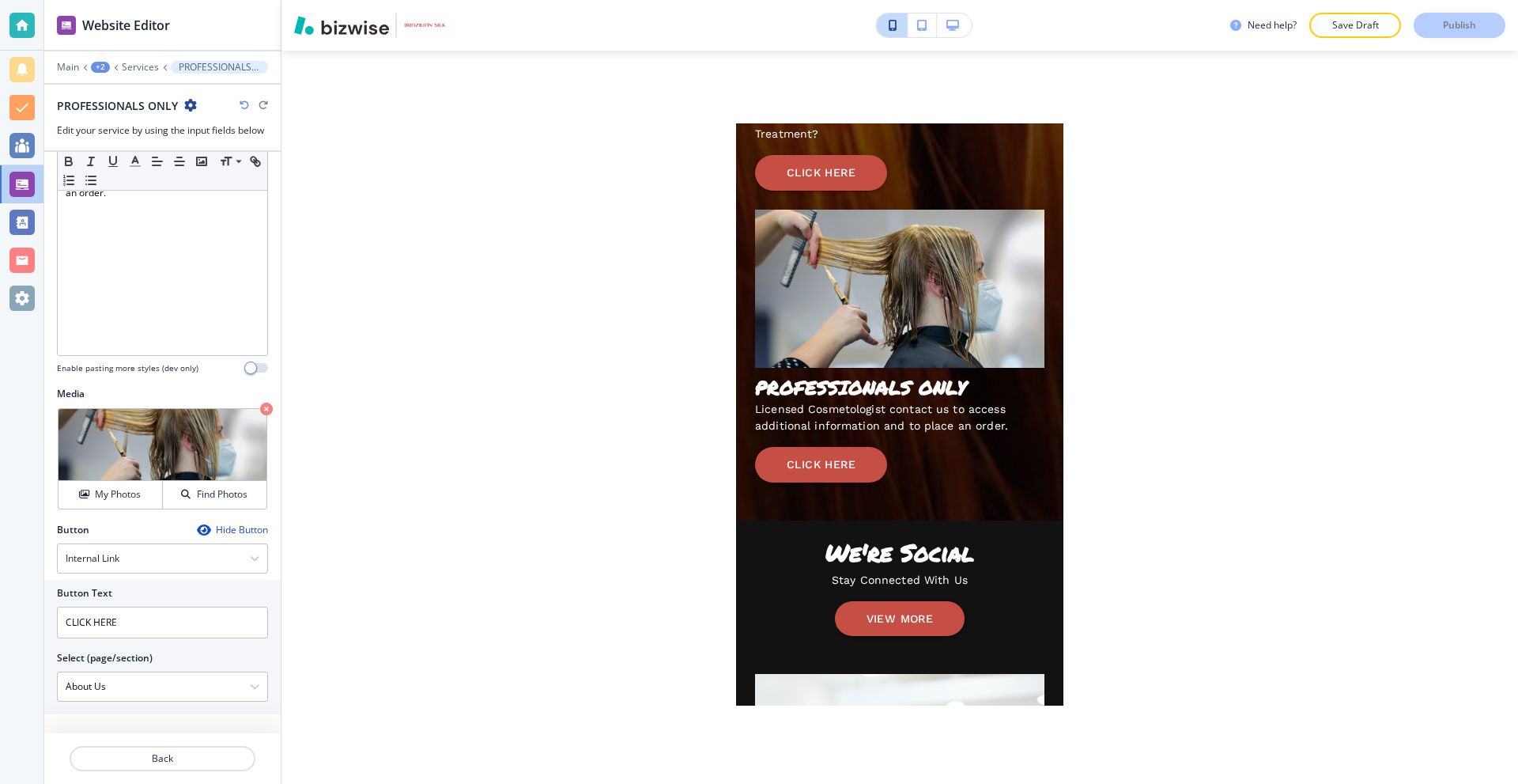
click at [957, 25] on icon "button" at bounding box center [953, 25] width 13 height 11
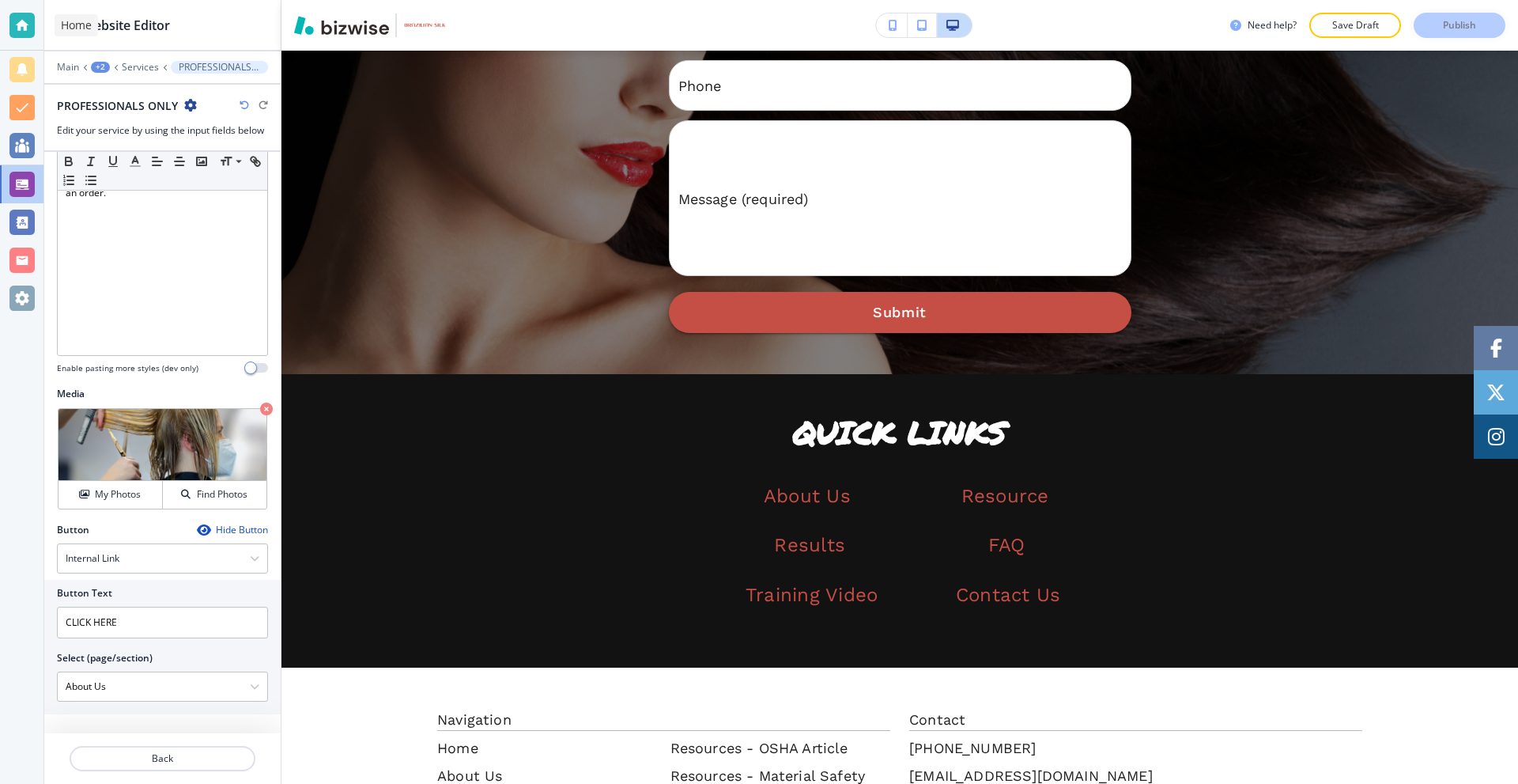
scroll to position [3846, 0]
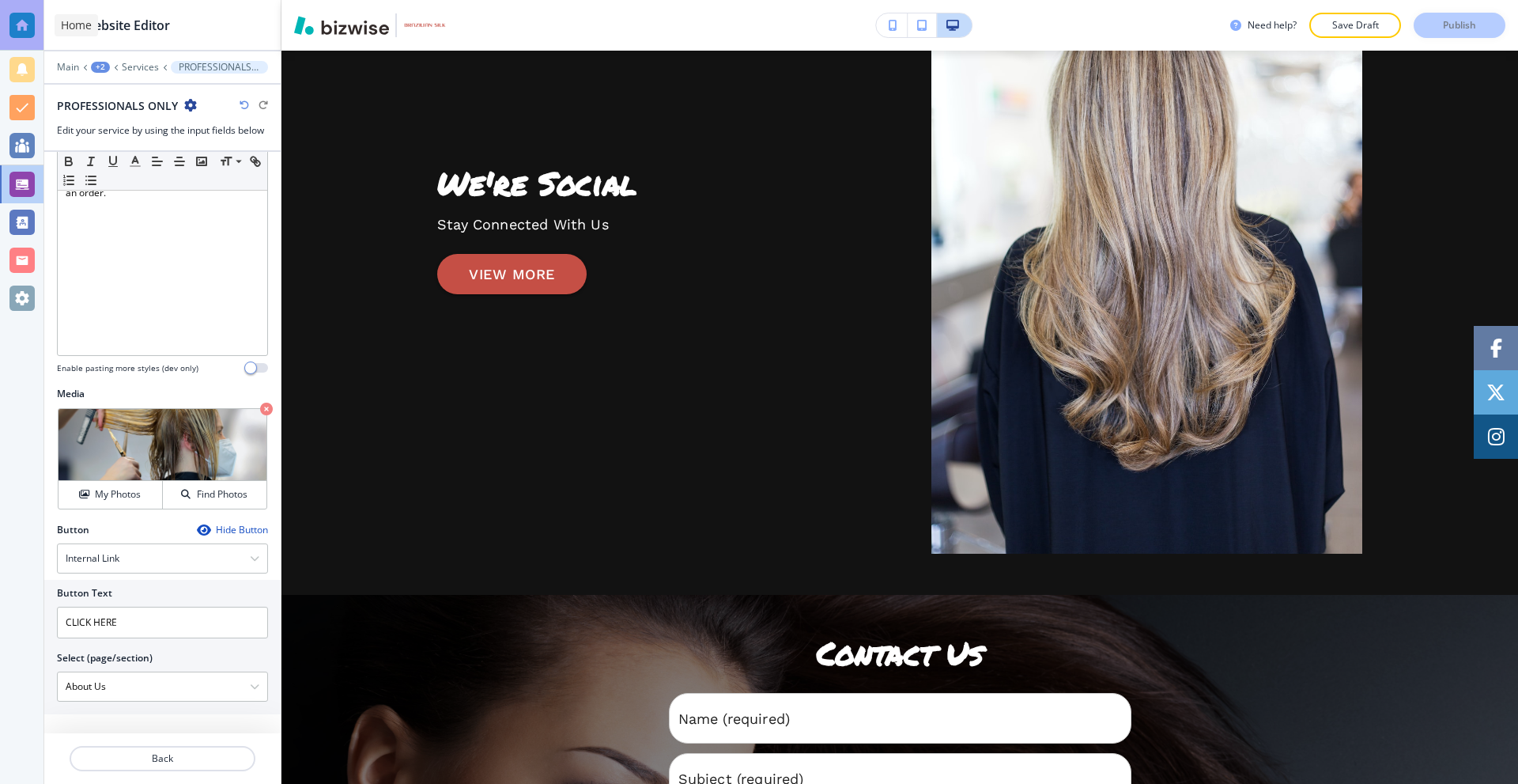
click at [18, 29] on div at bounding box center [22, 25] width 25 height 25
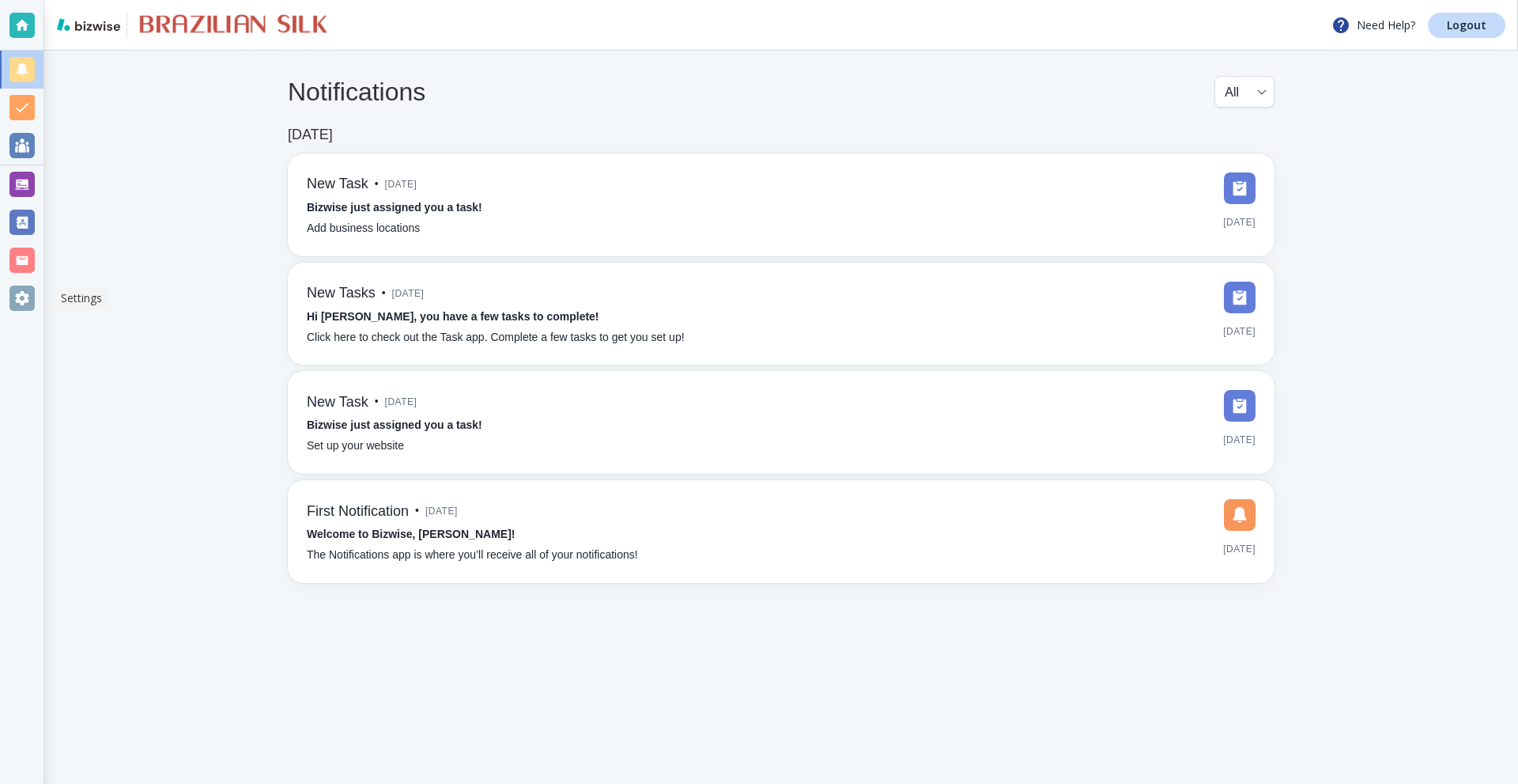
click at [24, 286] on div at bounding box center [22, 298] width 25 height 25
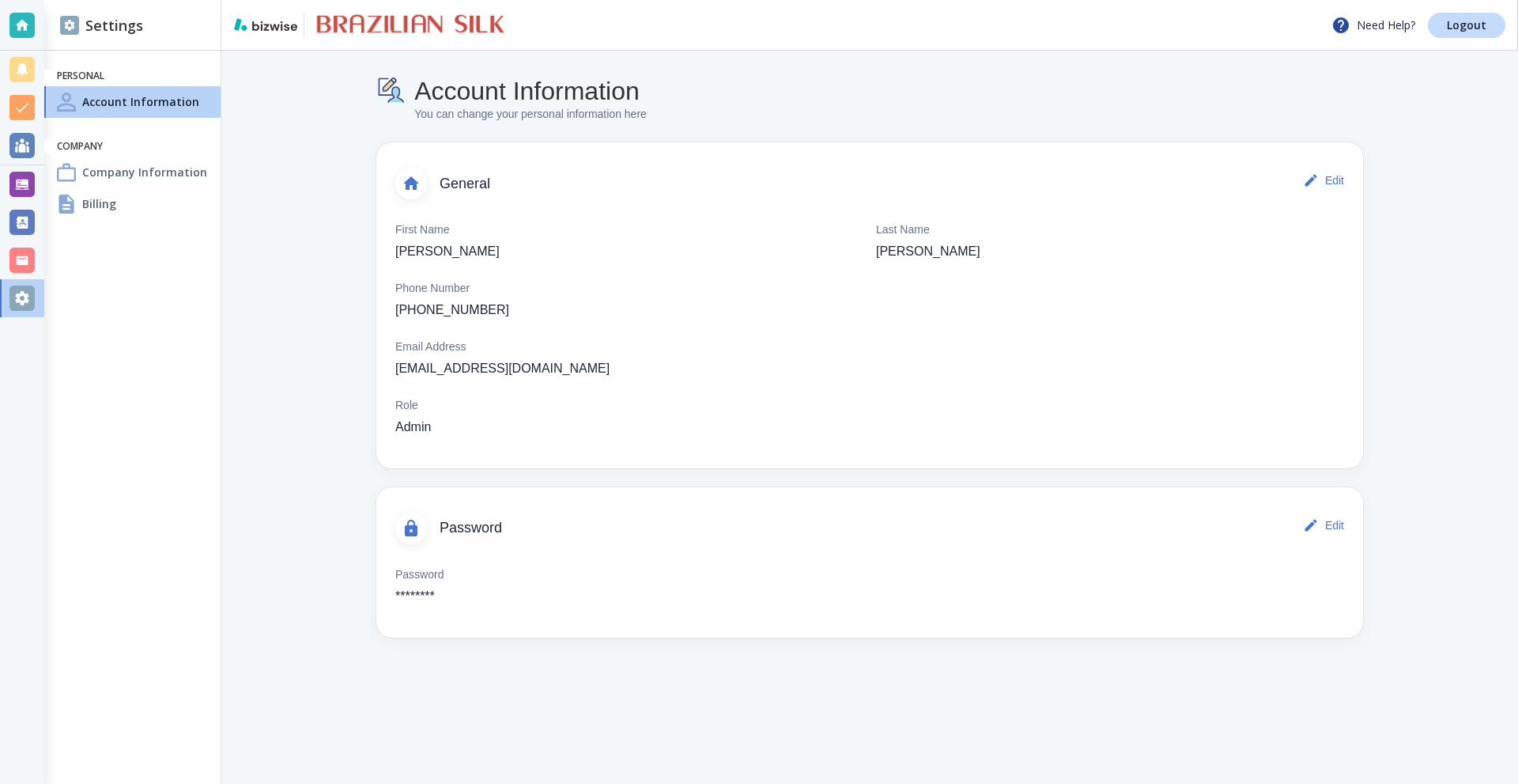
click at [100, 198] on h4 "Billing" at bounding box center [99, 204] width 34 height 17
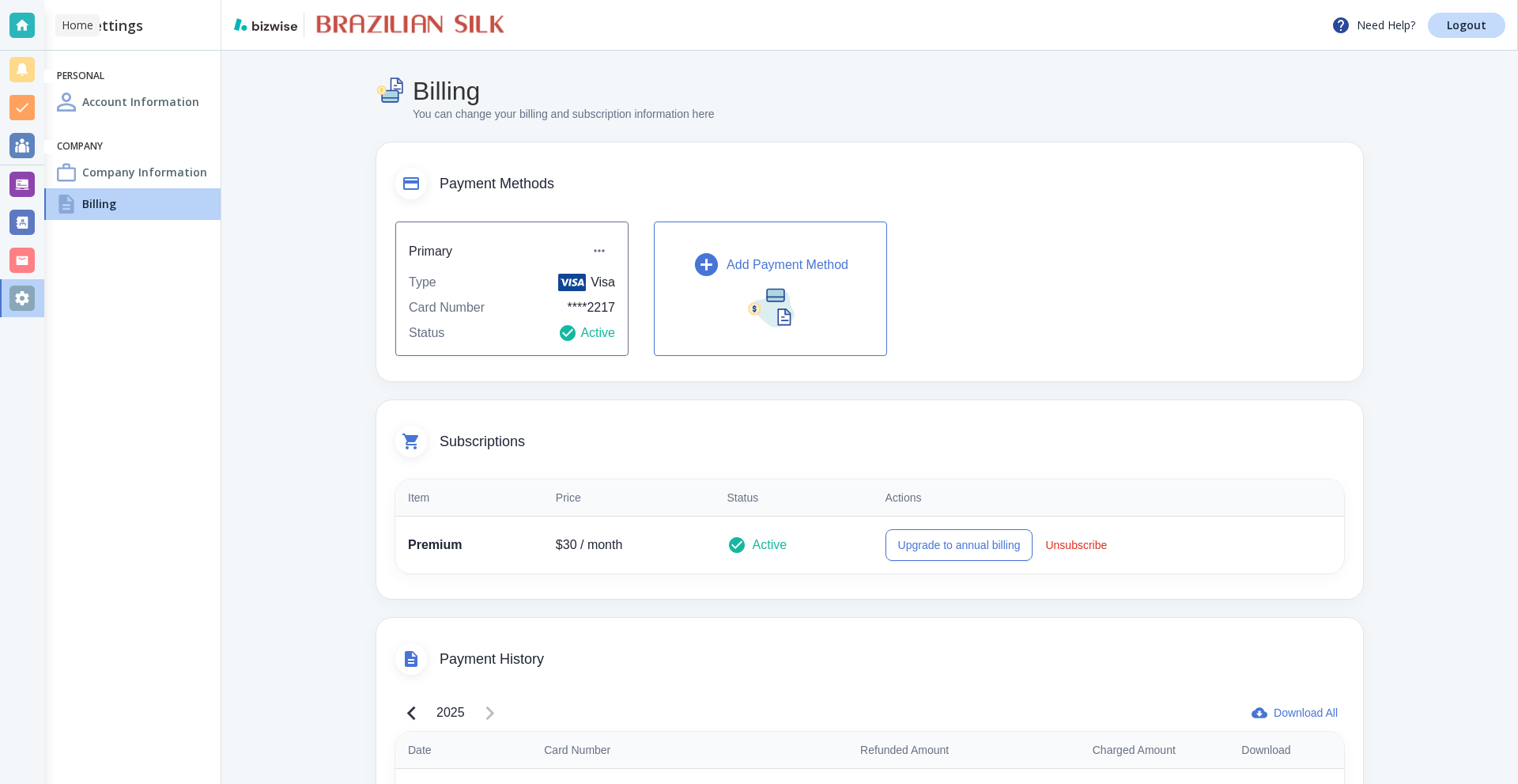
click at [22, 21] on div at bounding box center [22, 25] width 25 height 25
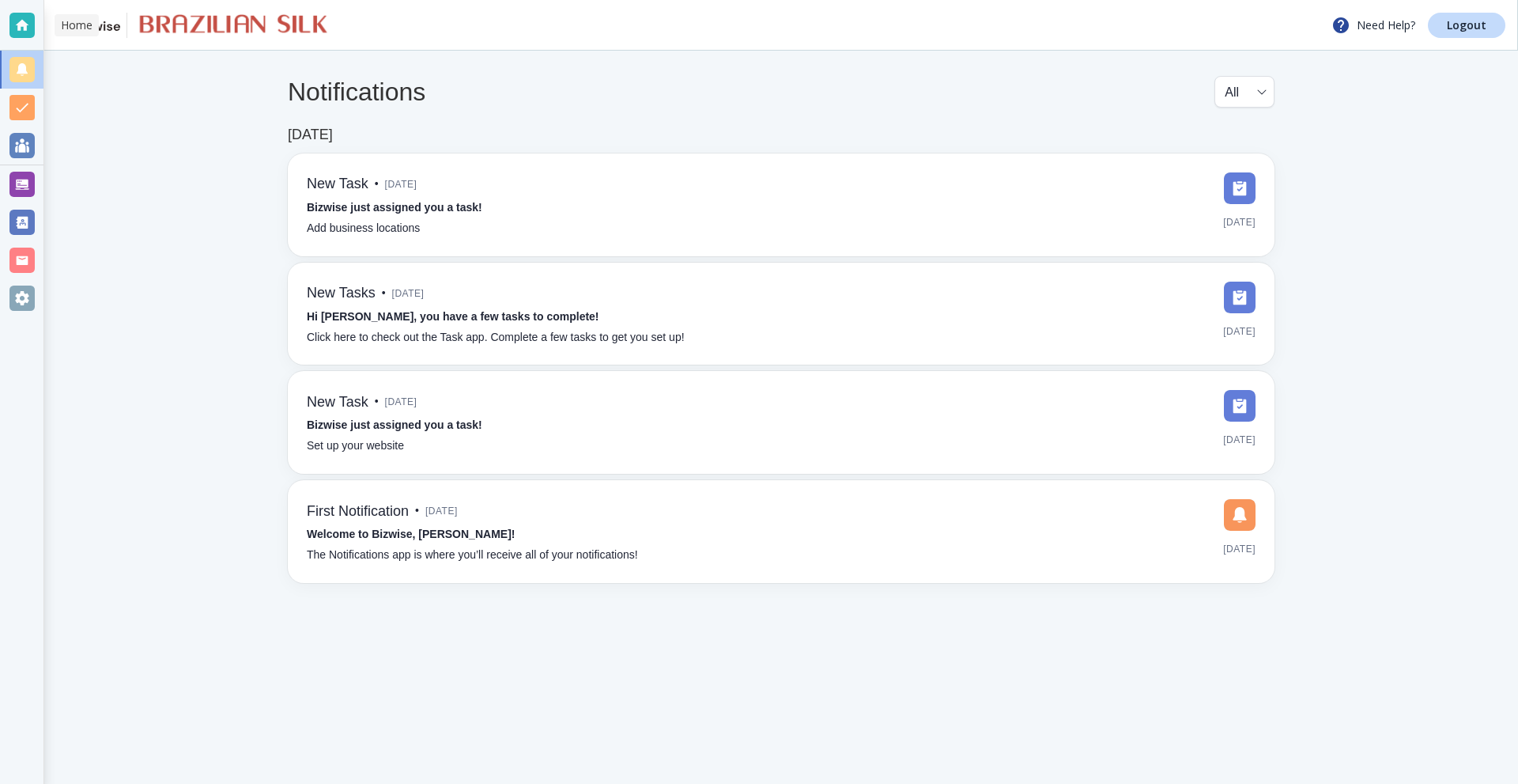
click at [12, 31] on div at bounding box center [22, 25] width 25 height 25
click at [1454, 28] on p "Logout" at bounding box center [1466, 25] width 40 height 11
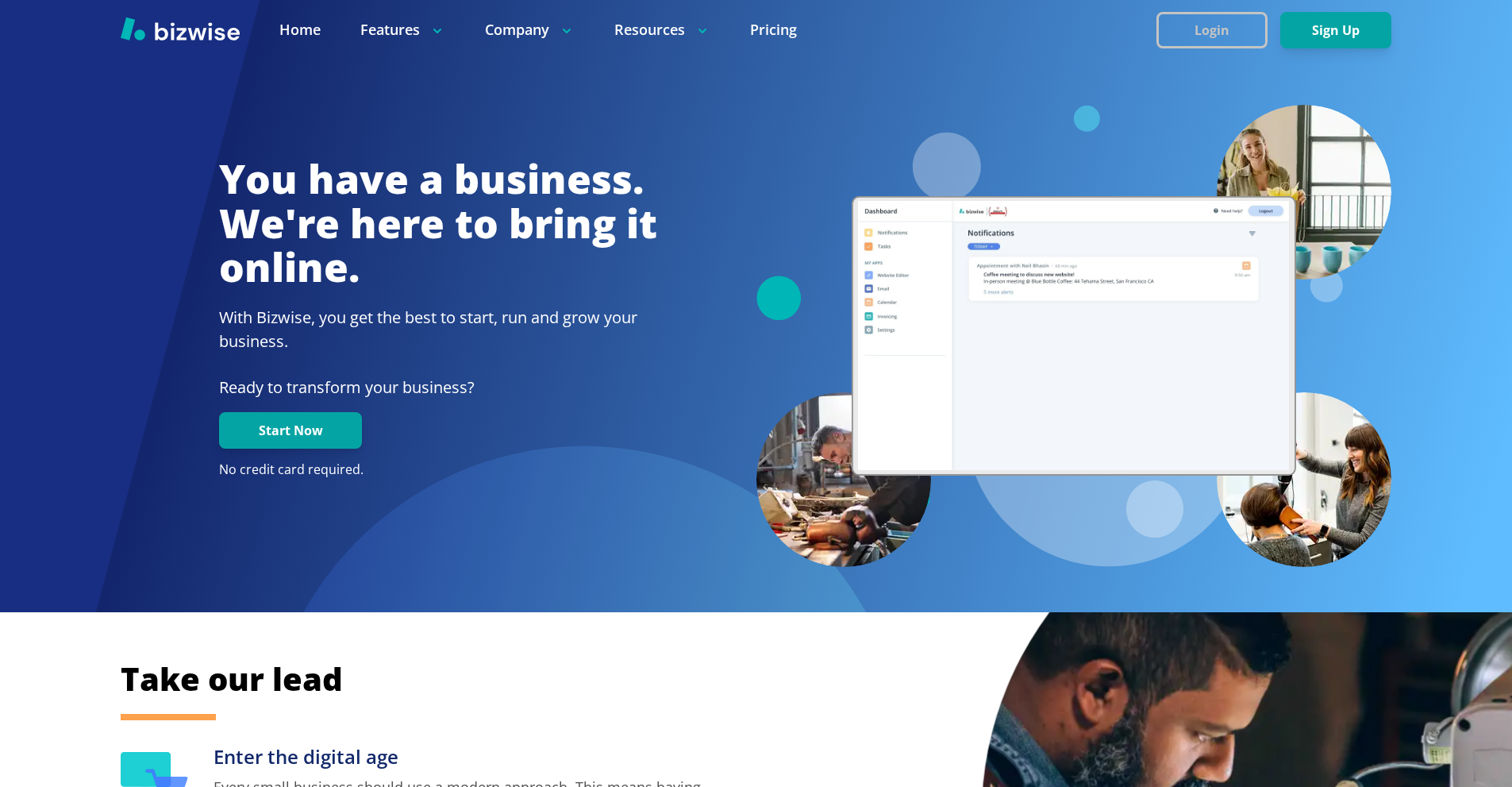
click at [1207, 33] on button "Login" at bounding box center [1212, 30] width 111 height 37
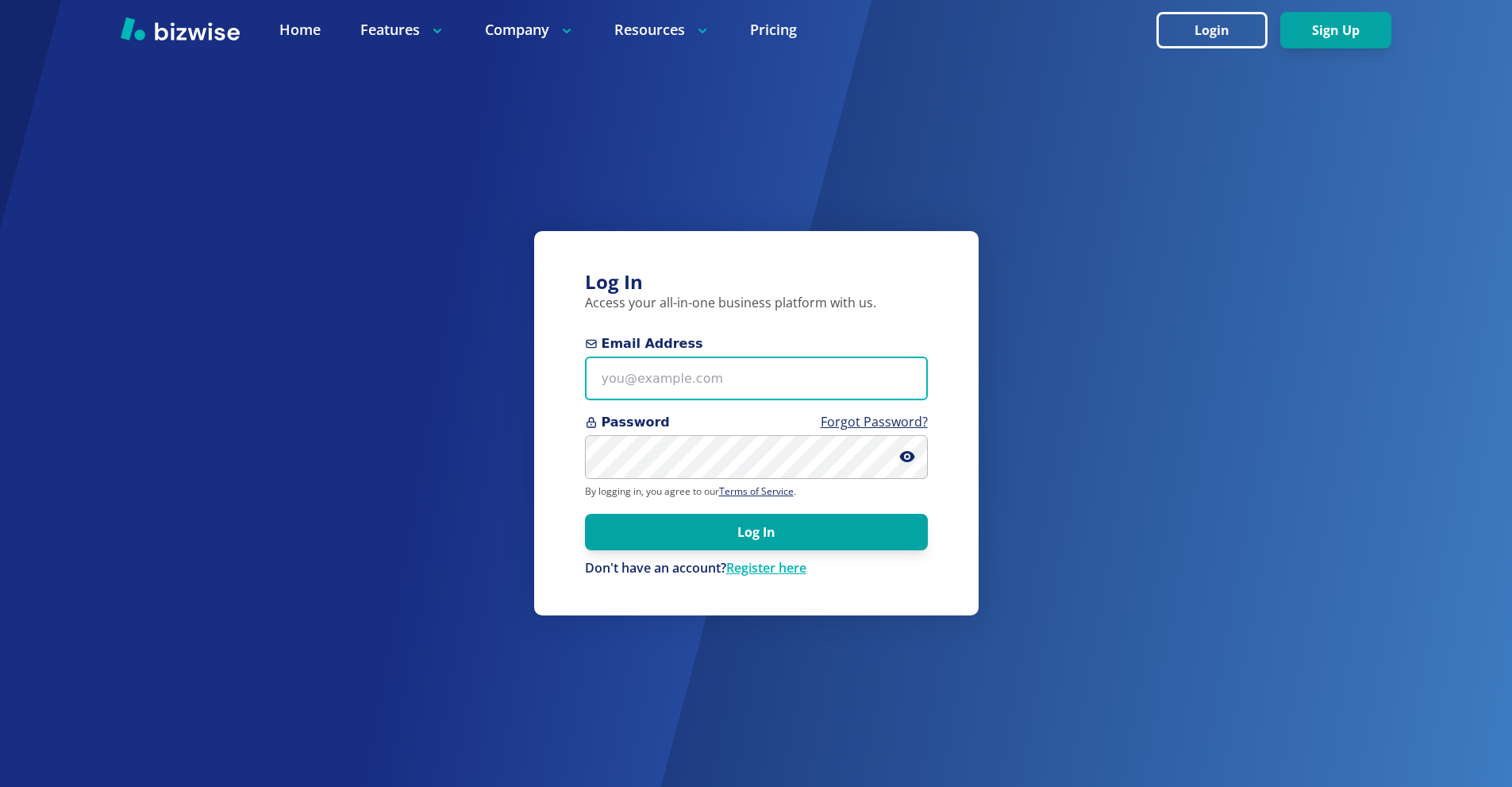
click at [757, 360] on input "Email Address" at bounding box center [756, 377] width 343 height 43
paste input "[EMAIL_ADDRESS][DOMAIN_NAME]"
type input "[EMAIL_ADDRESS][DOMAIN_NAME]"
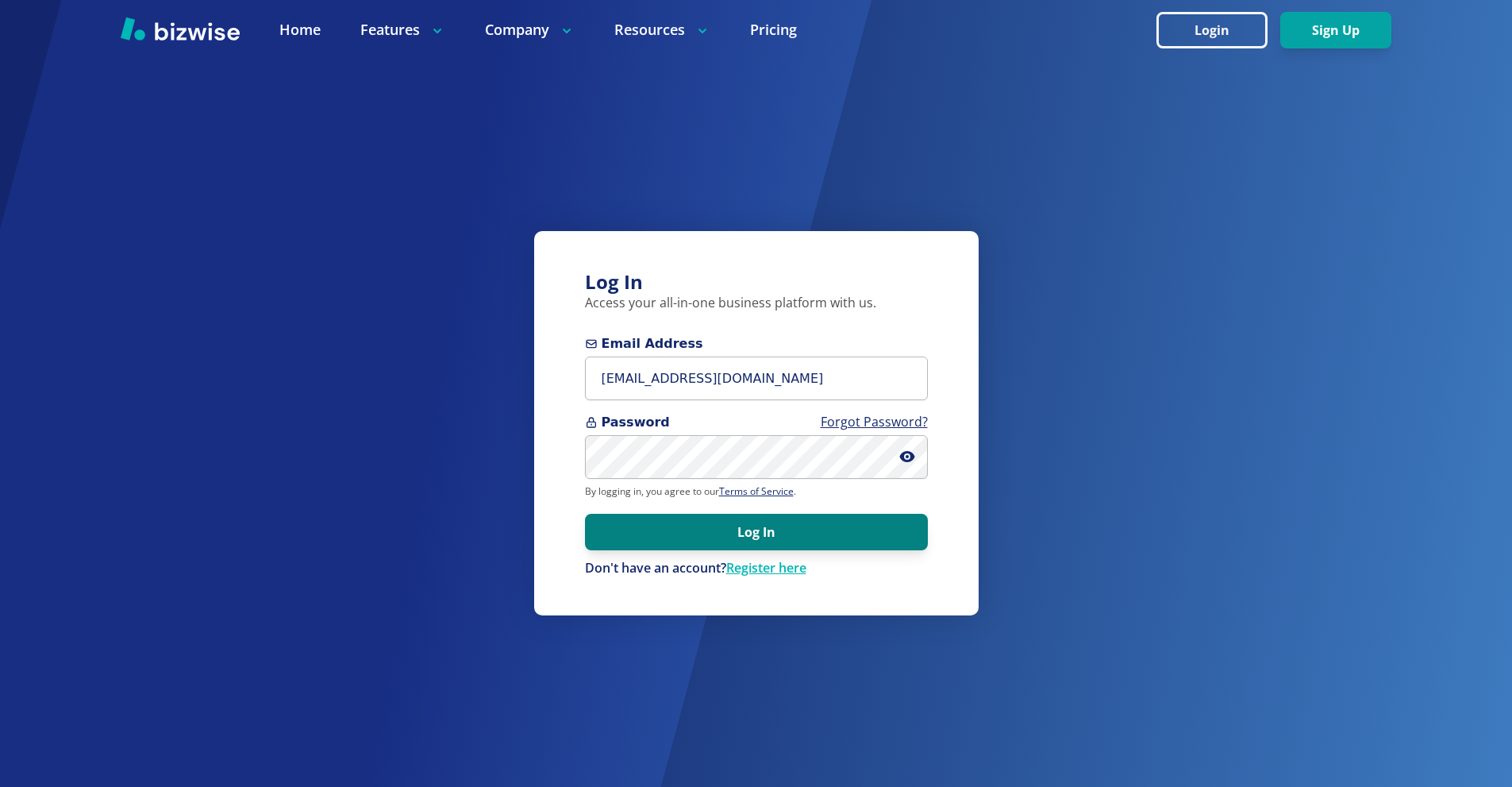
click at [891, 541] on button "Log In" at bounding box center [756, 531] width 343 height 37
